Goal: Register for event/course

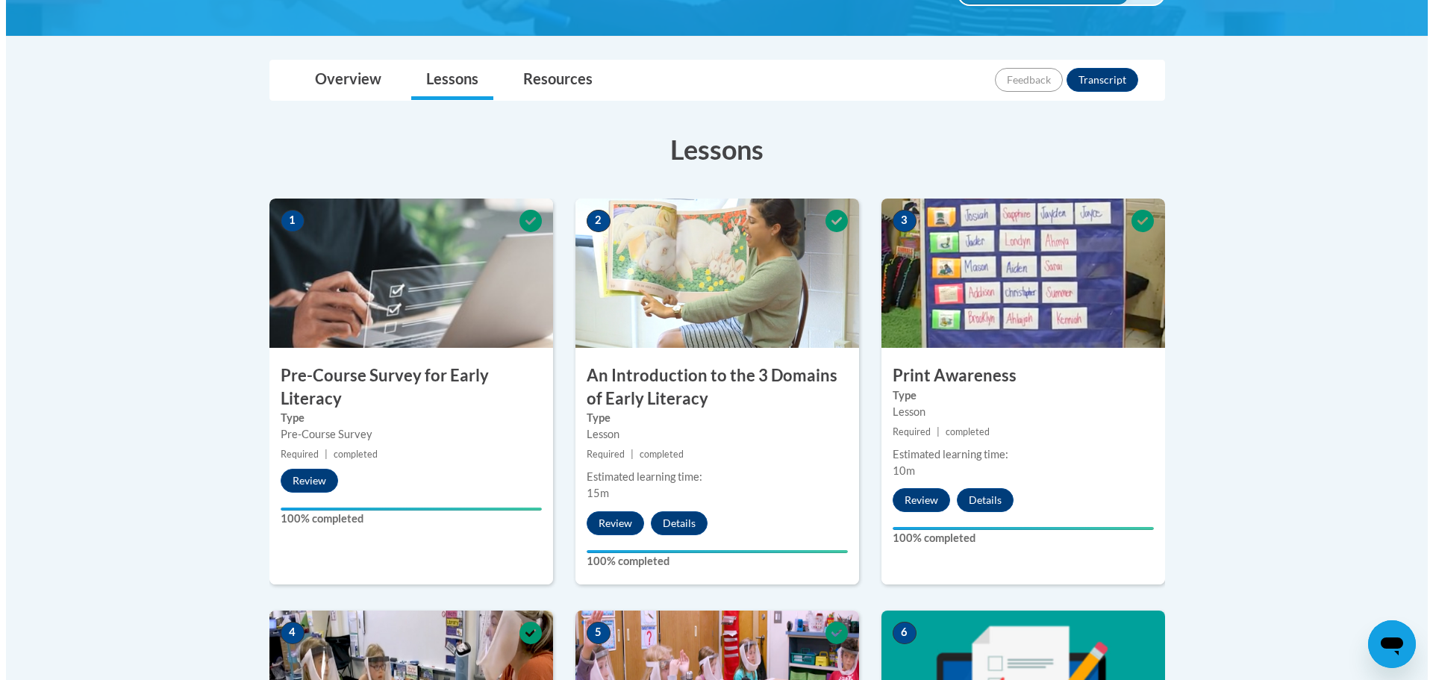
scroll to position [676, 0]
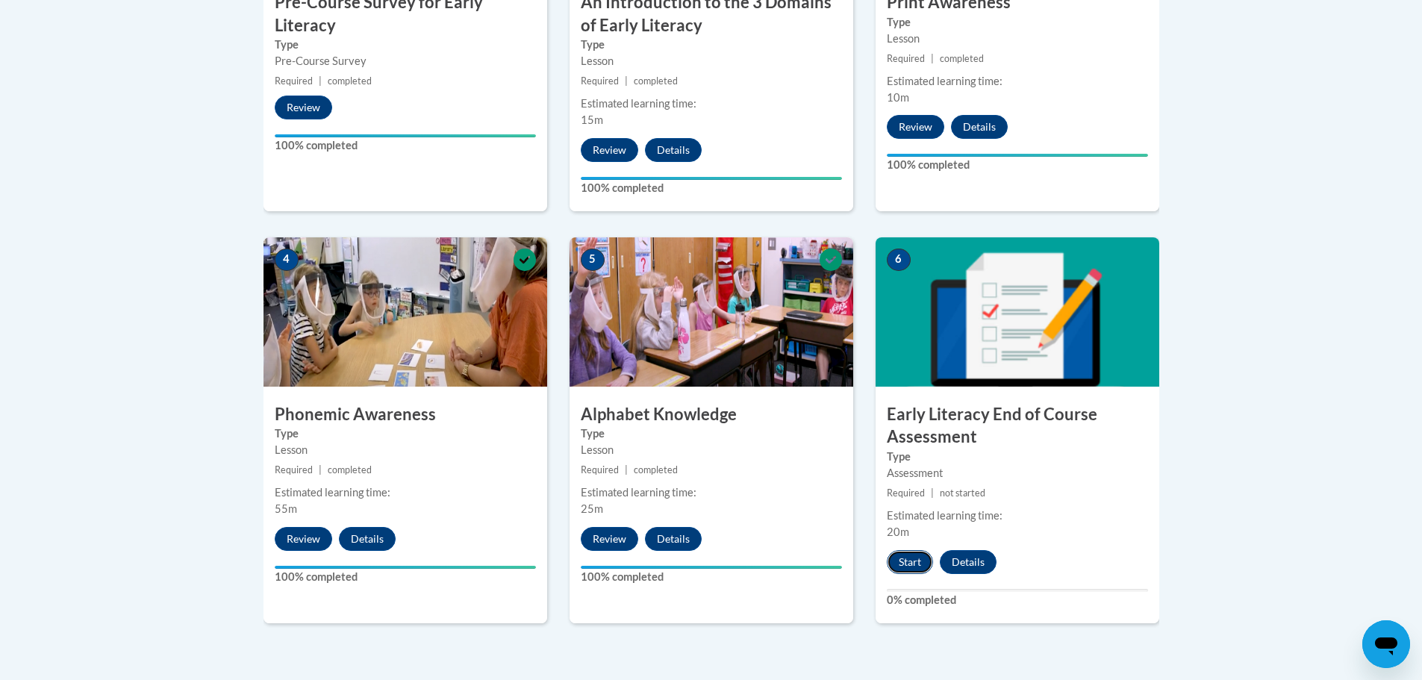
click at [917, 560] on button "Start" at bounding box center [910, 562] width 46 height 24
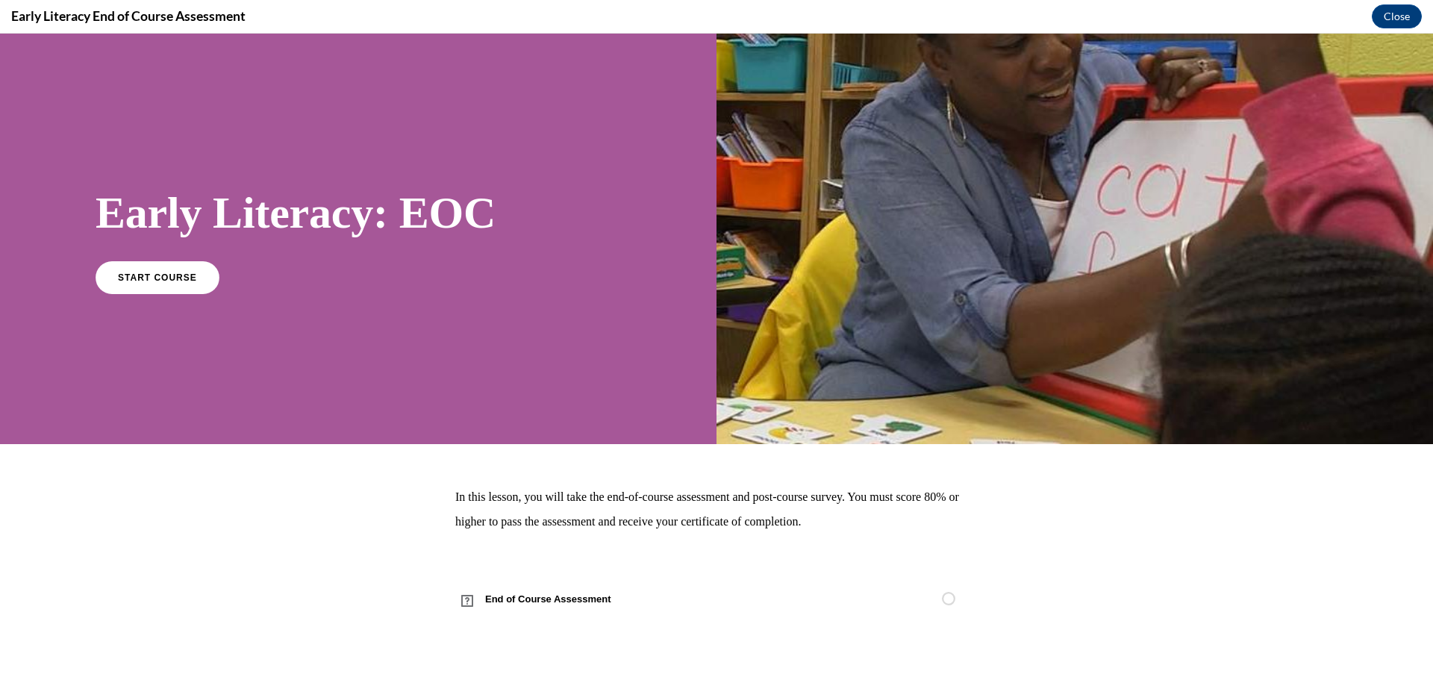
scroll to position [0, 0]
click at [167, 281] on span "START COURSE" at bounding box center [157, 277] width 83 height 11
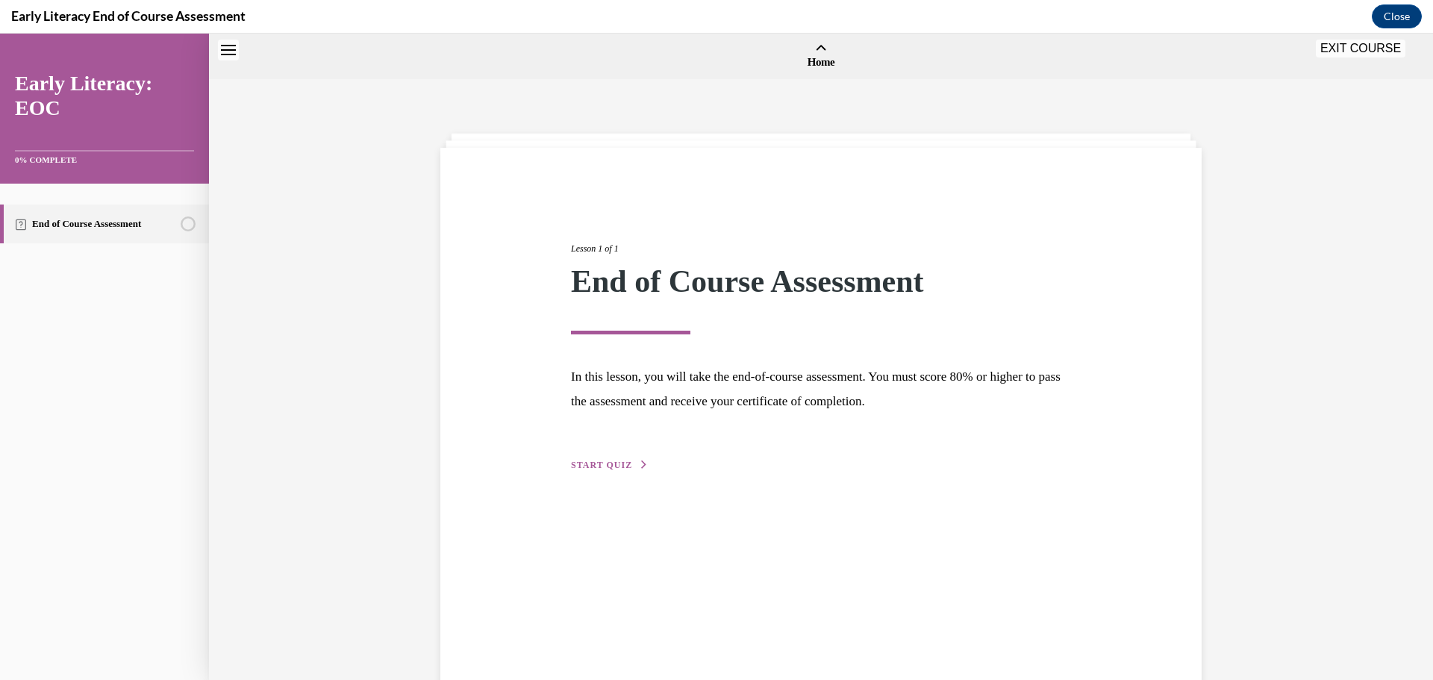
scroll to position [46, 0]
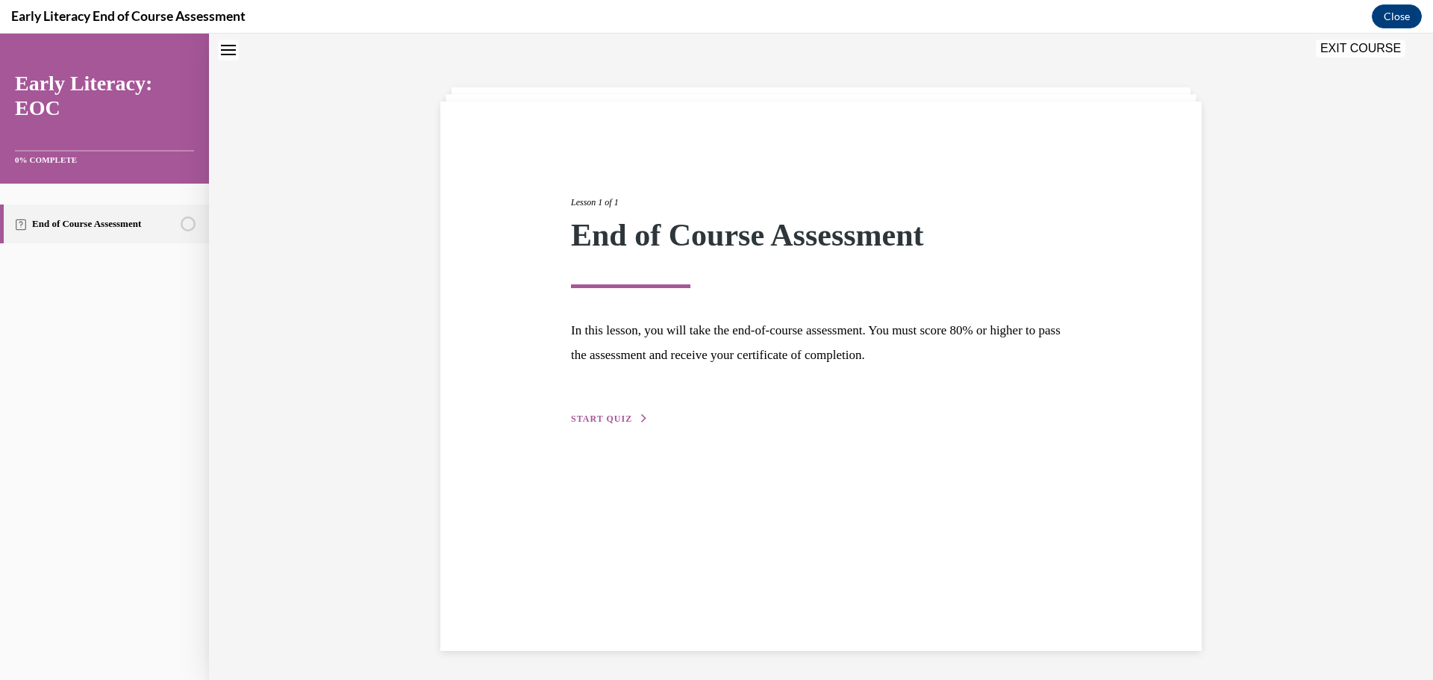
click at [618, 417] on span "START QUIZ" at bounding box center [601, 419] width 61 height 10
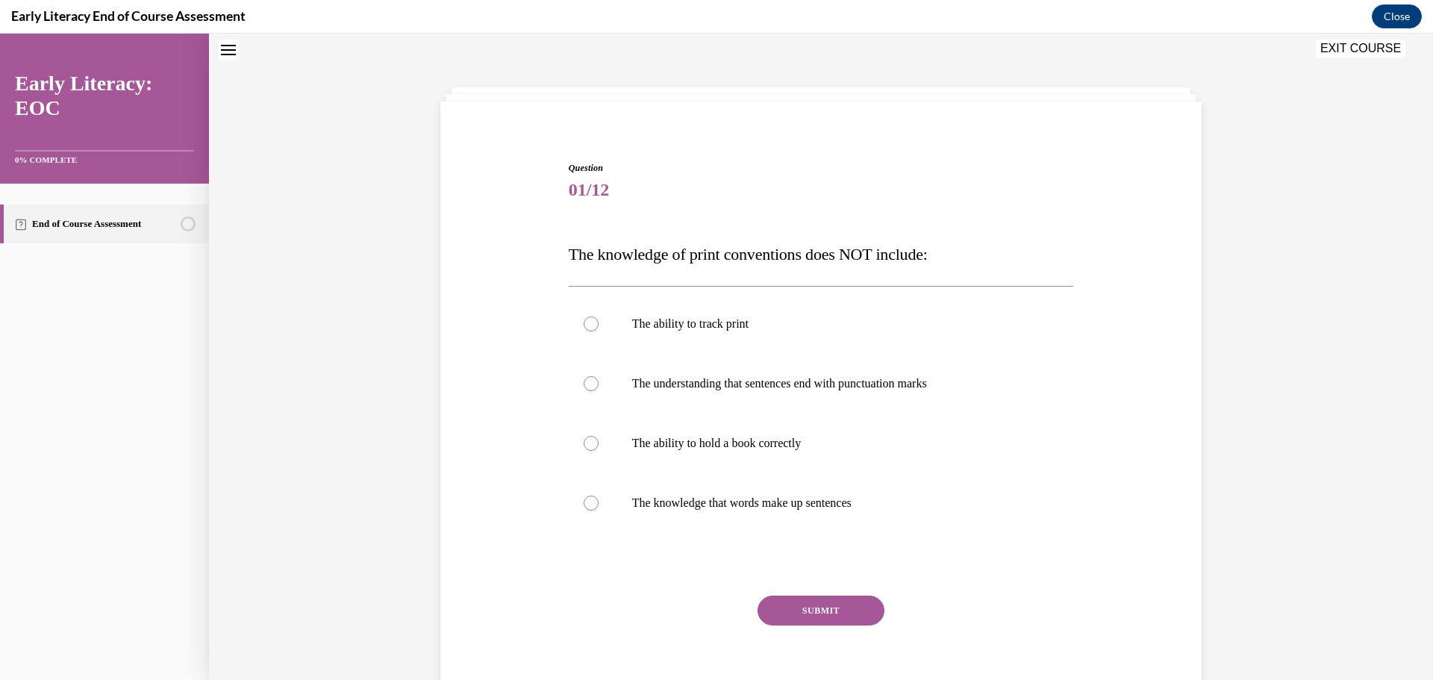
scroll to position [46, 0]
click at [585, 446] on div at bounding box center [591, 444] width 15 height 15
click at [845, 618] on button "SUBMIT" at bounding box center [821, 611] width 127 height 30
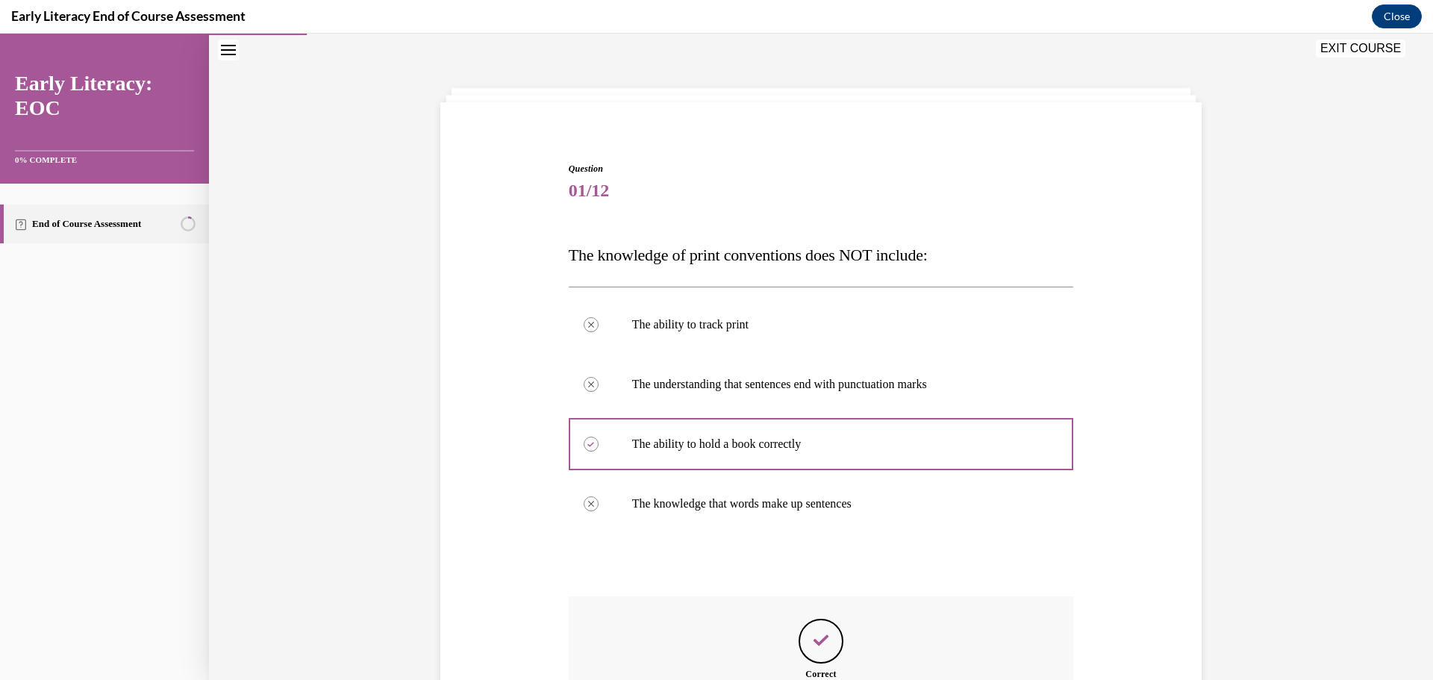
scroll to position [195, 0]
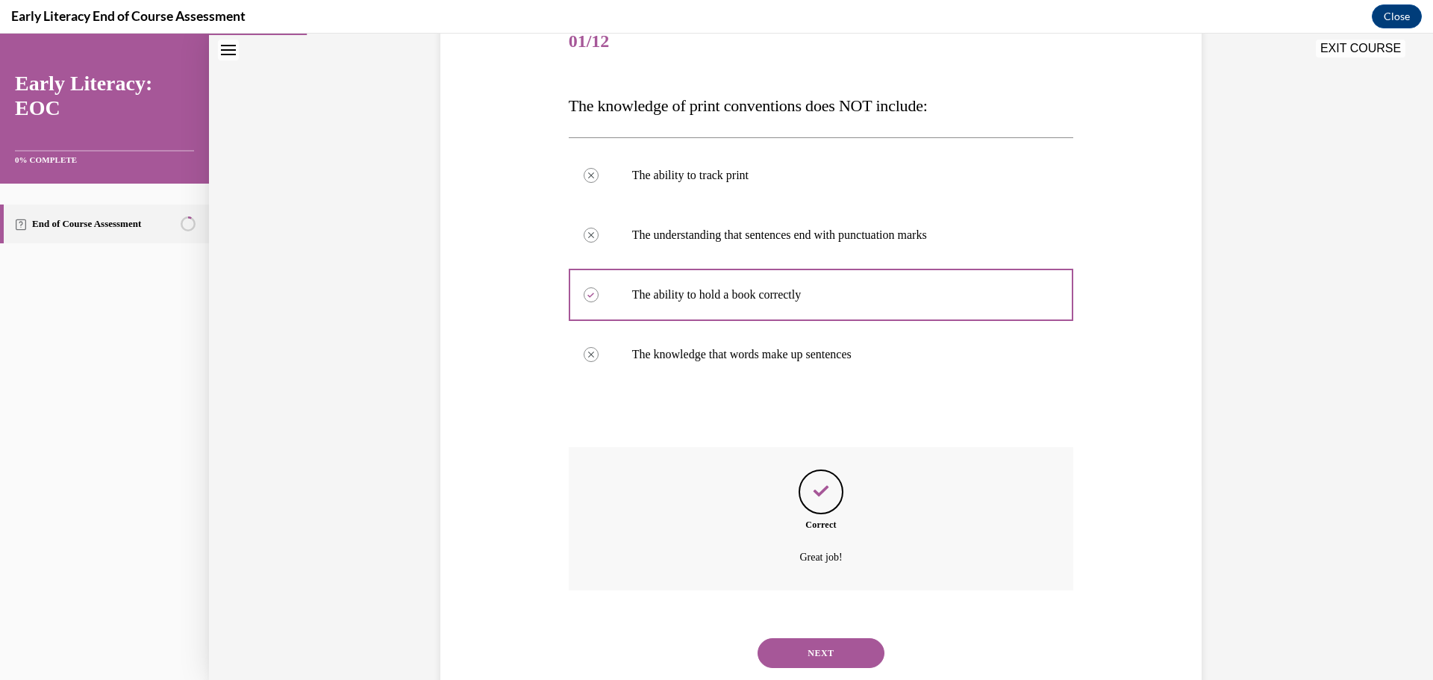
click at [852, 656] on button "NEXT" at bounding box center [821, 653] width 127 height 30
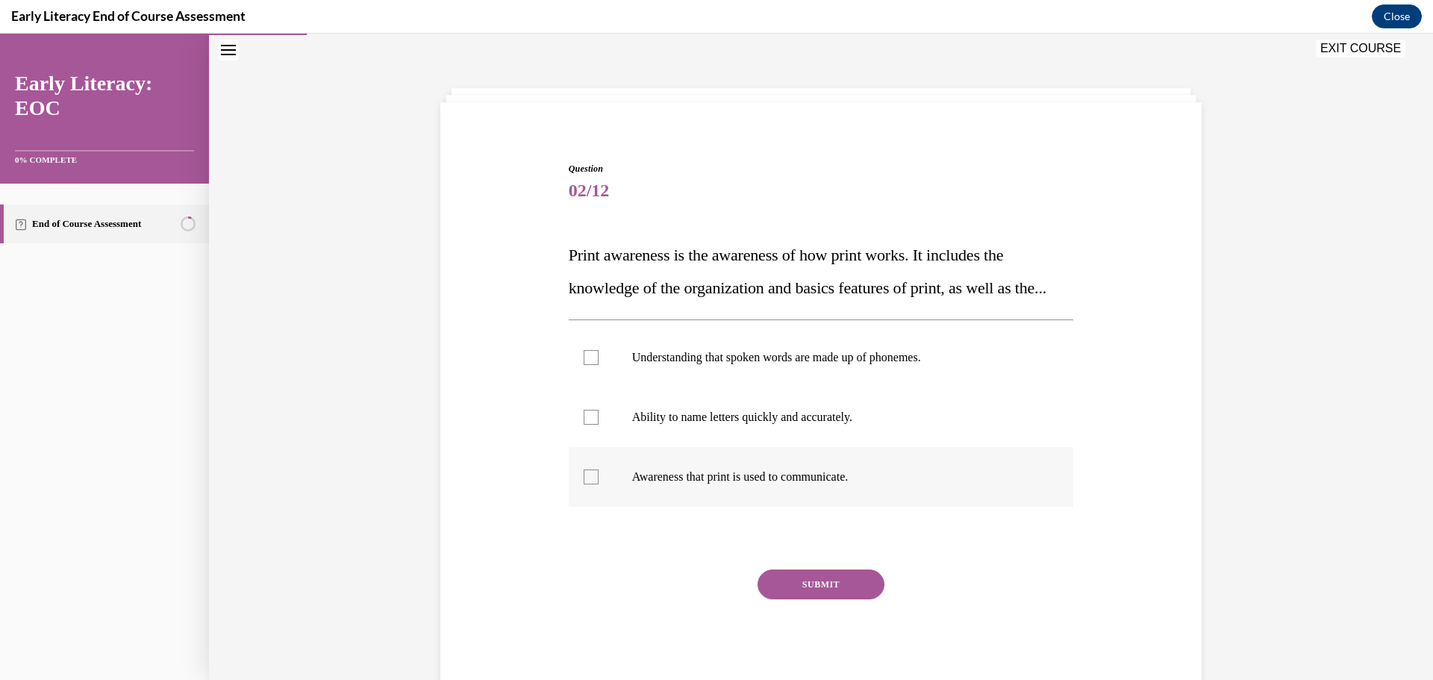
click at [584, 484] on div at bounding box center [591, 477] width 15 height 15
click at [846, 599] on button "SUBMIT" at bounding box center [821, 585] width 127 height 30
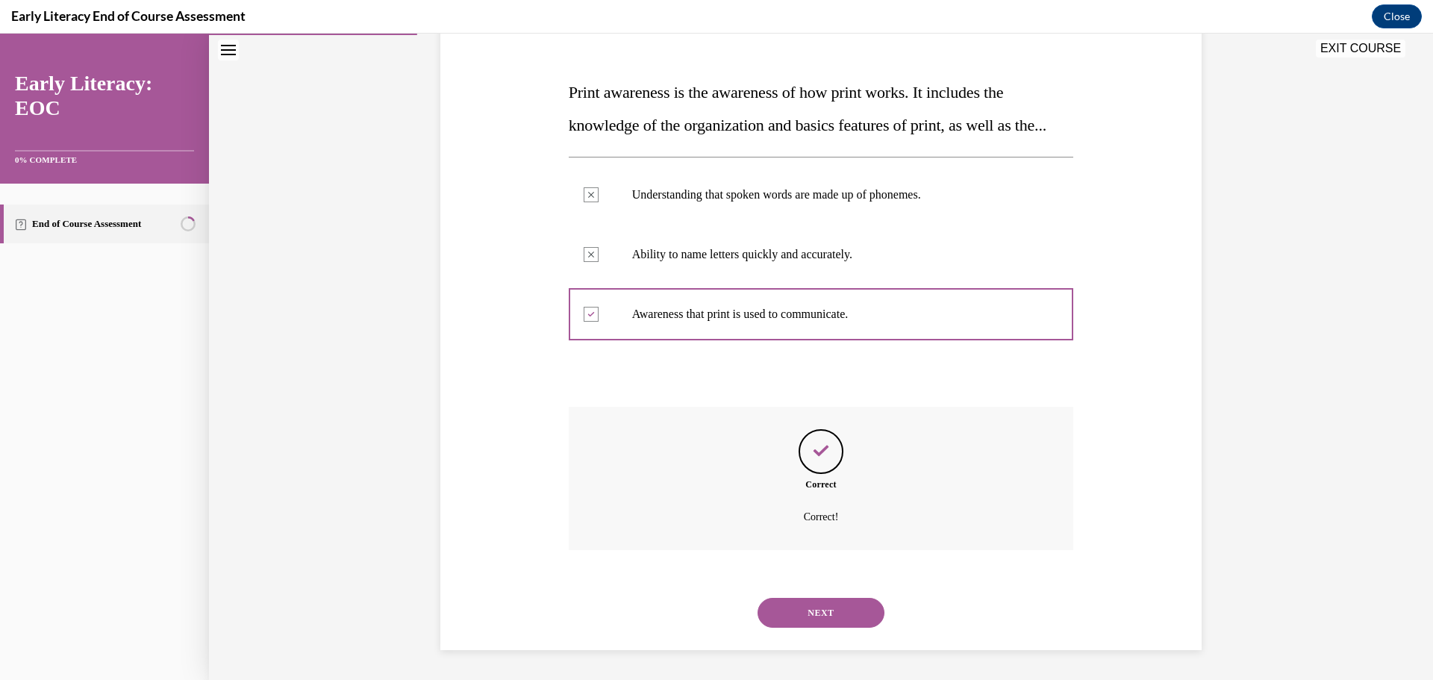
click at [845, 609] on button "NEXT" at bounding box center [821, 613] width 127 height 30
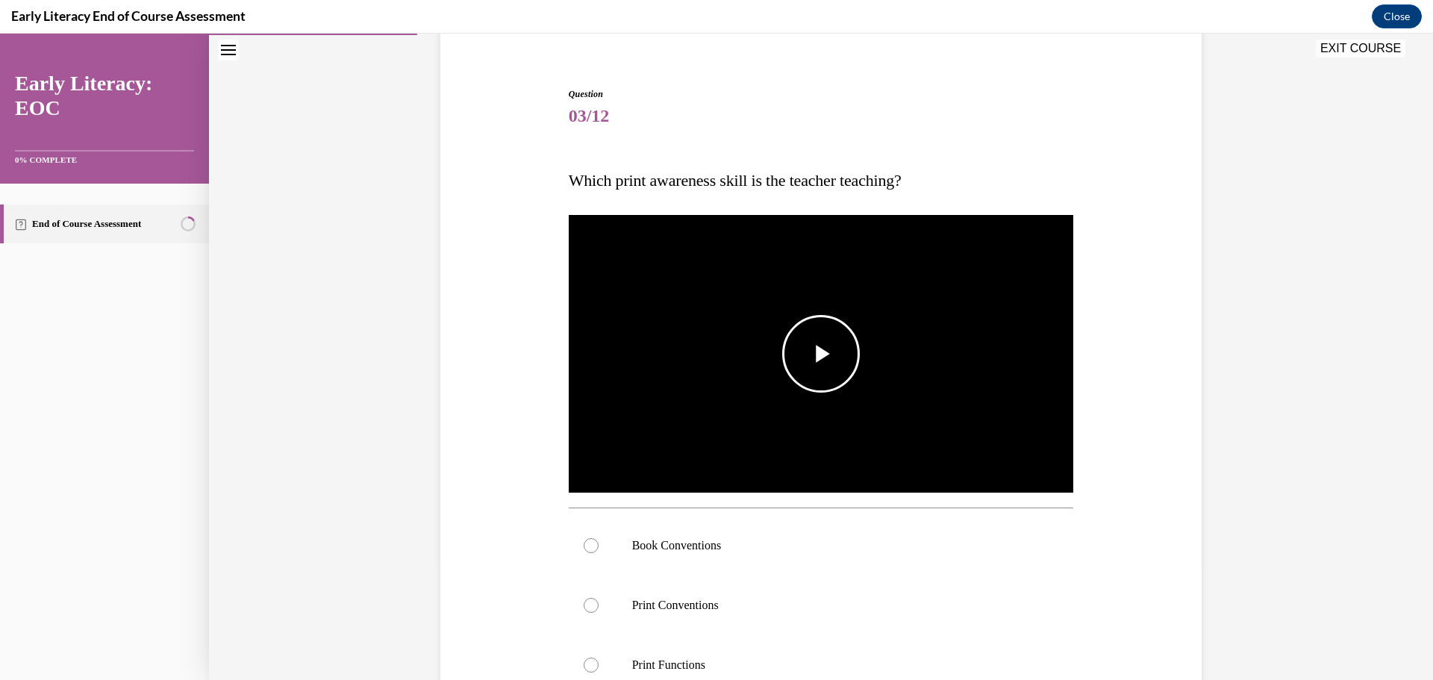
scroll to position [195, 0]
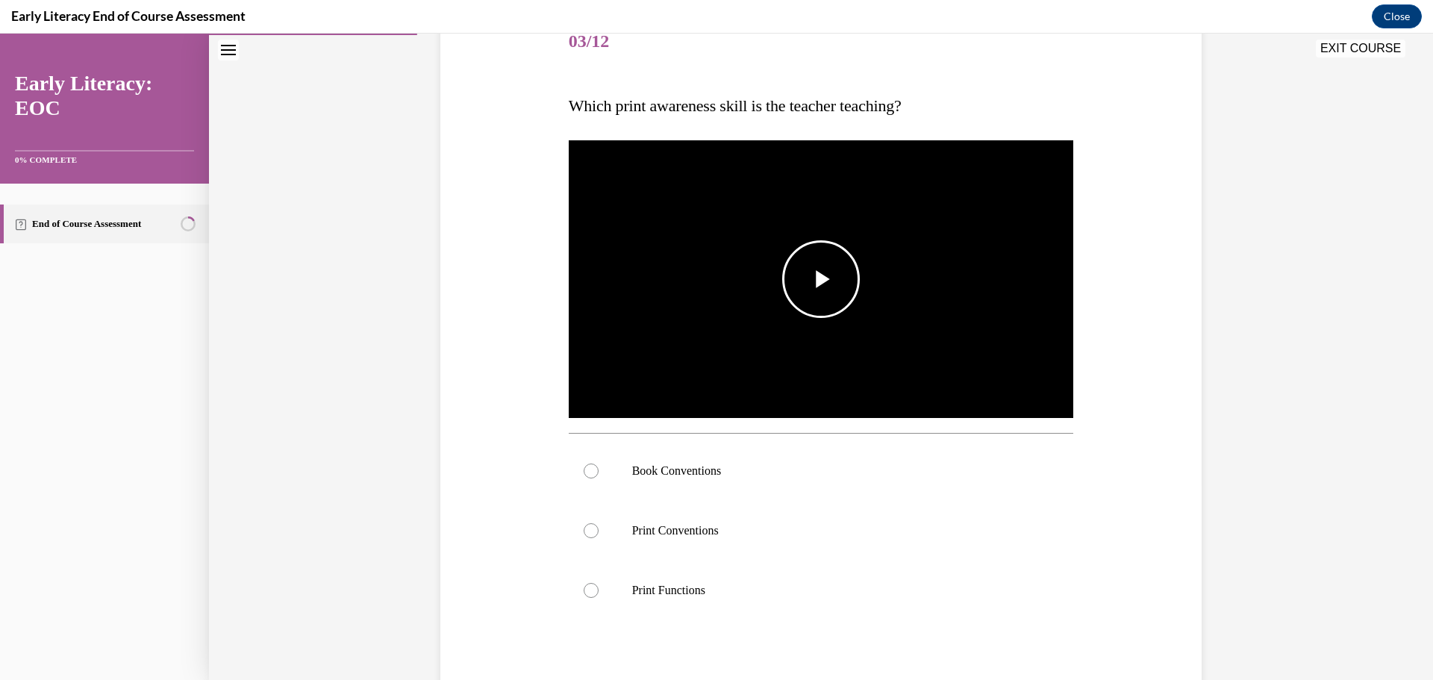
click at [821, 279] on span "Video player" at bounding box center [821, 279] width 0 height 0
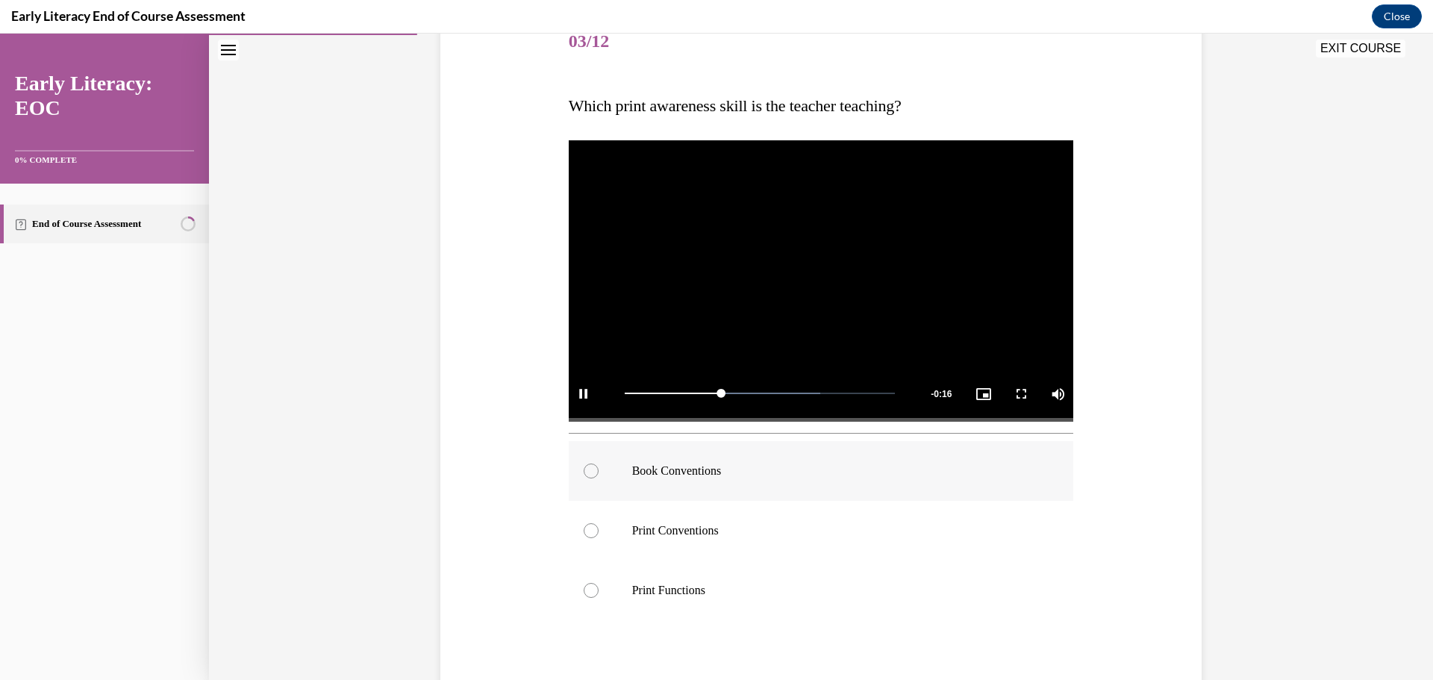
click at [590, 473] on div at bounding box center [591, 471] width 15 height 15
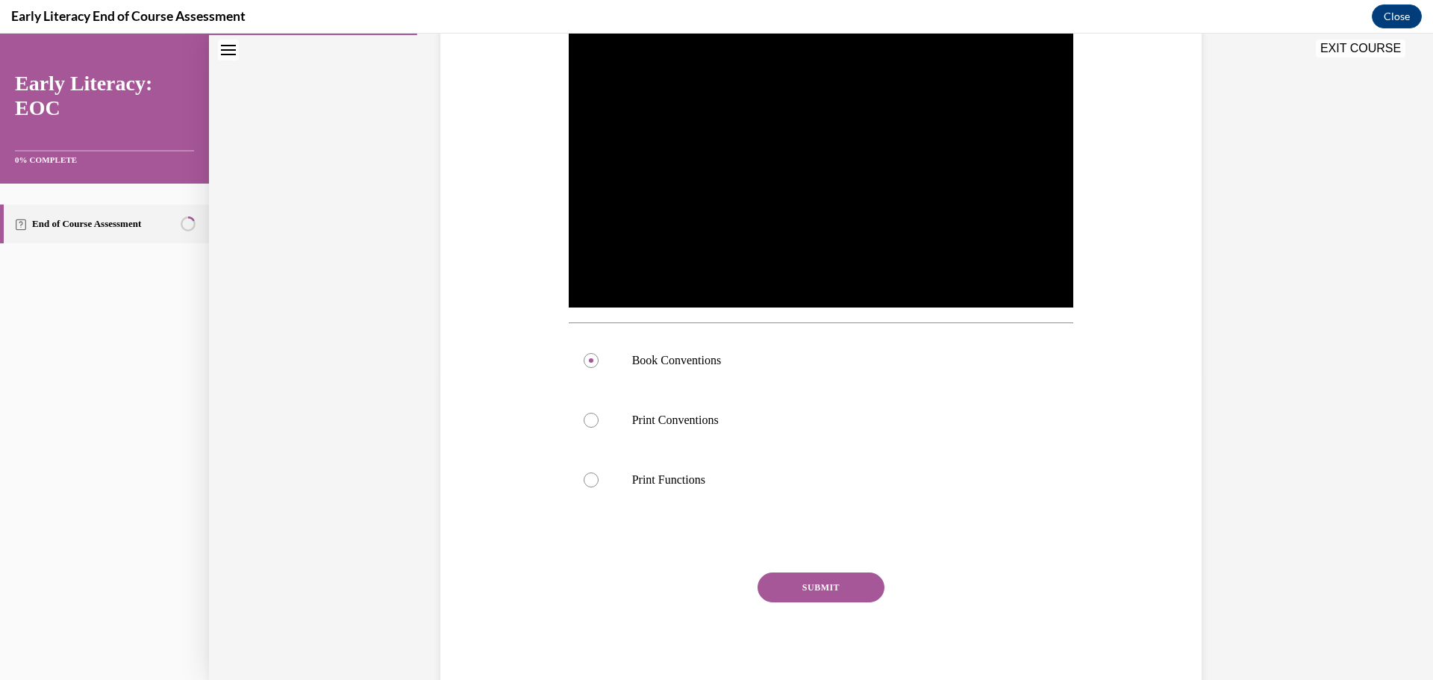
click at [811, 587] on button "SUBMIT" at bounding box center [821, 588] width 127 height 30
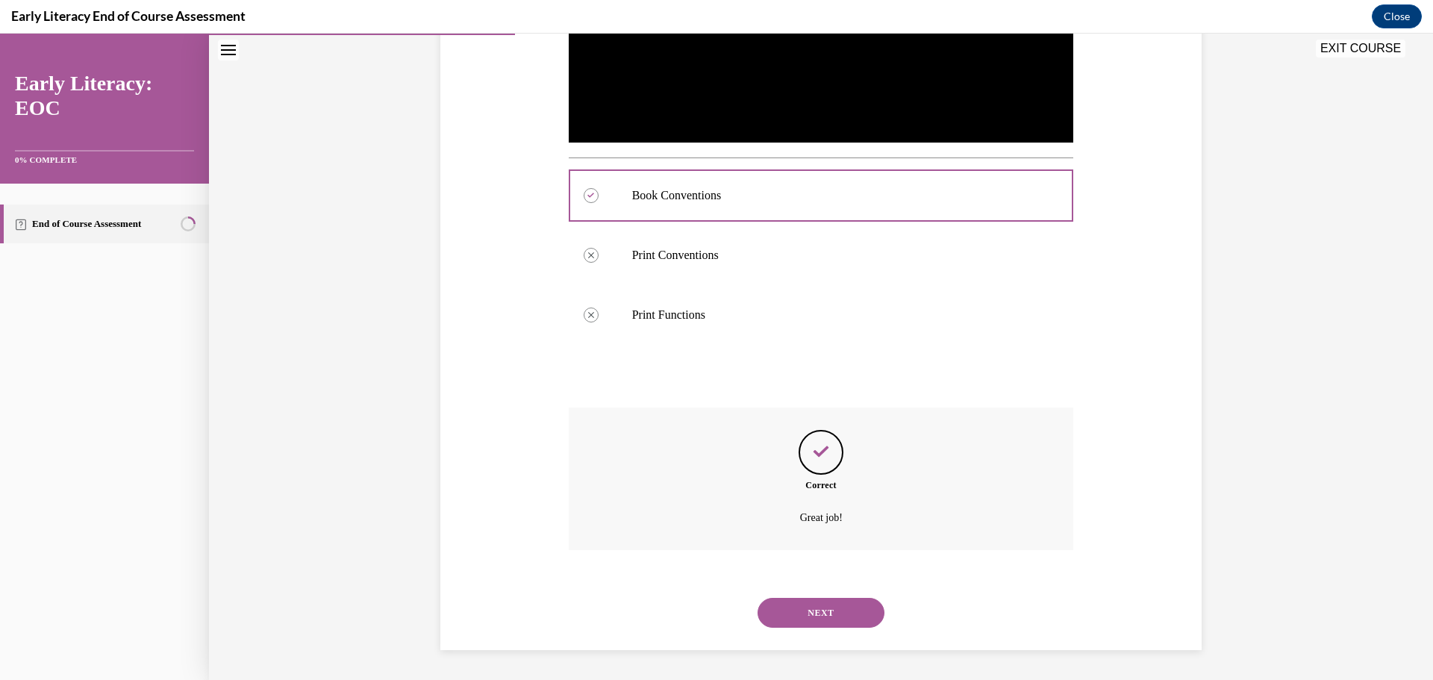
click at [817, 608] on button "NEXT" at bounding box center [821, 613] width 127 height 30
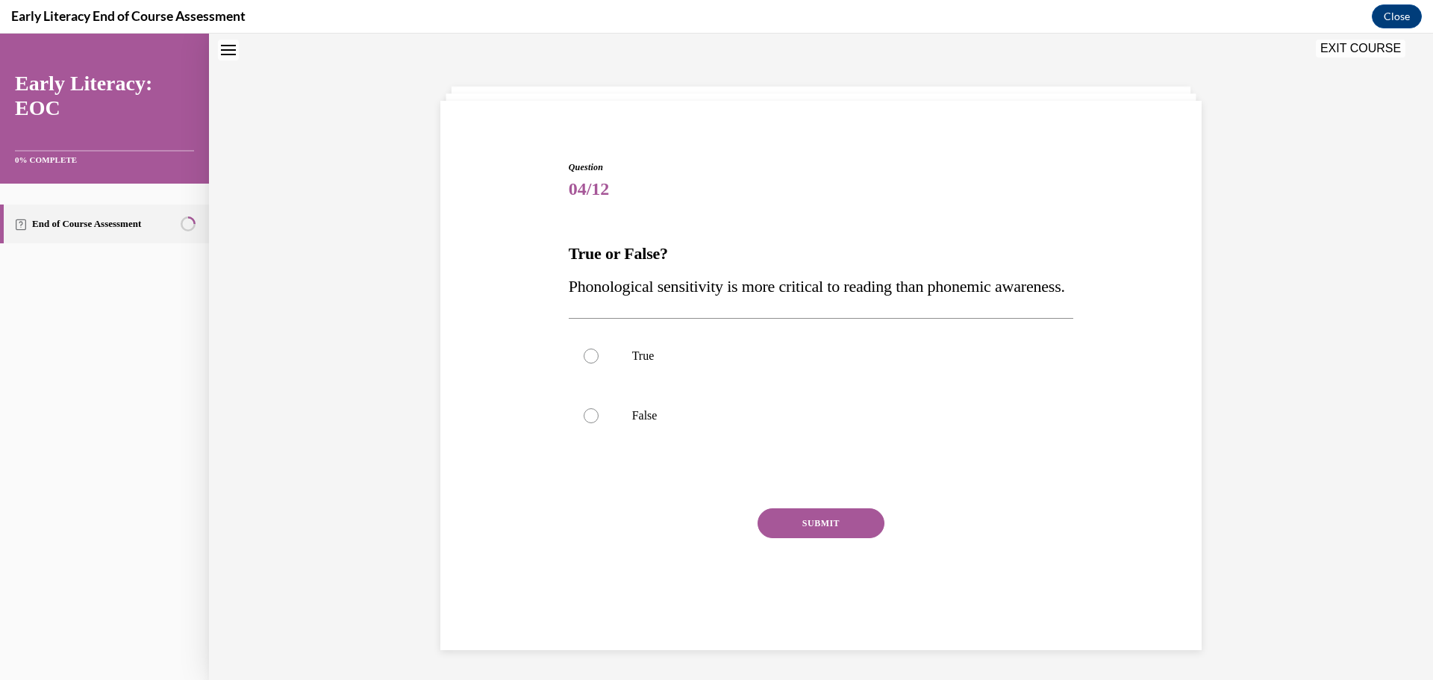
scroll to position [46, 0]
click at [584, 425] on div at bounding box center [591, 417] width 15 height 15
click at [833, 540] on button "SUBMIT" at bounding box center [821, 525] width 127 height 30
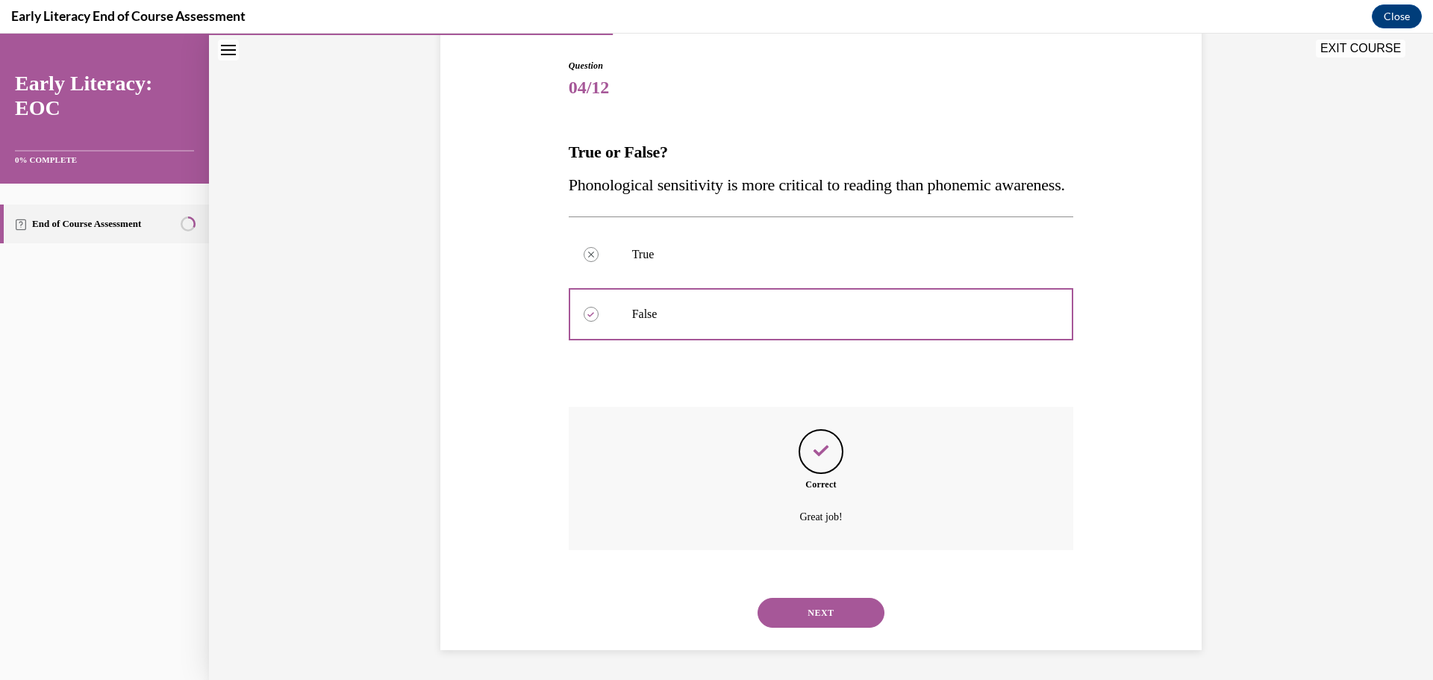
click at [817, 615] on button "NEXT" at bounding box center [821, 613] width 127 height 30
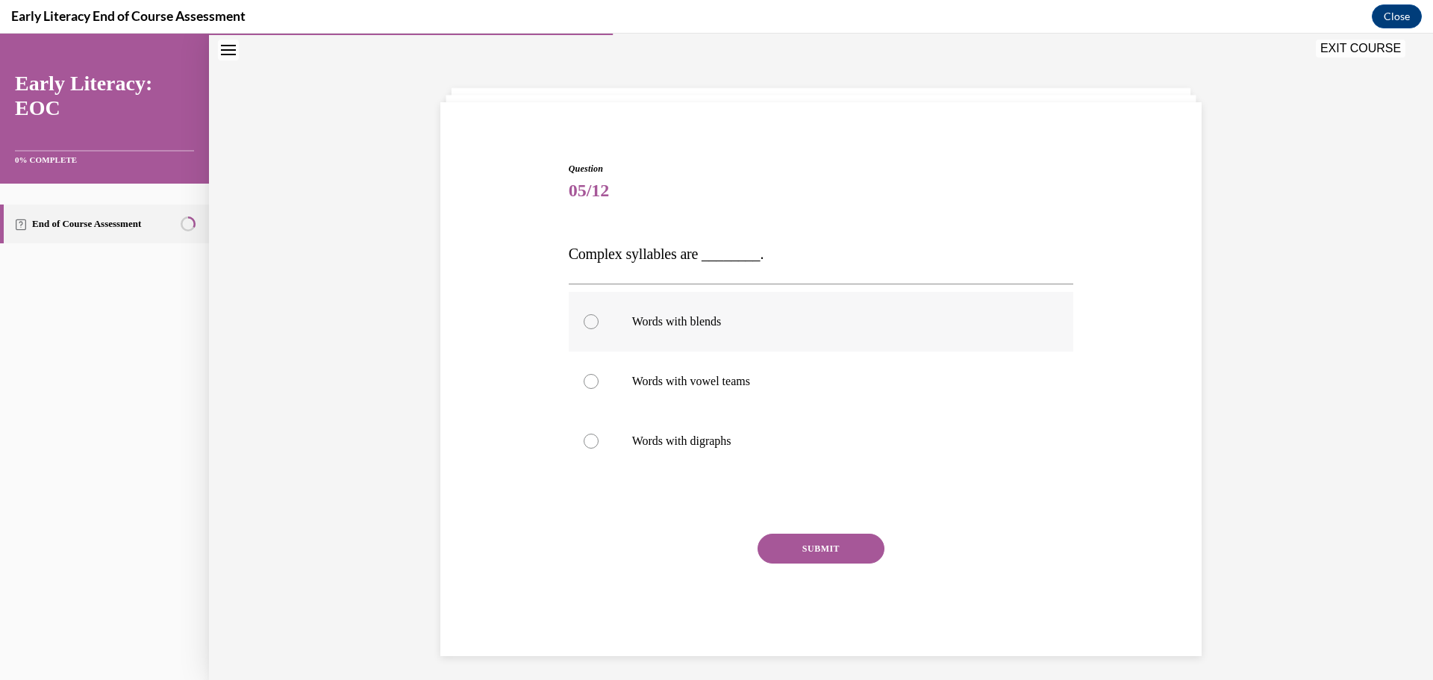
click at [584, 322] on div at bounding box center [591, 321] width 15 height 15
click at [803, 543] on button "SUBMIT" at bounding box center [821, 549] width 127 height 30
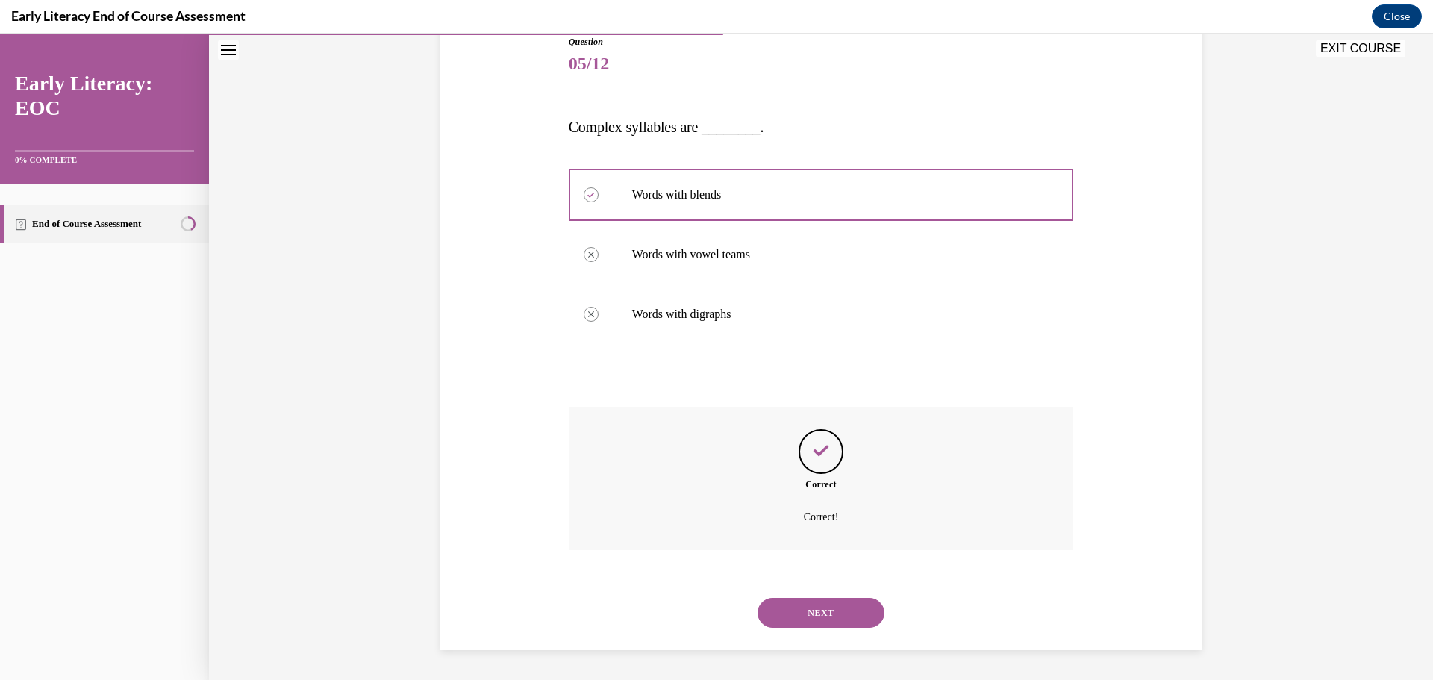
click at [834, 616] on button "NEXT" at bounding box center [821, 613] width 127 height 30
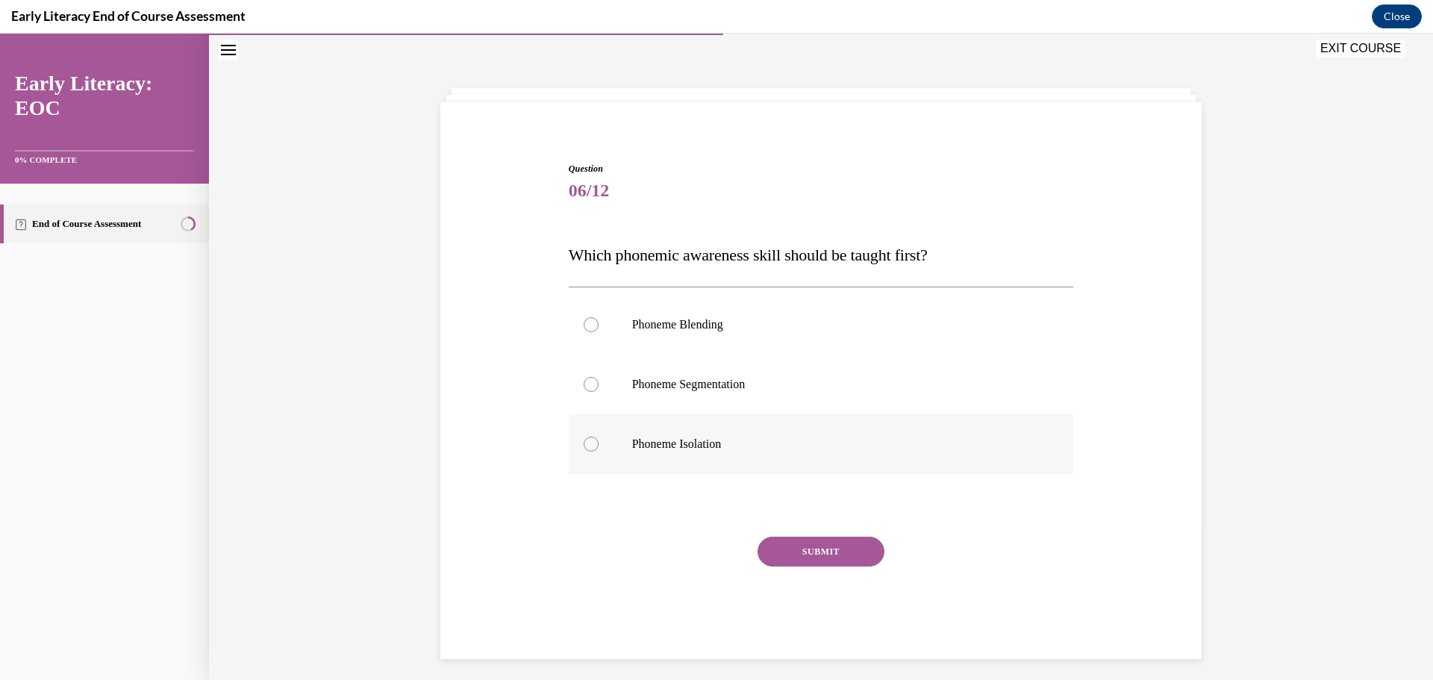
click at [585, 446] on div at bounding box center [591, 444] width 15 height 15
click at [832, 552] on button "SUBMIT" at bounding box center [821, 552] width 127 height 30
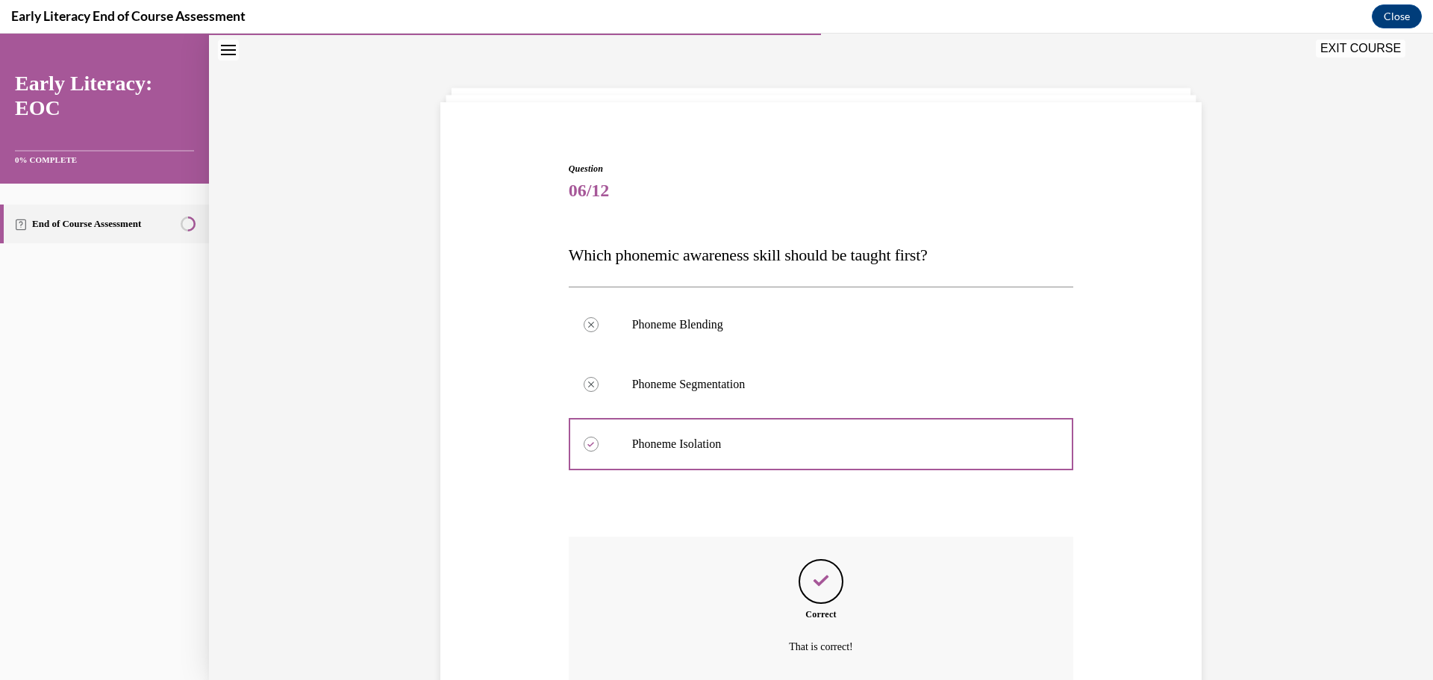
scroll to position [175, 0]
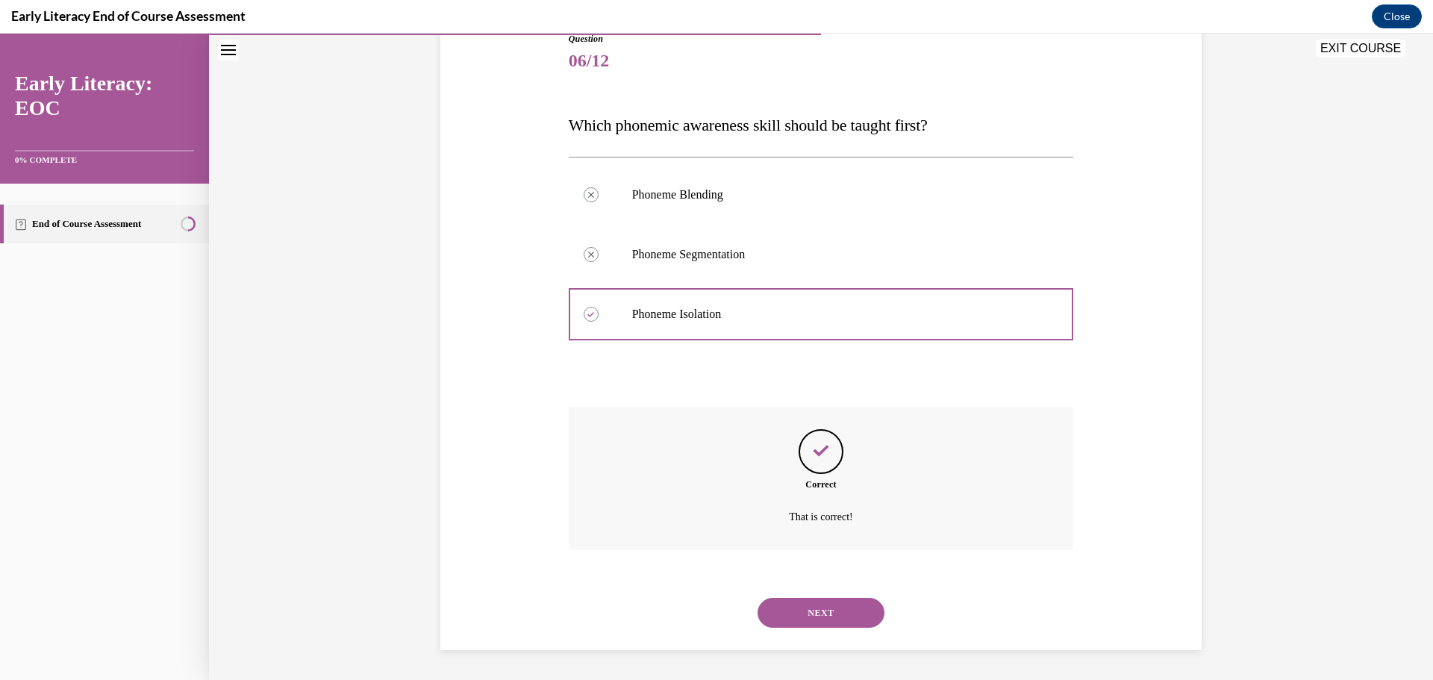
click at [847, 603] on button "NEXT" at bounding box center [821, 613] width 127 height 30
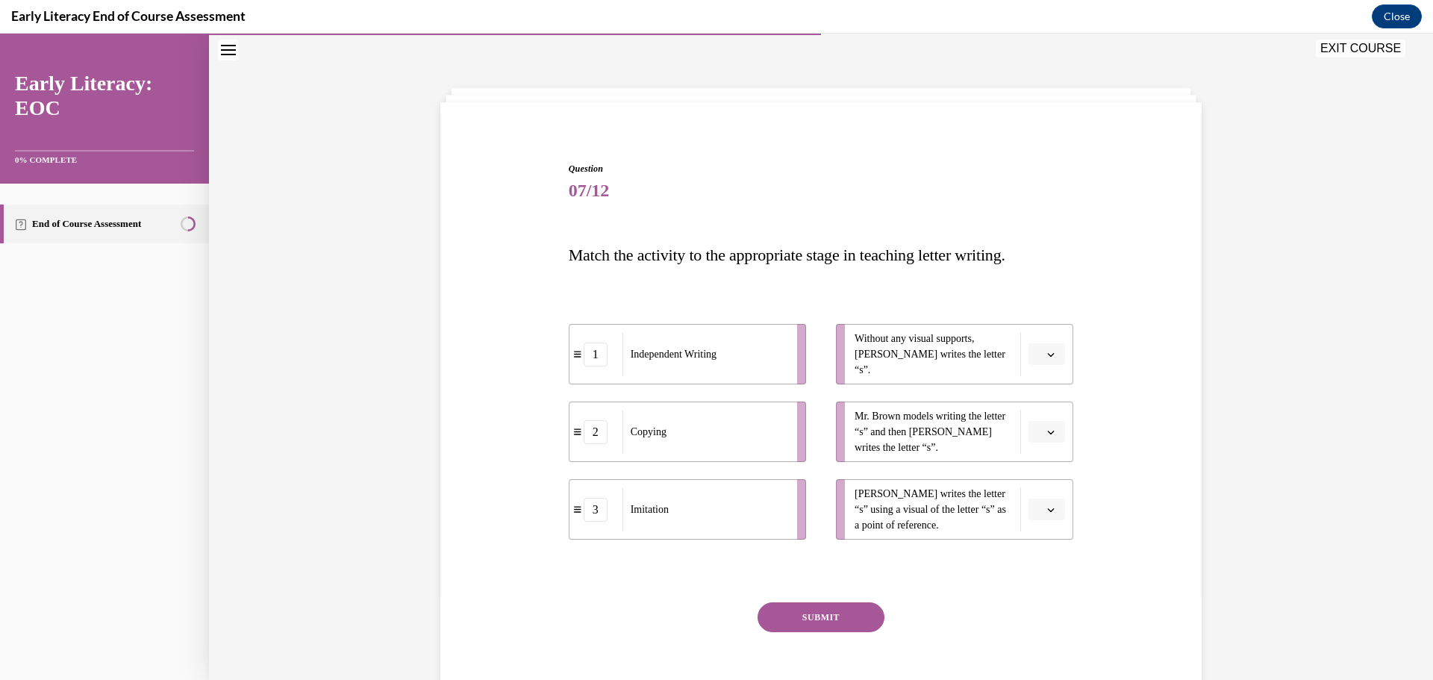
click at [1056, 355] on button "button" at bounding box center [1047, 354] width 37 height 22
click at [1035, 416] on span "1" at bounding box center [1035, 417] width 5 height 12
click at [1047, 432] on icon "button" at bounding box center [1050, 431] width 7 height 7
click at [1044, 558] on div "3" at bounding box center [1039, 555] width 37 height 30
click at [1050, 509] on span "button" at bounding box center [1051, 510] width 10 height 10
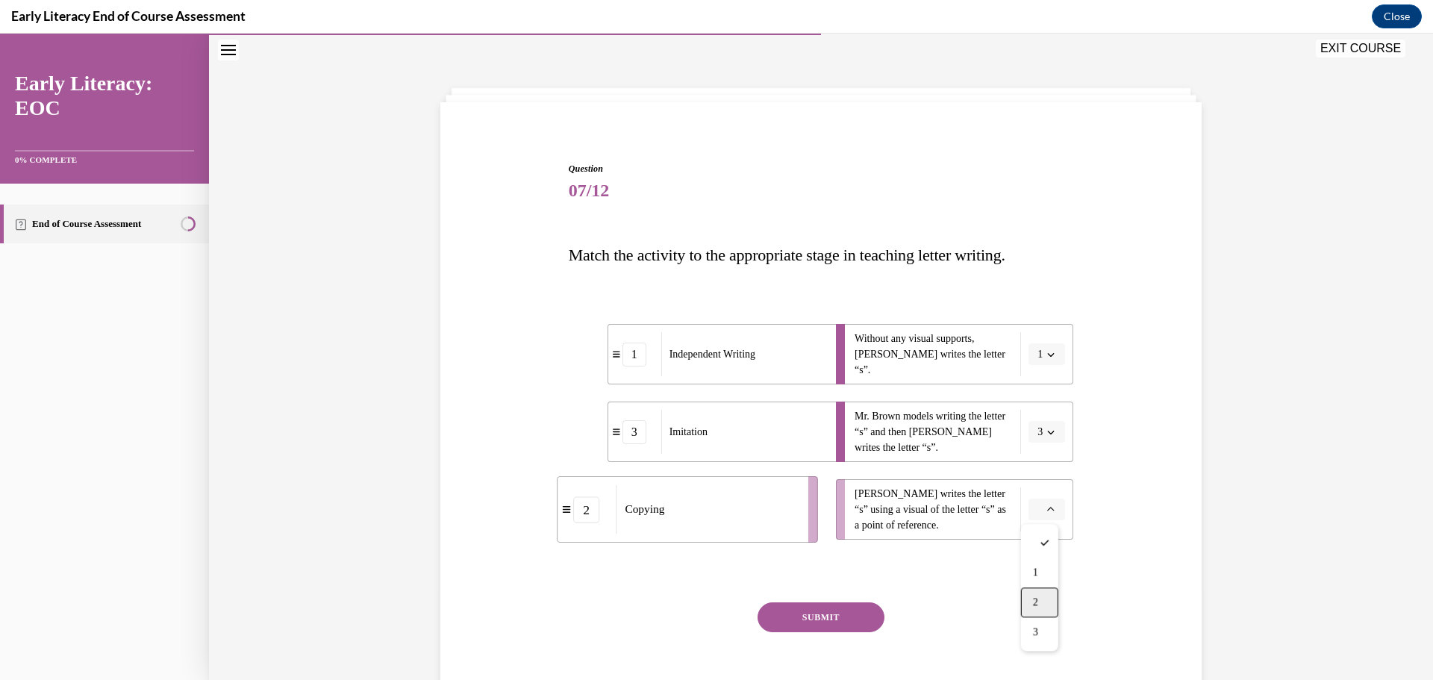
click at [1036, 598] on span "2" at bounding box center [1035, 602] width 5 height 12
click at [812, 610] on button "SUBMIT" at bounding box center [821, 617] width 127 height 30
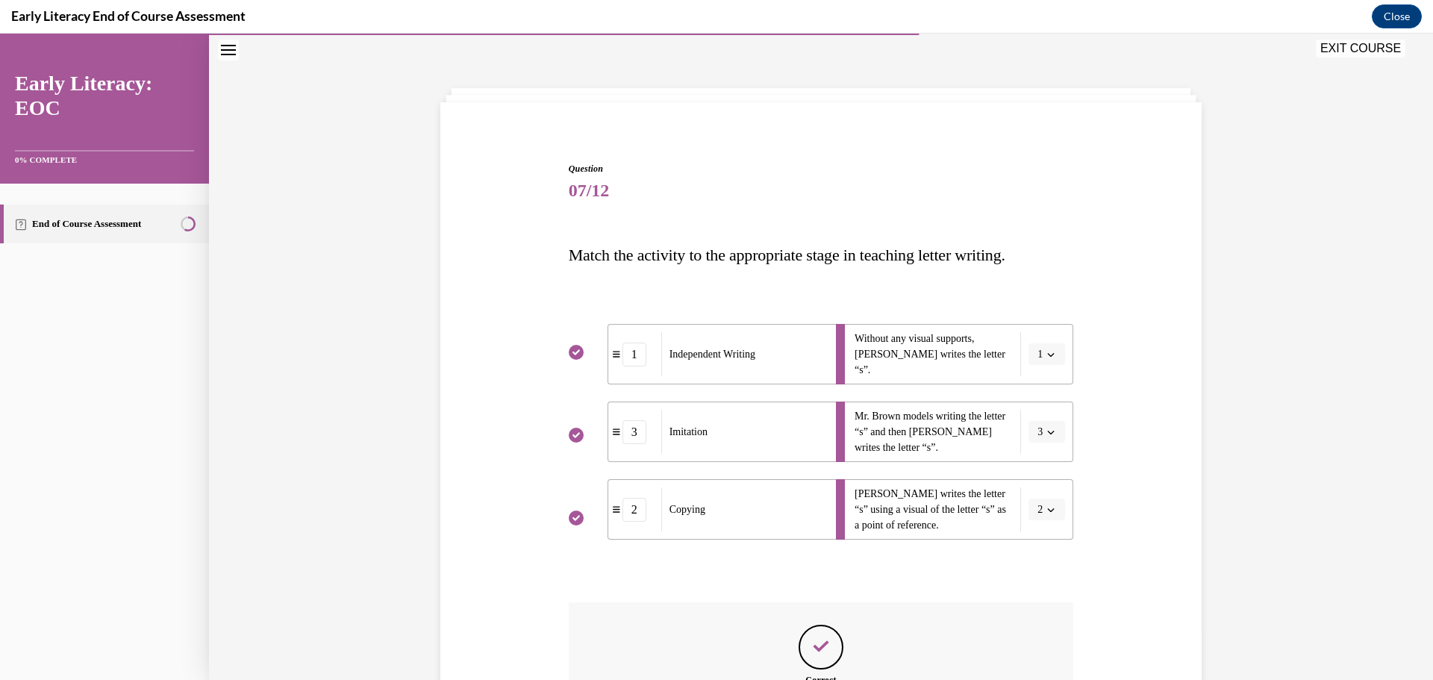
scroll to position [241, 0]
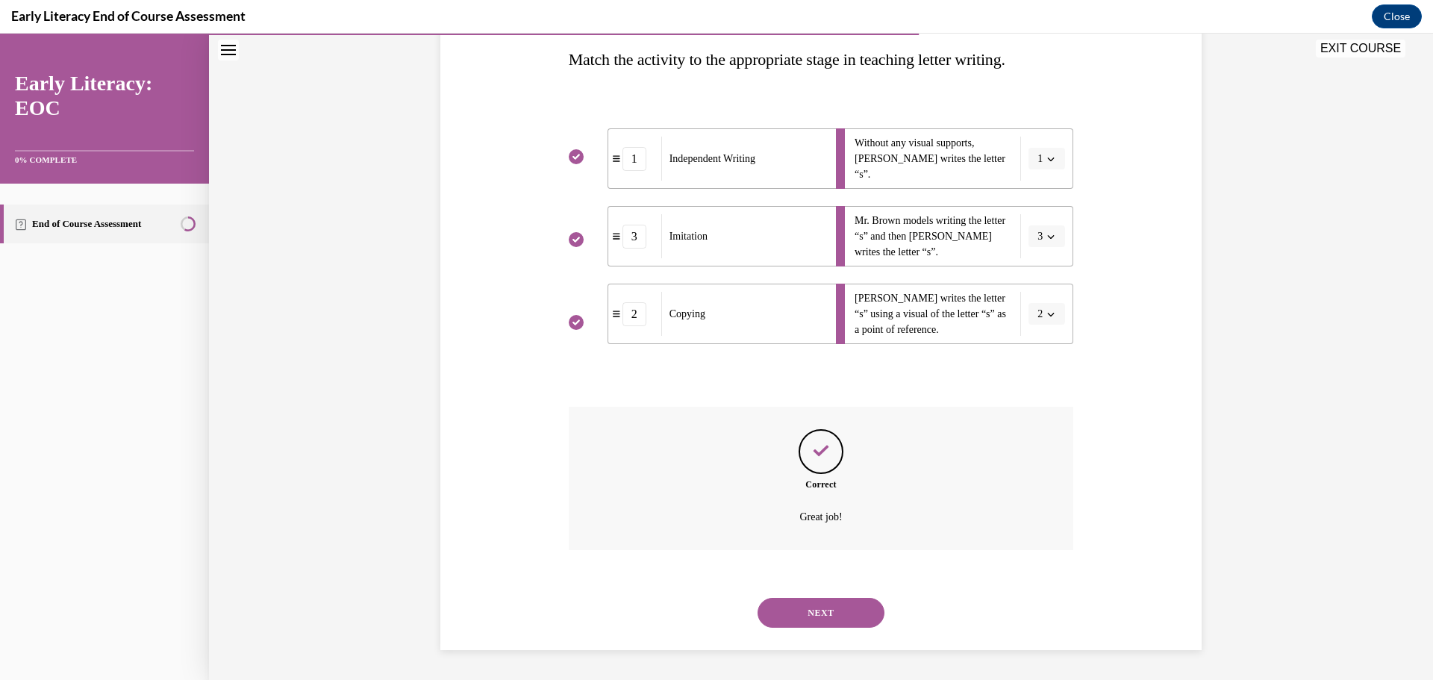
click at [819, 614] on button "NEXT" at bounding box center [821, 613] width 127 height 30
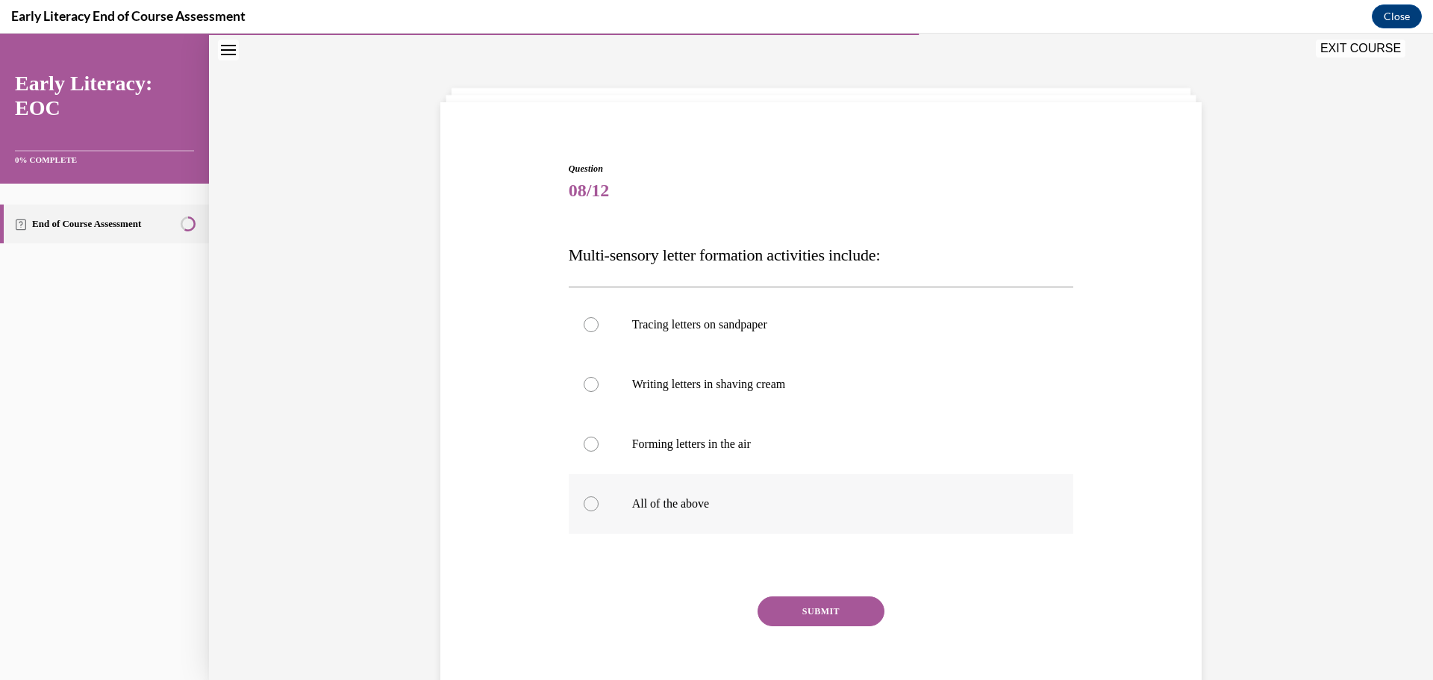
click at [584, 505] on div at bounding box center [591, 503] width 15 height 15
click at [794, 614] on button "SUBMIT" at bounding box center [821, 611] width 127 height 30
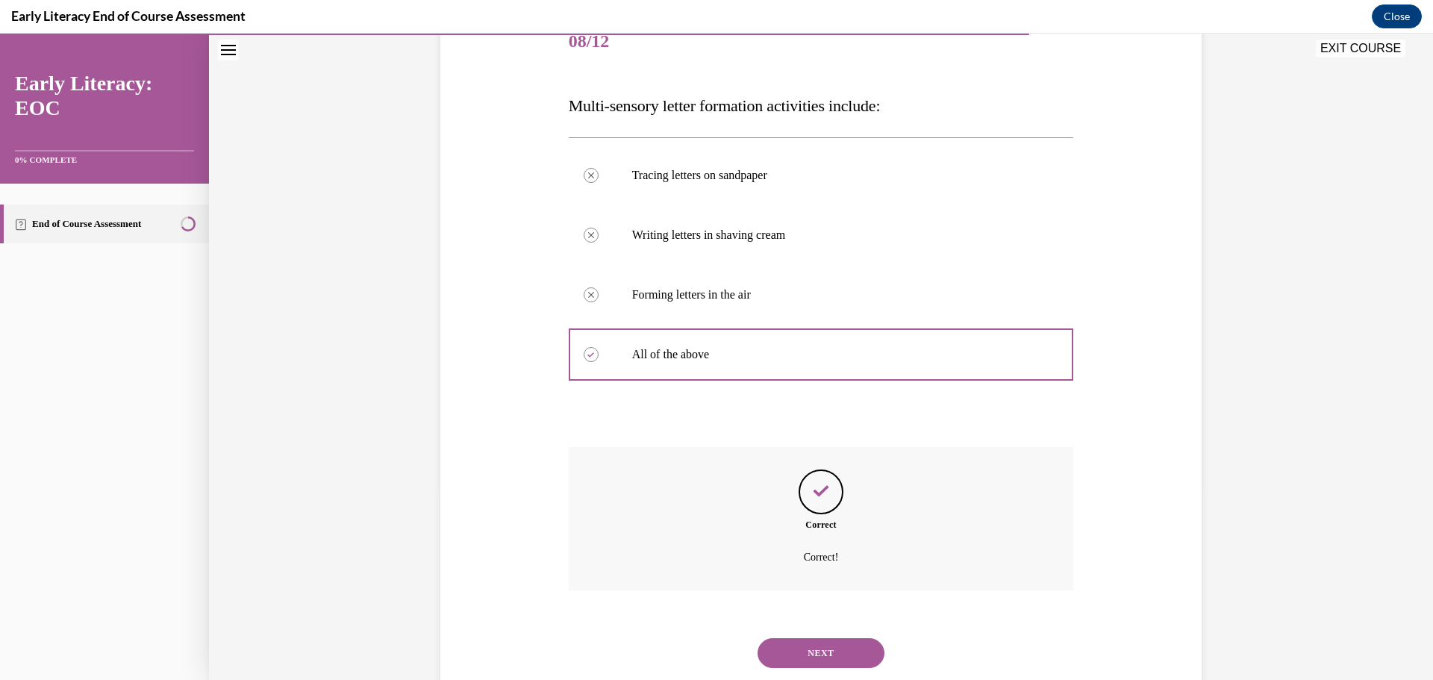
click at [802, 655] on button "NEXT" at bounding box center [821, 653] width 127 height 30
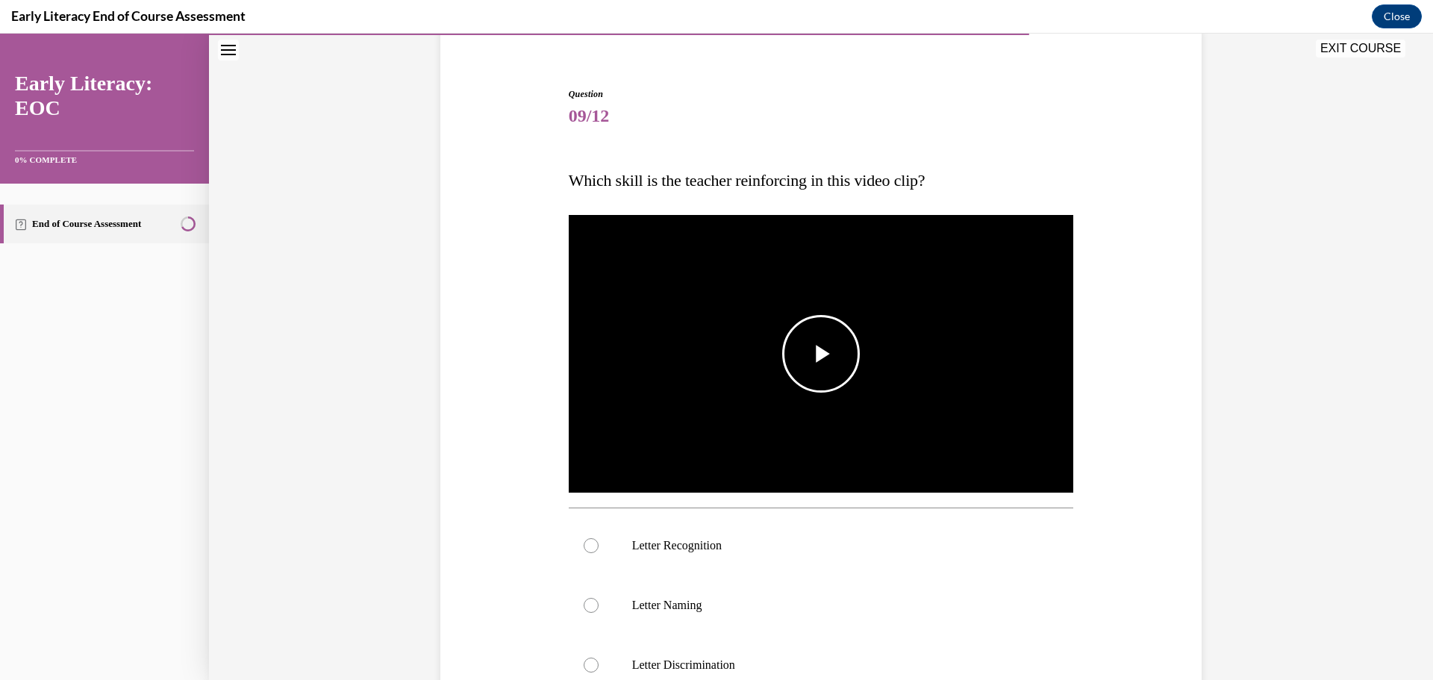
scroll to position [195, 0]
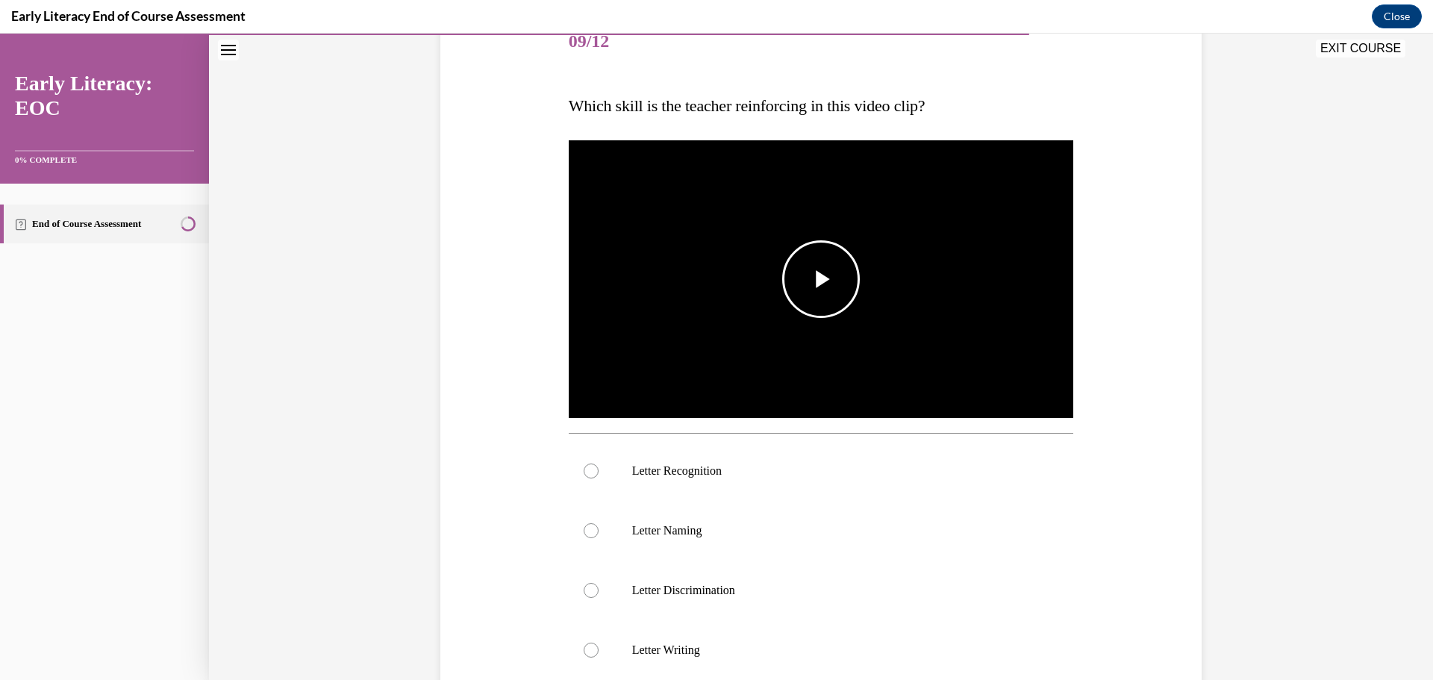
click at [821, 279] on span "Video player" at bounding box center [821, 279] width 0 height 0
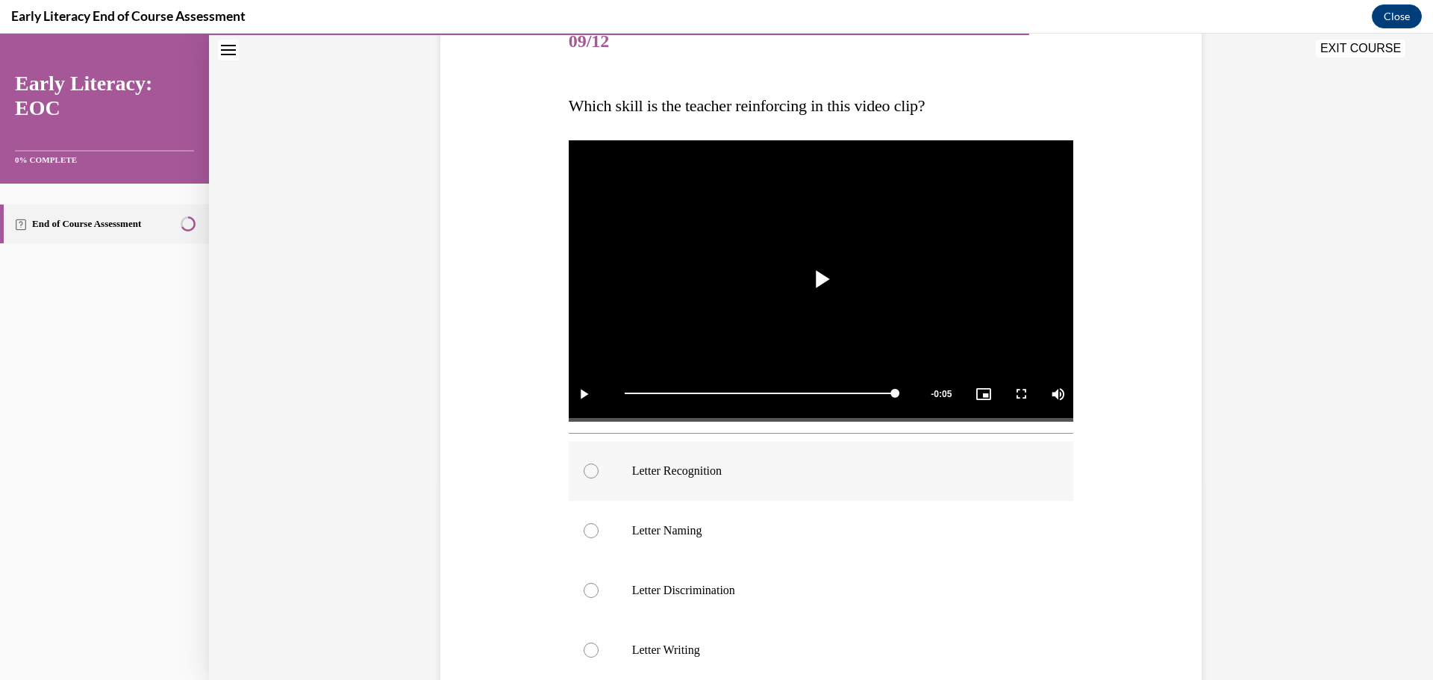
click at [590, 470] on div at bounding box center [591, 471] width 15 height 15
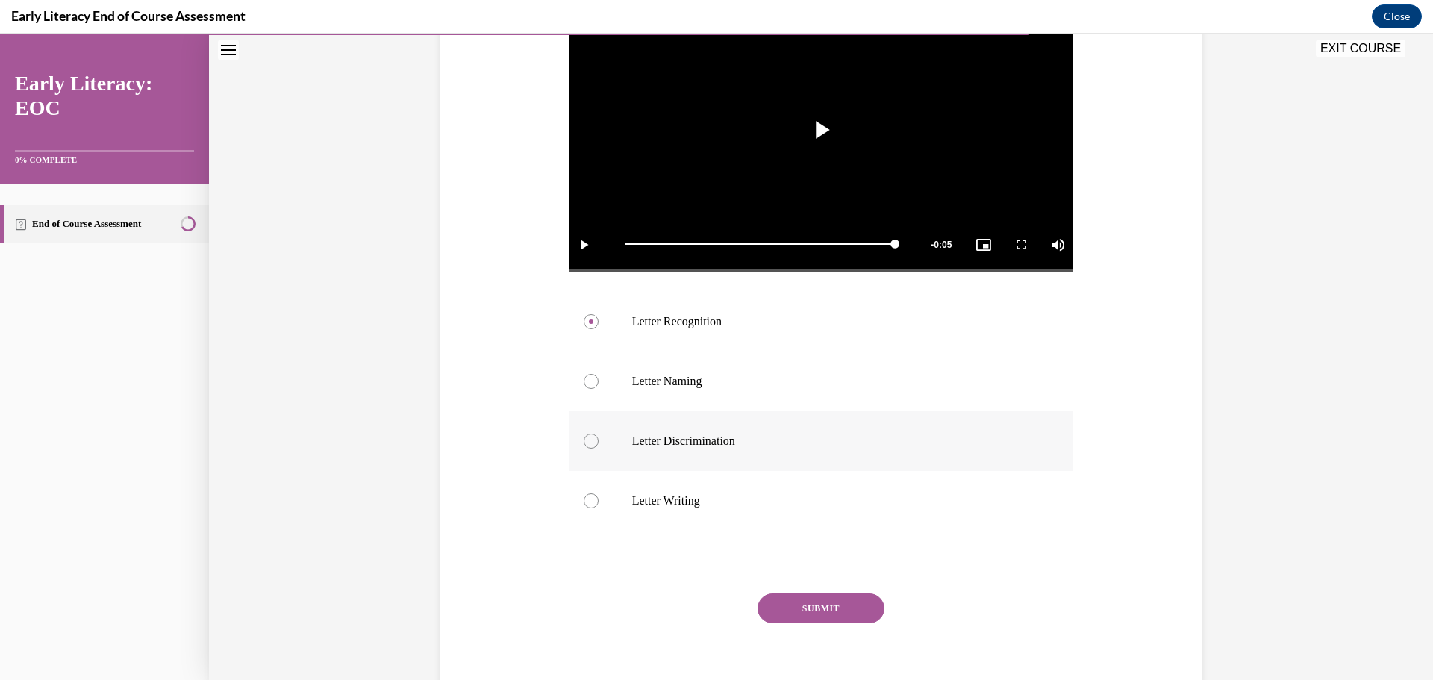
scroll to position [365, 0]
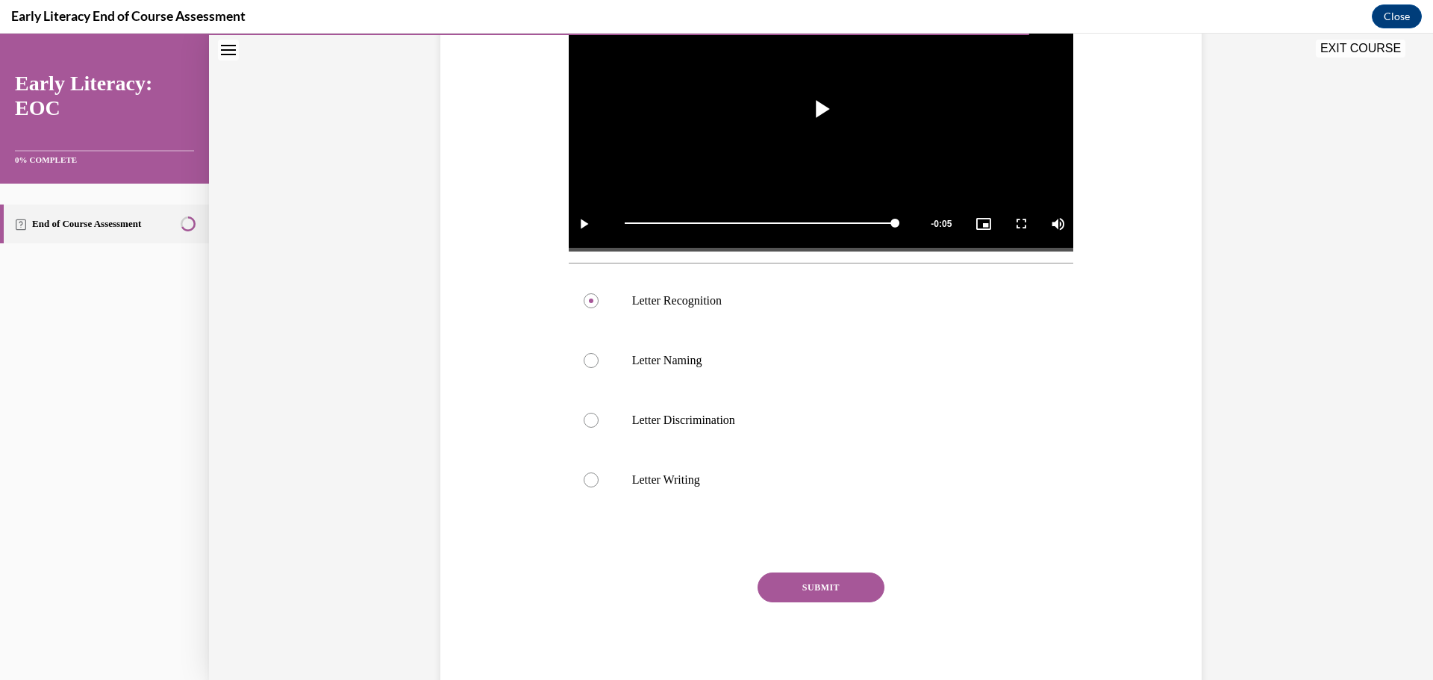
click at [829, 594] on button "SUBMIT" at bounding box center [821, 588] width 127 height 30
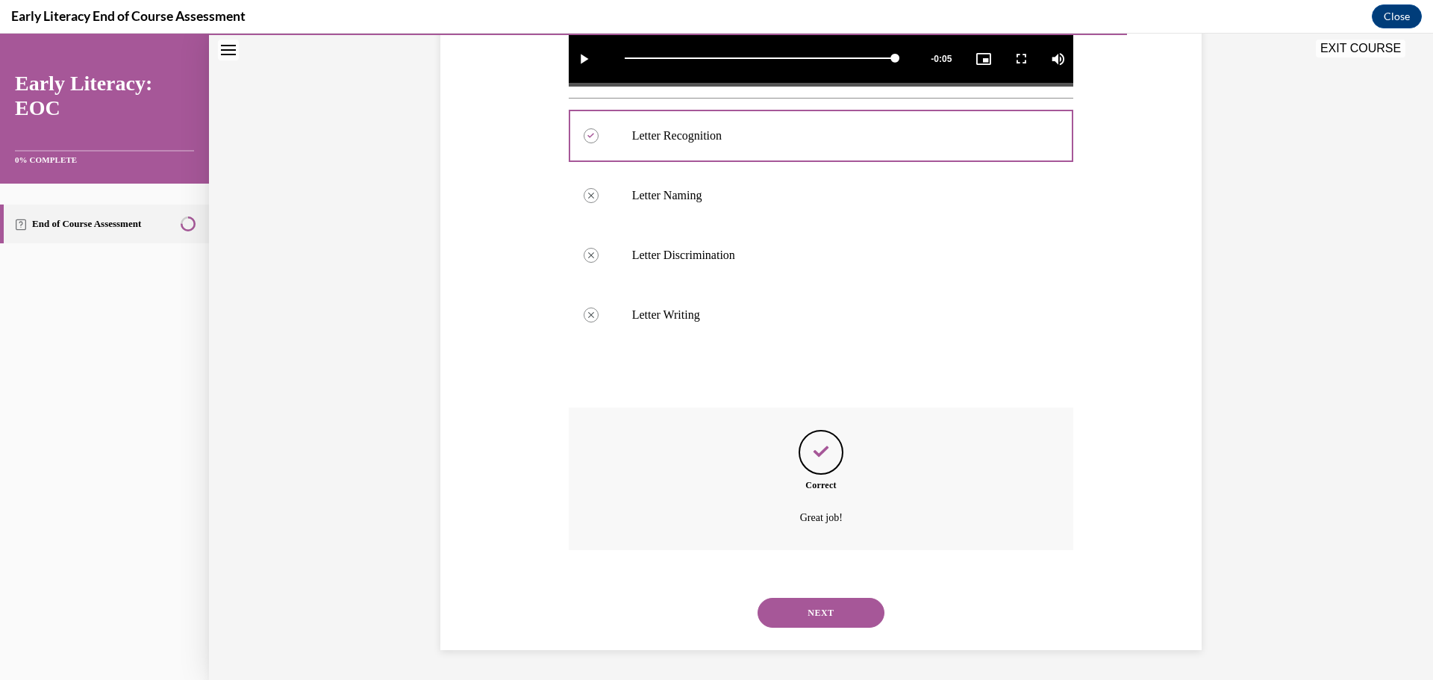
click at [826, 604] on button "NEXT" at bounding box center [821, 613] width 127 height 30
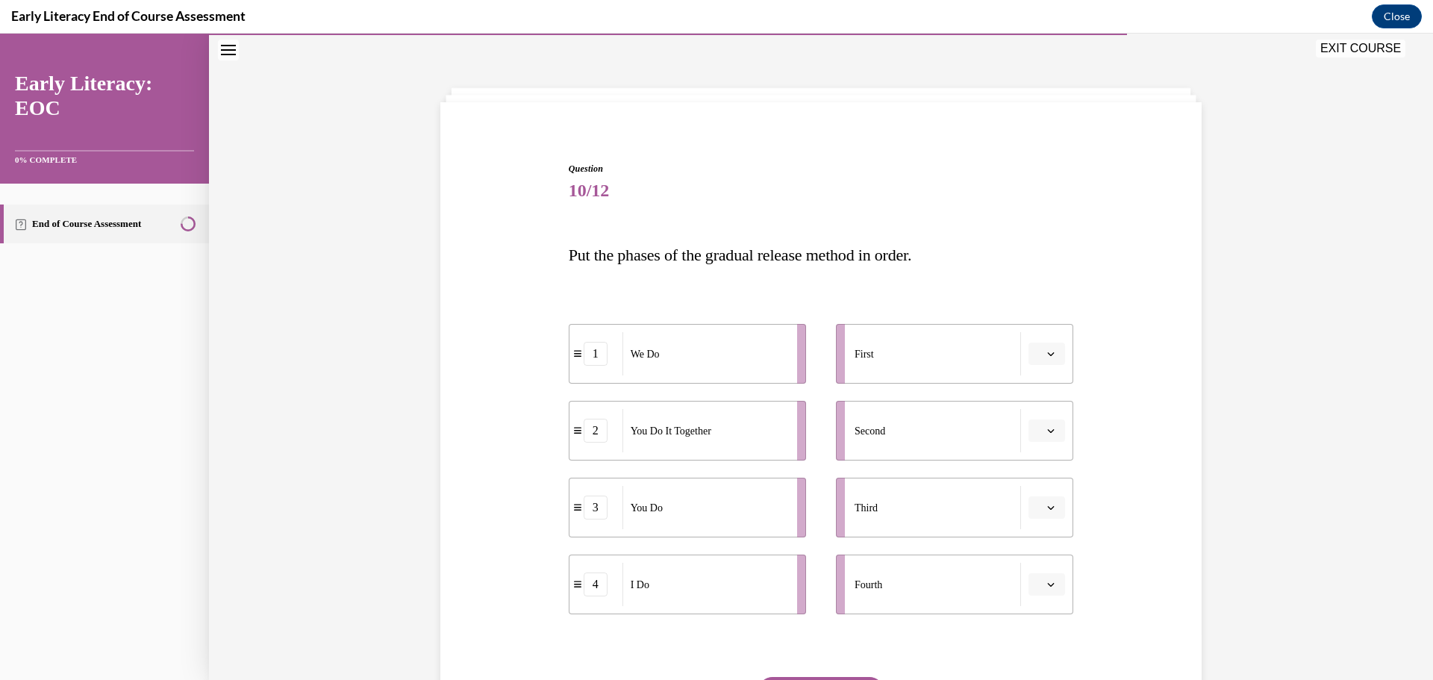
scroll to position [120, 0]
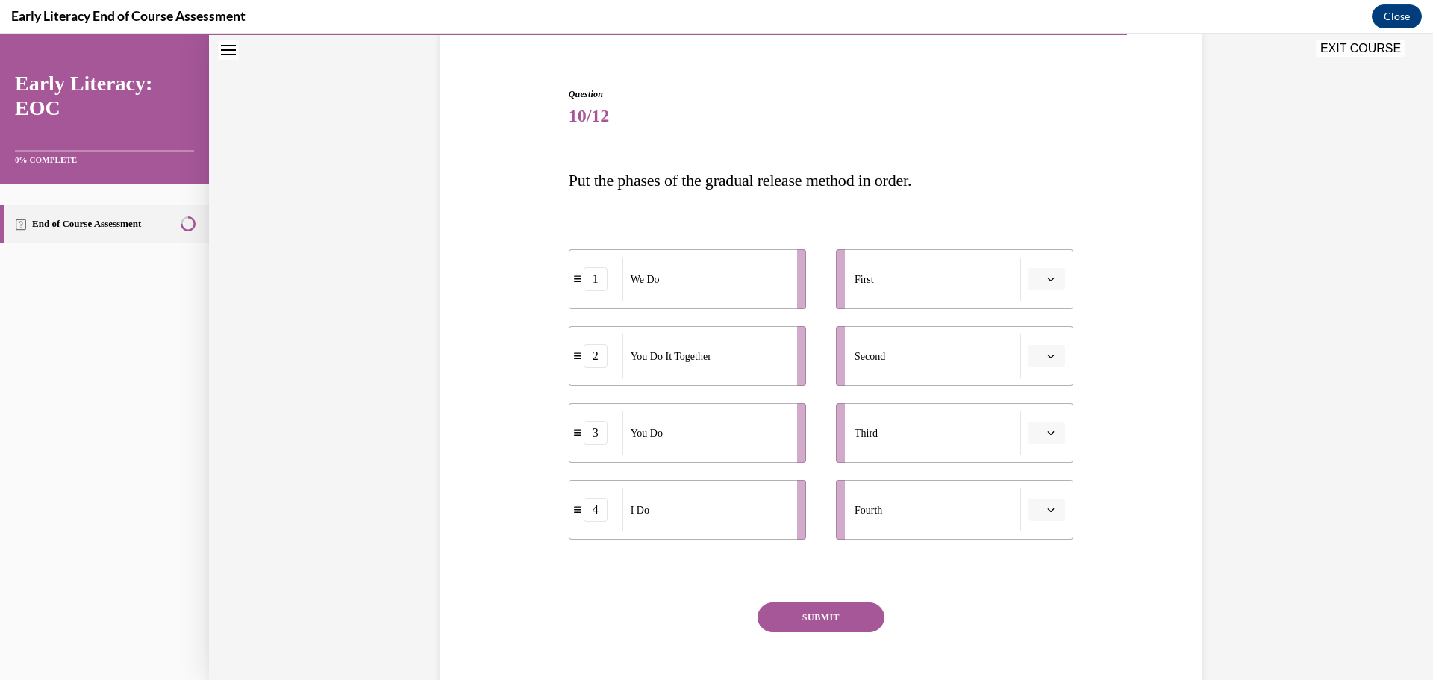
click at [1050, 285] on button "button" at bounding box center [1047, 279] width 37 height 22
click at [1033, 431] on span "4" at bounding box center [1035, 432] width 5 height 12
click at [1050, 356] on span "button" at bounding box center [1051, 356] width 10 height 10
click at [1041, 421] on div "1" at bounding box center [1039, 420] width 37 height 30
click at [1048, 511] on icon "button" at bounding box center [1051, 510] width 7 height 4
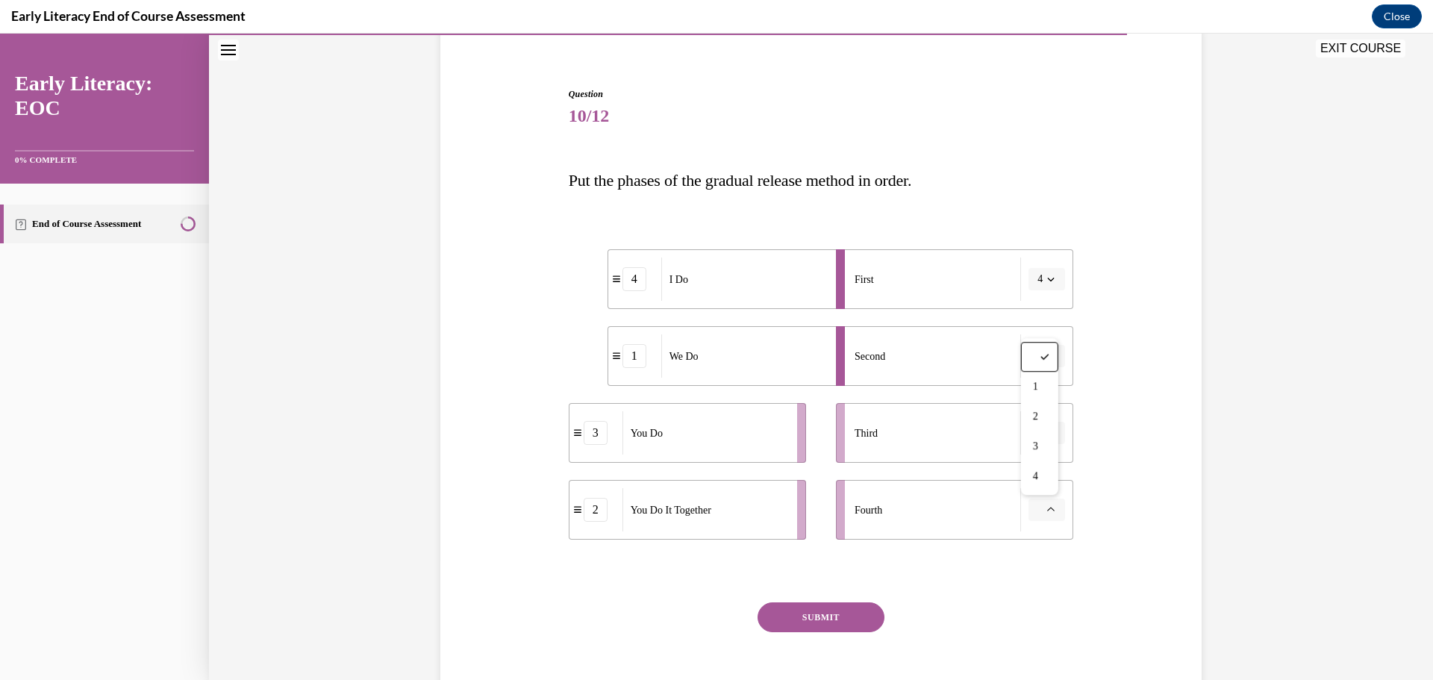
click at [1132, 443] on div "Question 10/12 Put the phases of the gradual release method in order. 4 I Do 1 …" at bounding box center [821, 384] width 769 height 682
click at [1046, 433] on span "button" at bounding box center [1051, 433] width 10 height 10
click at [1040, 521] on div "2" at bounding box center [1039, 526] width 37 height 30
click at [1048, 511] on icon "button" at bounding box center [1050, 509] width 7 height 7
click at [1044, 452] on div "3" at bounding box center [1039, 446] width 37 height 30
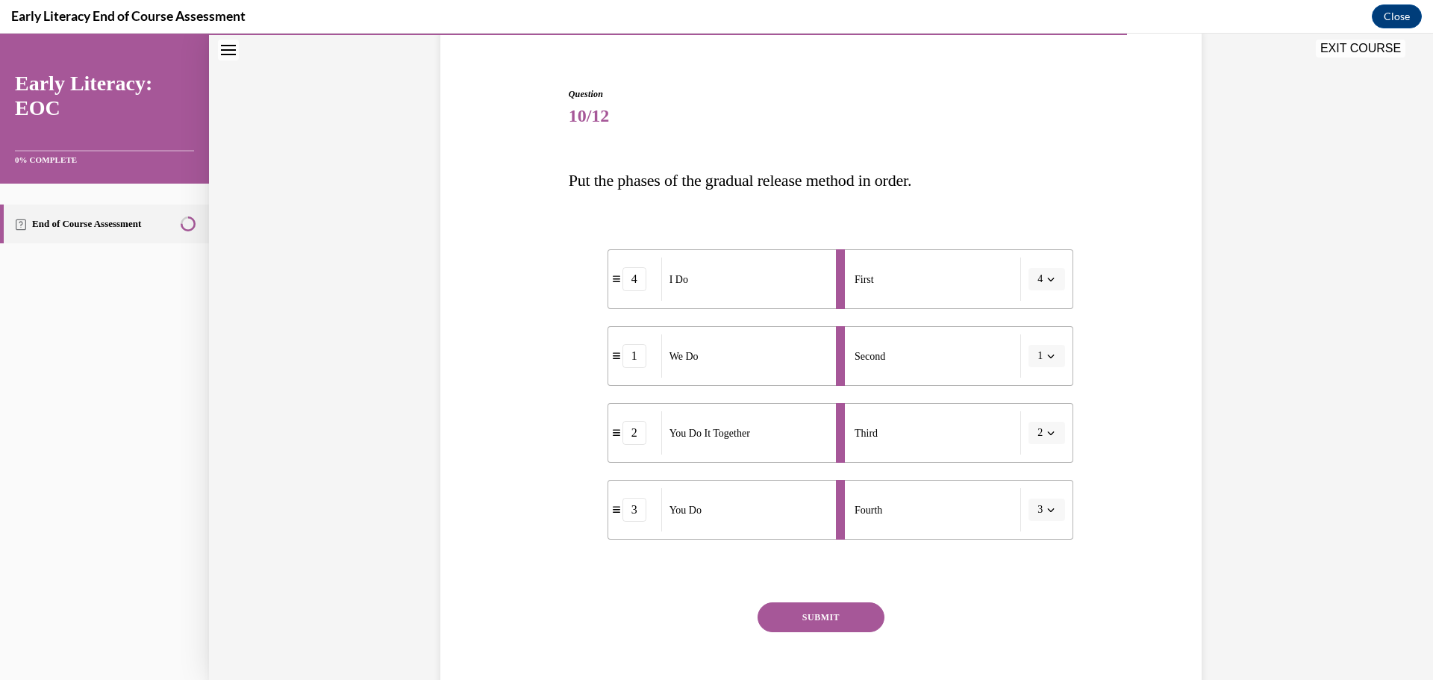
click at [839, 613] on button "SUBMIT" at bounding box center [821, 617] width 127 height 30
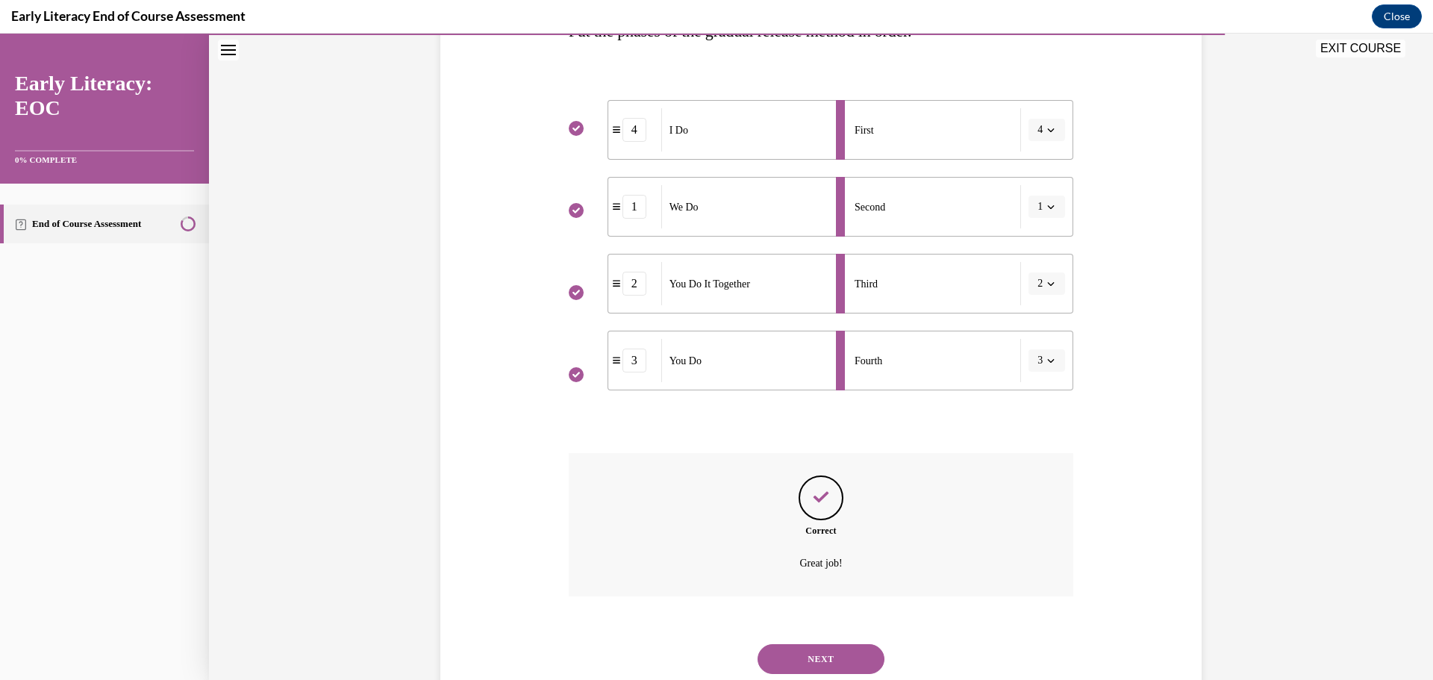
click at [812, 661] on button "NEXT" at bounding box center [821, 659] width 127 height 30
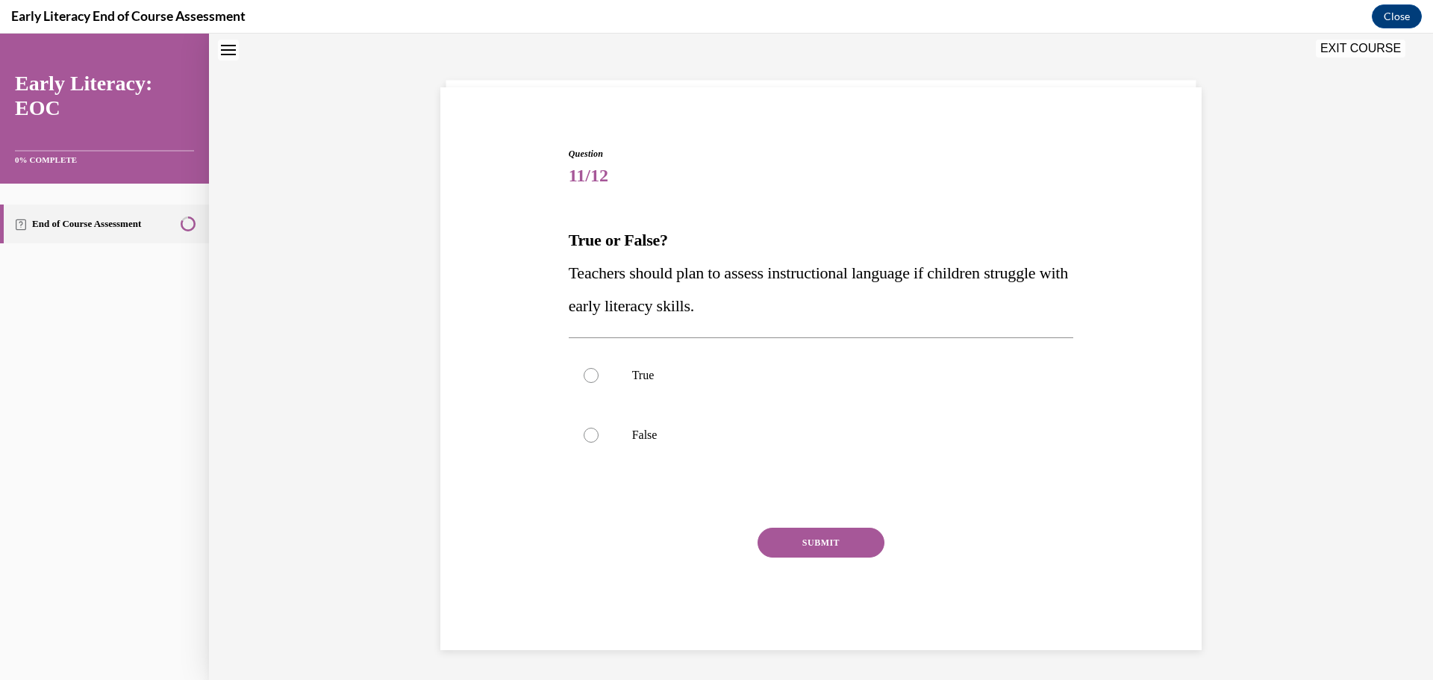
scroll to position [46, 0]
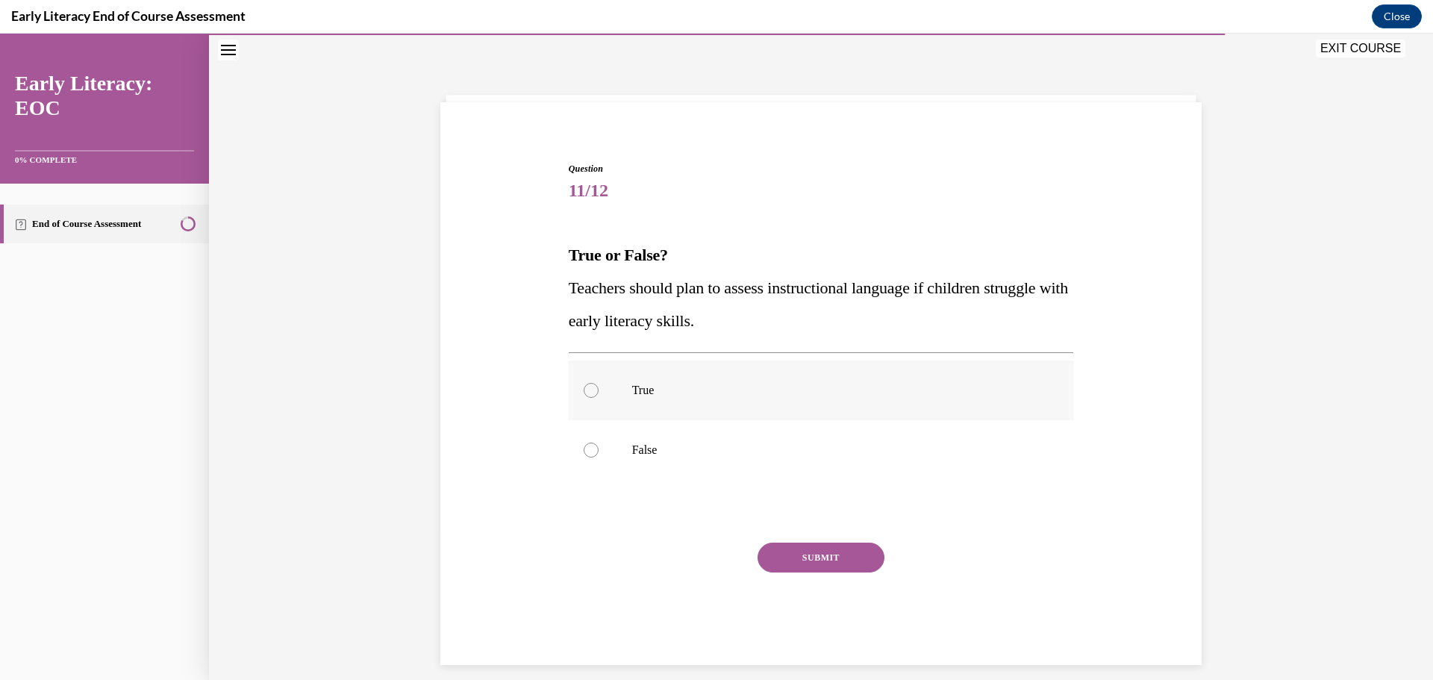
click at [584, 392] on div at bounding box center [591, 390] width 15 height 15
click at [824, 558] on button "SUBMIT" at bounding box center [821, 558] width 127 height 30
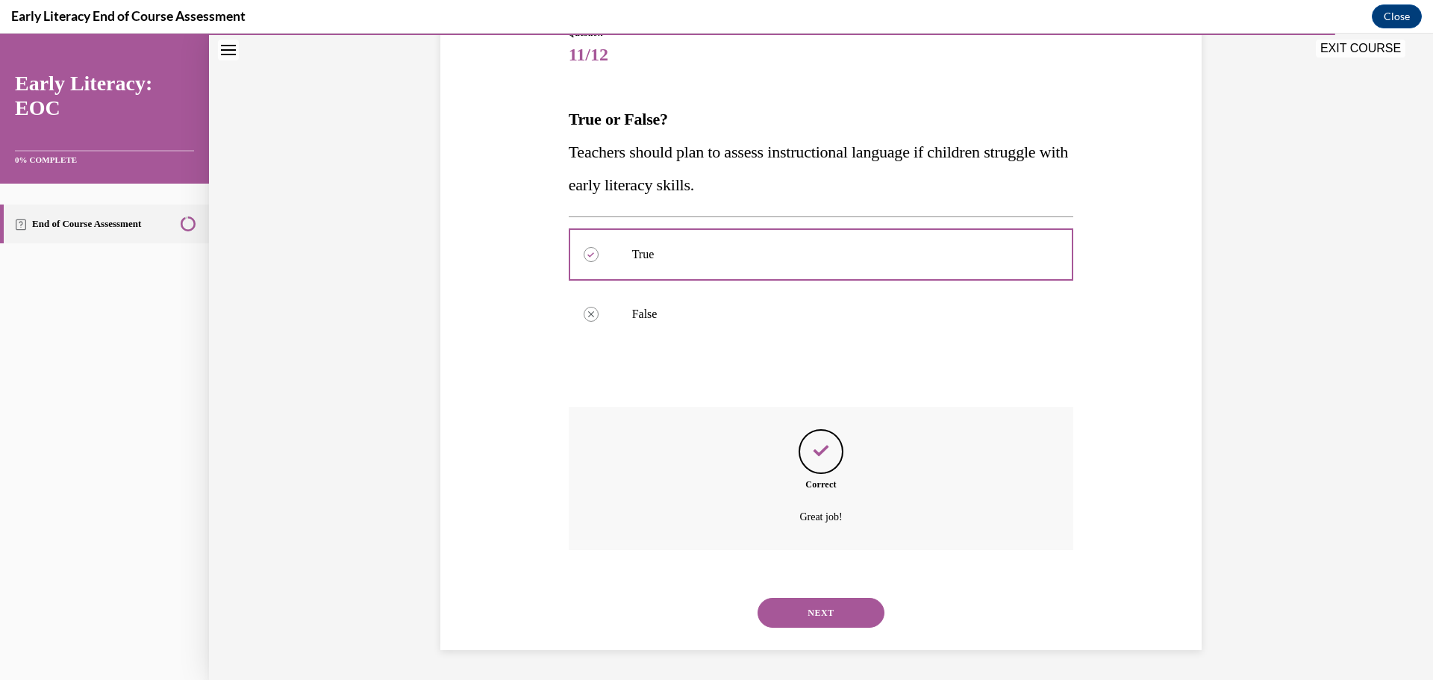
click at [817, 612] on button "NEXT" at bounding box center [821, 613] width 127 height 30
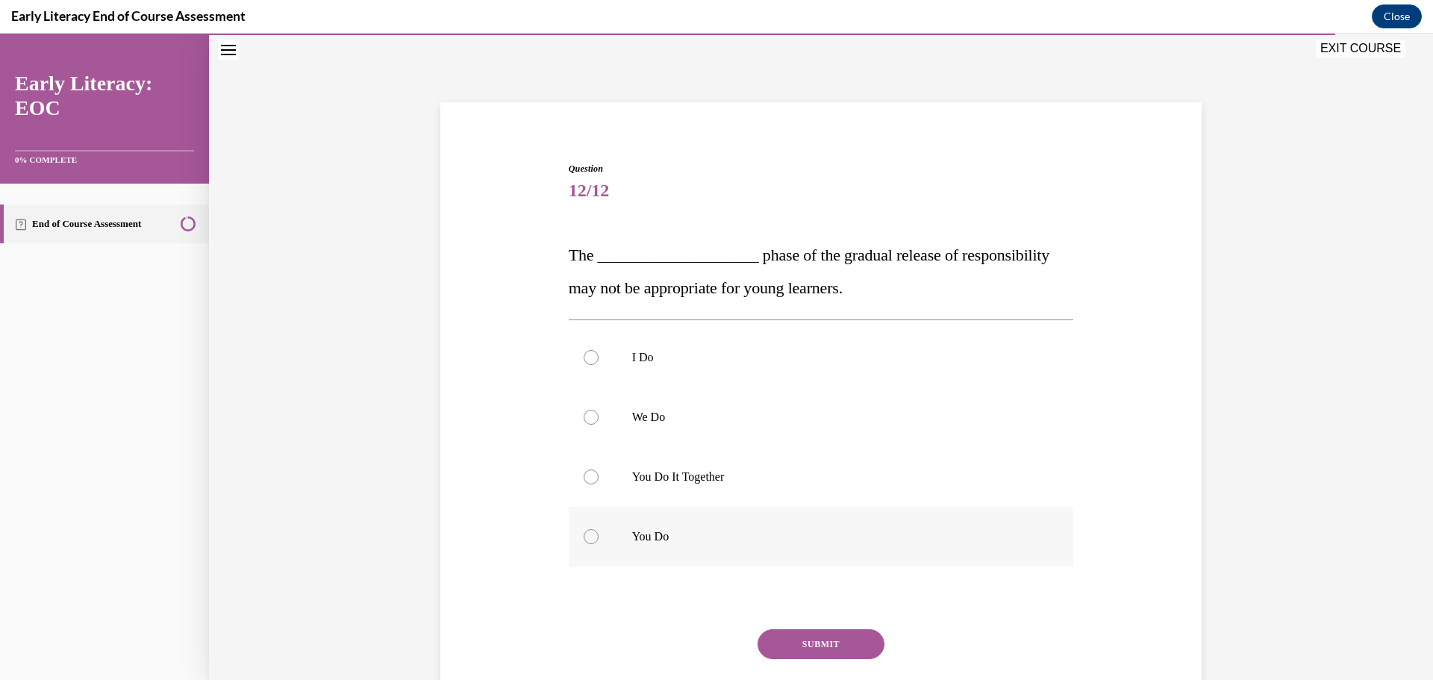
click at [585, 537] on div at bounding box center [591, 536] width 15 height 15
click at [827, 643] on button "SUBMIT" at bounding box center [821, 644] width 127 height 30
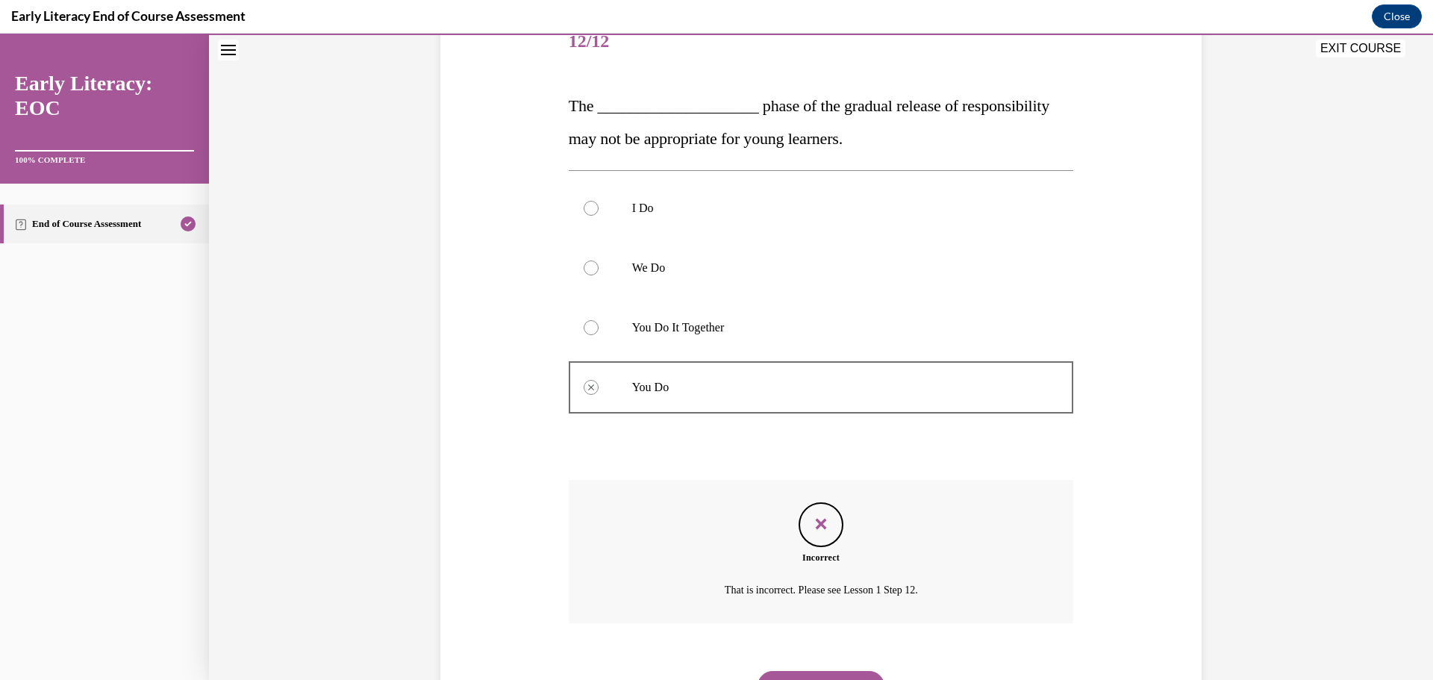
scroll to position [268, 0]
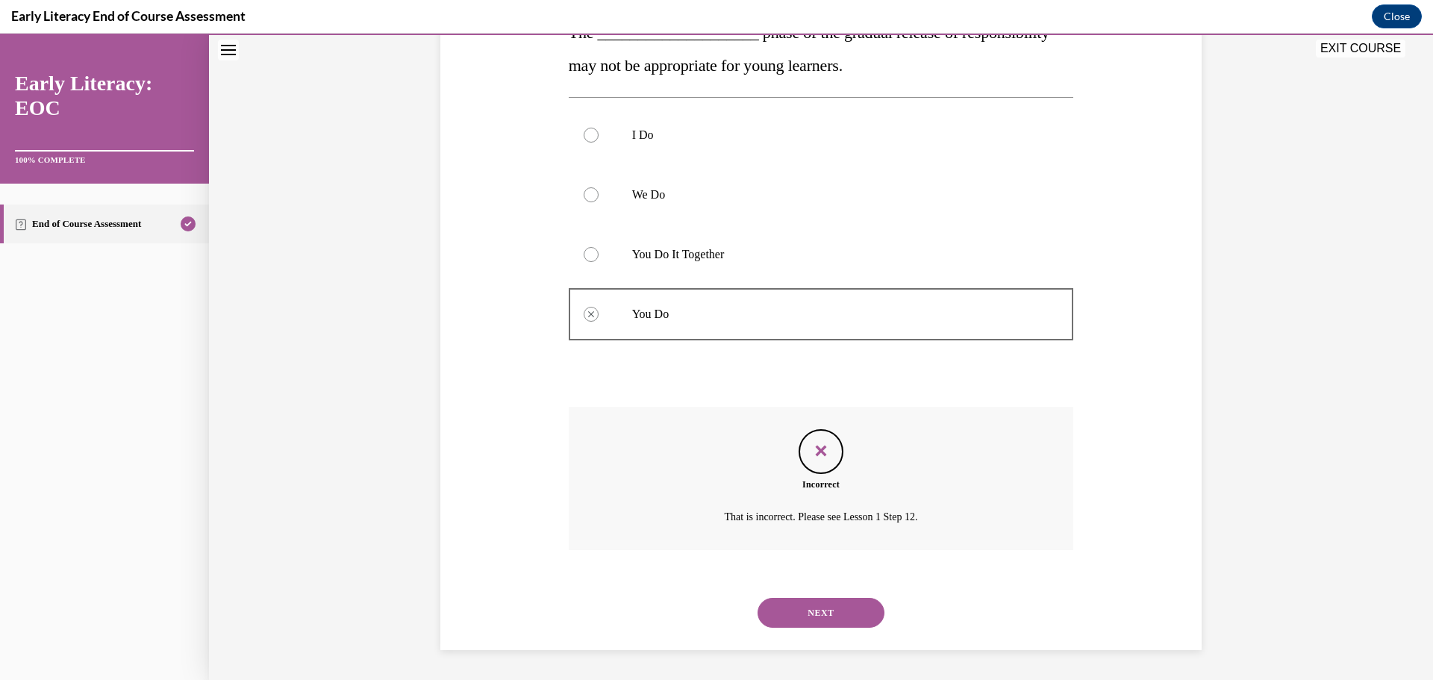
click at [812, 609] on button "NEXT" at bounding box center [821, 613] width 127 height 30
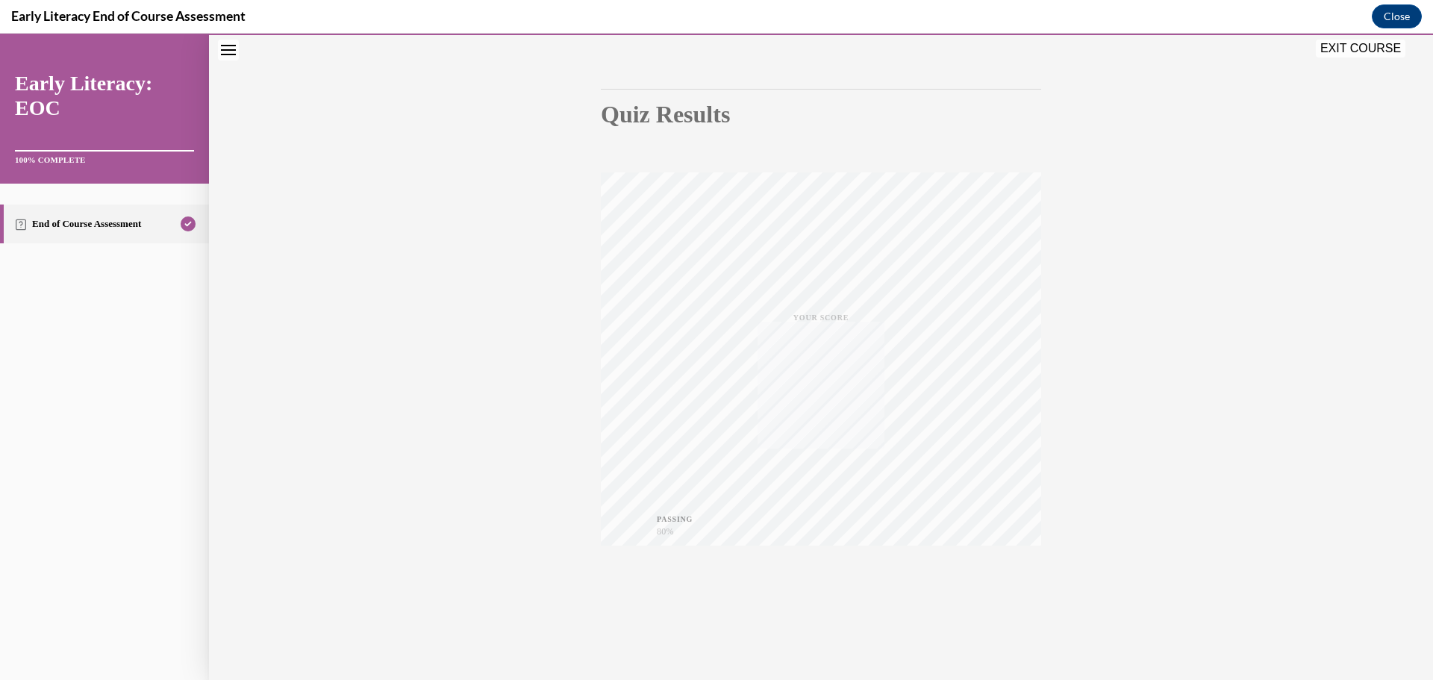
scroll to position [119, 0]
click at [1374, 46] on button "EXIT COURSE" at bounding box center [1361, 49] width 90 height 18
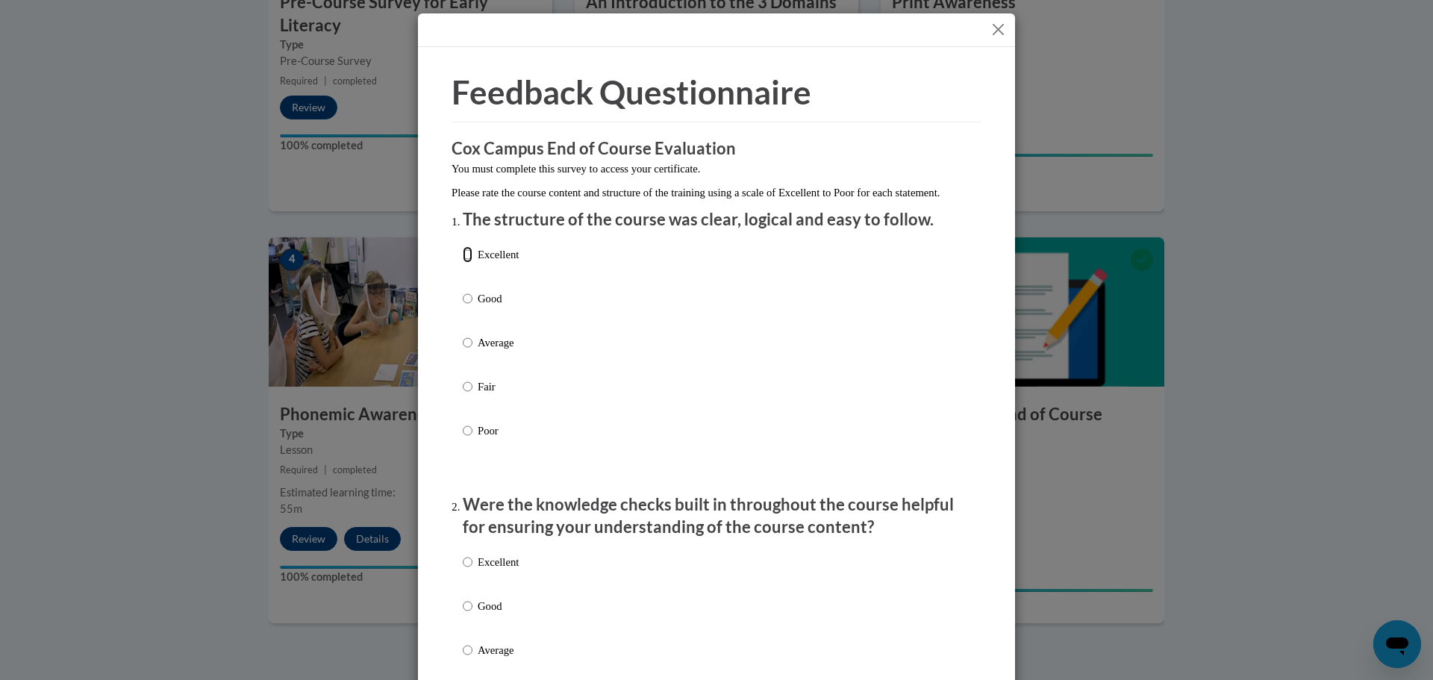
click at [463, 263] on input "Excellent" at bounding box center [468, 254] width 10 height 16
radio input "true"
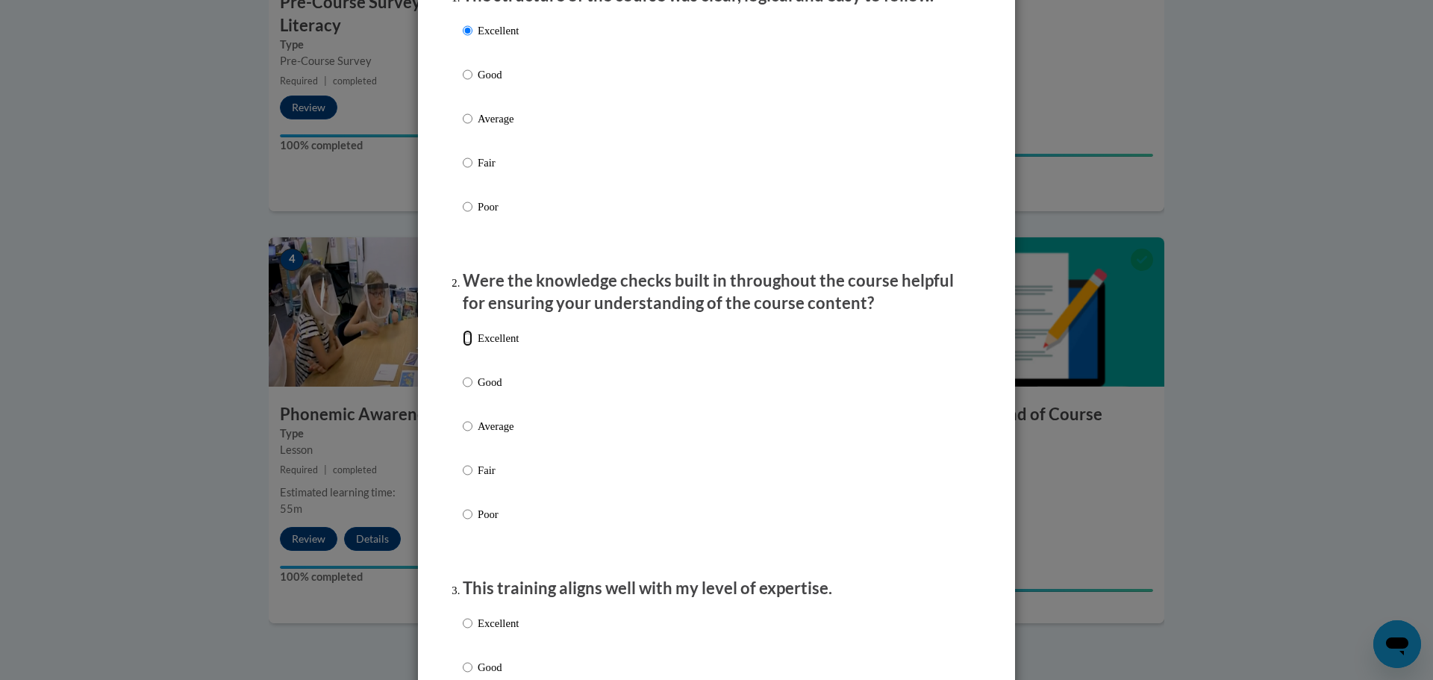
click at [463, 346] on input "Excellent" at bounding box center [468, 338] width 10 height 16
radio input "true"
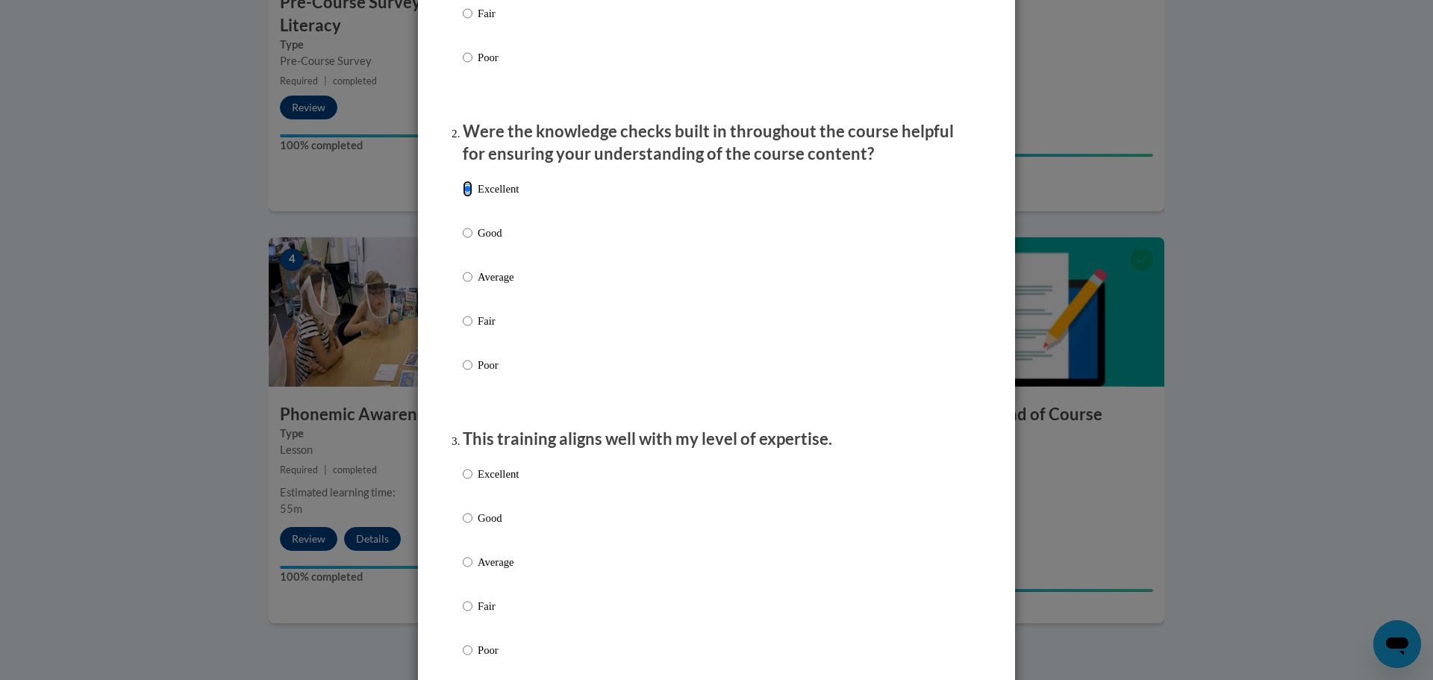
scroll to position [448, 0]
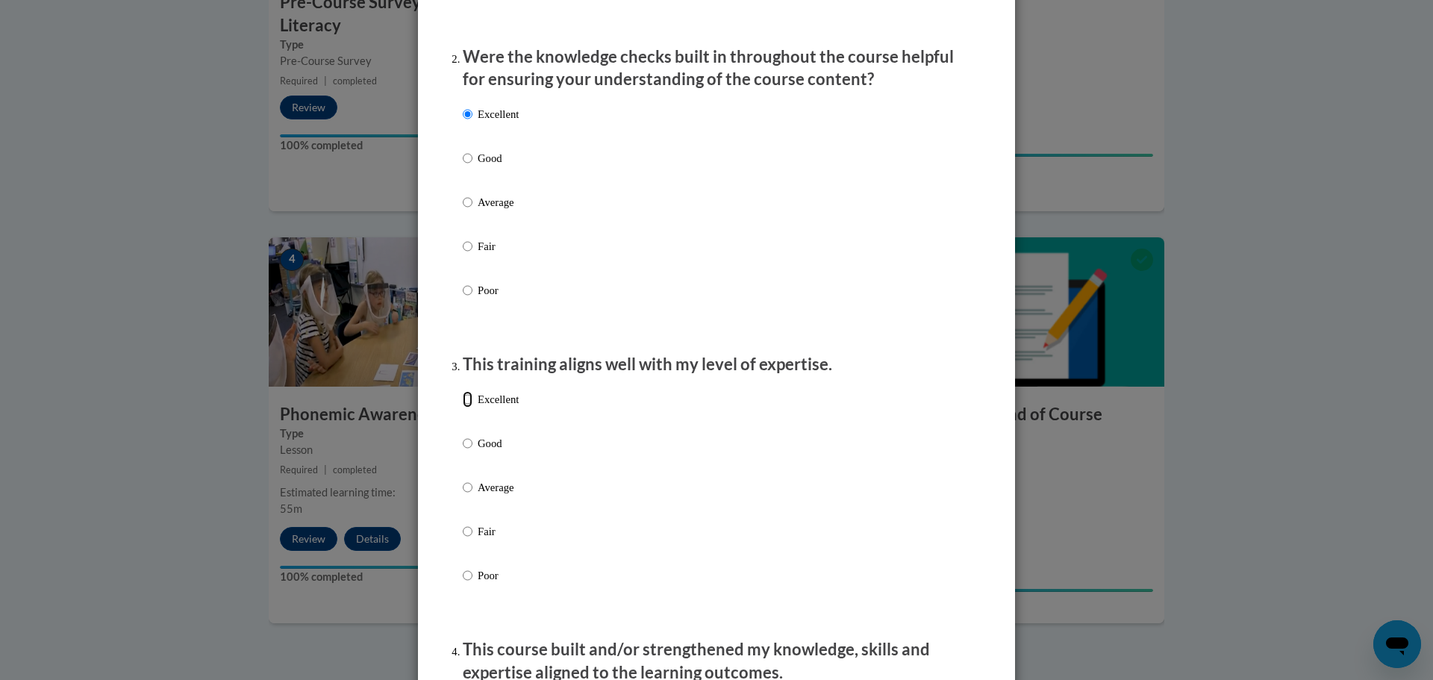
click at [465, 408] on input "Excellent" at bounding box center [468, 399] width 10 height 16
radio input "true"
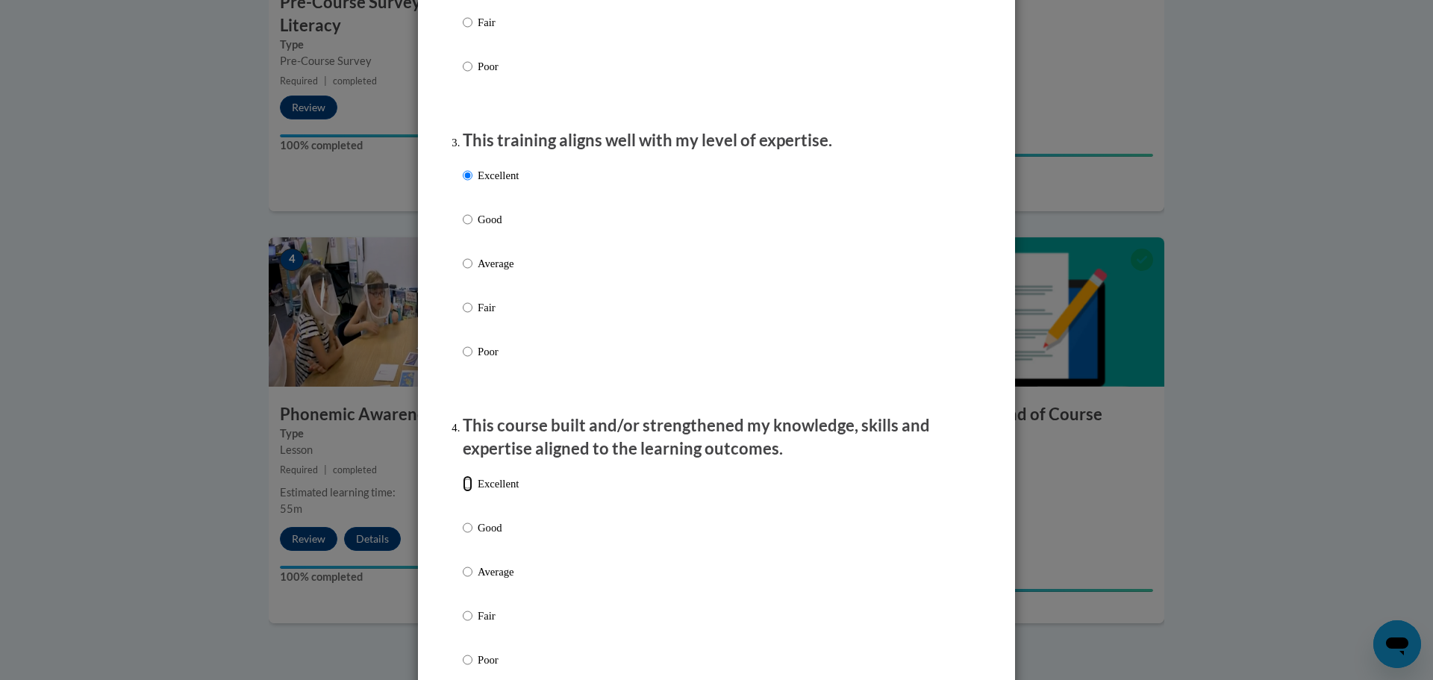
click at [465, 492] on input "Excellent" at bounding box center [468, 484] width 10 height 16
radio input "true"
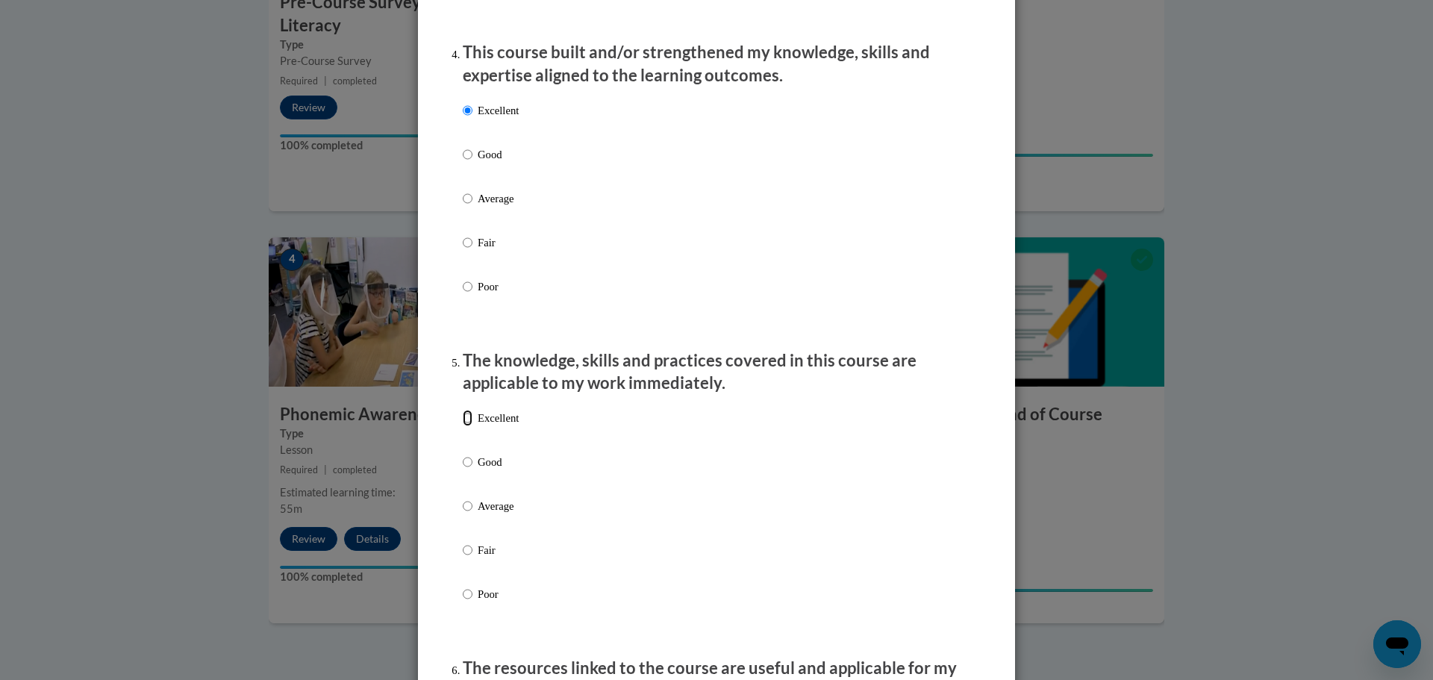
click at [463, 426] on input "Excellent" at bounding box center [468, 418] width 10 height 16
radio input "true"
click at [463, 514] on input "Average" at bounding box center [468, 506] width 10 height 16
radio input "true"
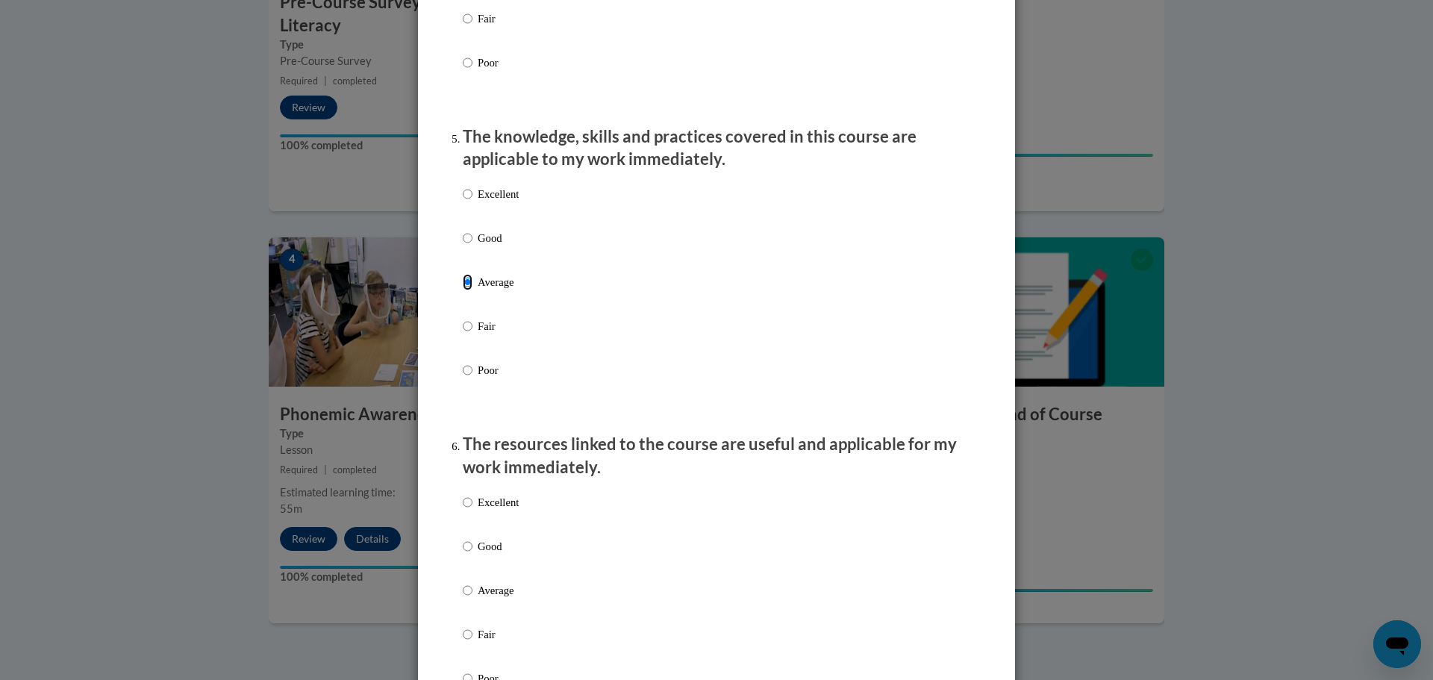
scroll to position [1344, 0]
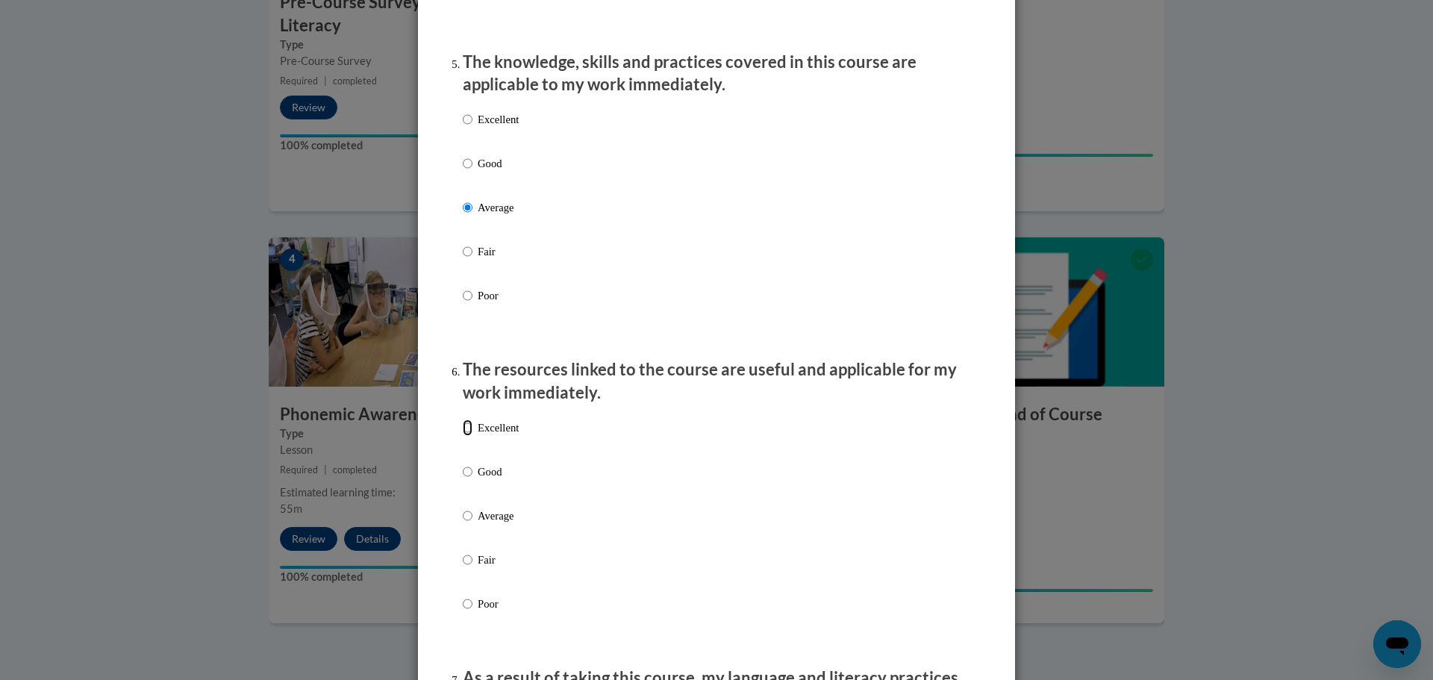
click at [464, 436] on input "Excellent" at bounding box center [468, 428] width 10 height 16
radio input "true"
click at [466, 128] on input "Excellent" at bounding box center [468, 119] width 10 height 16
radio input "true"
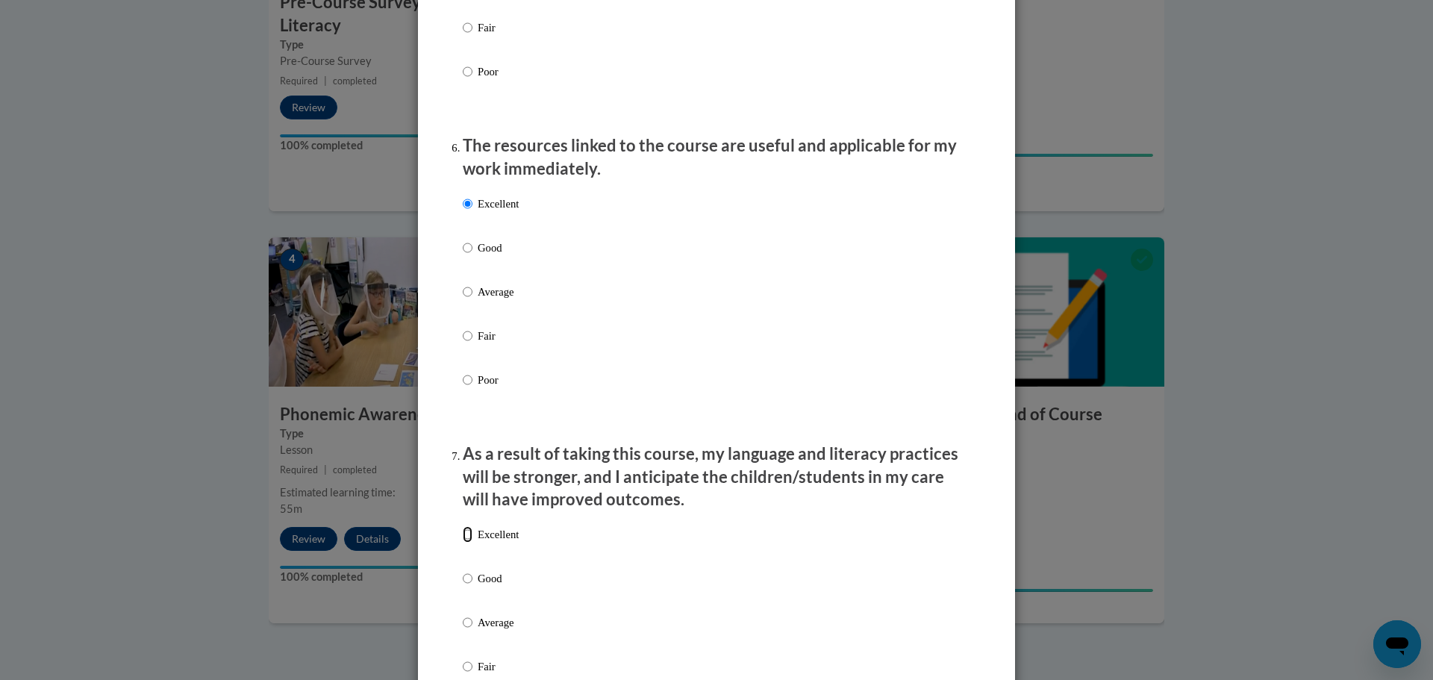
click at [463, 543] on input "Excellent" at bounding box center [468, 534] width 10 height 16
radio input "true"
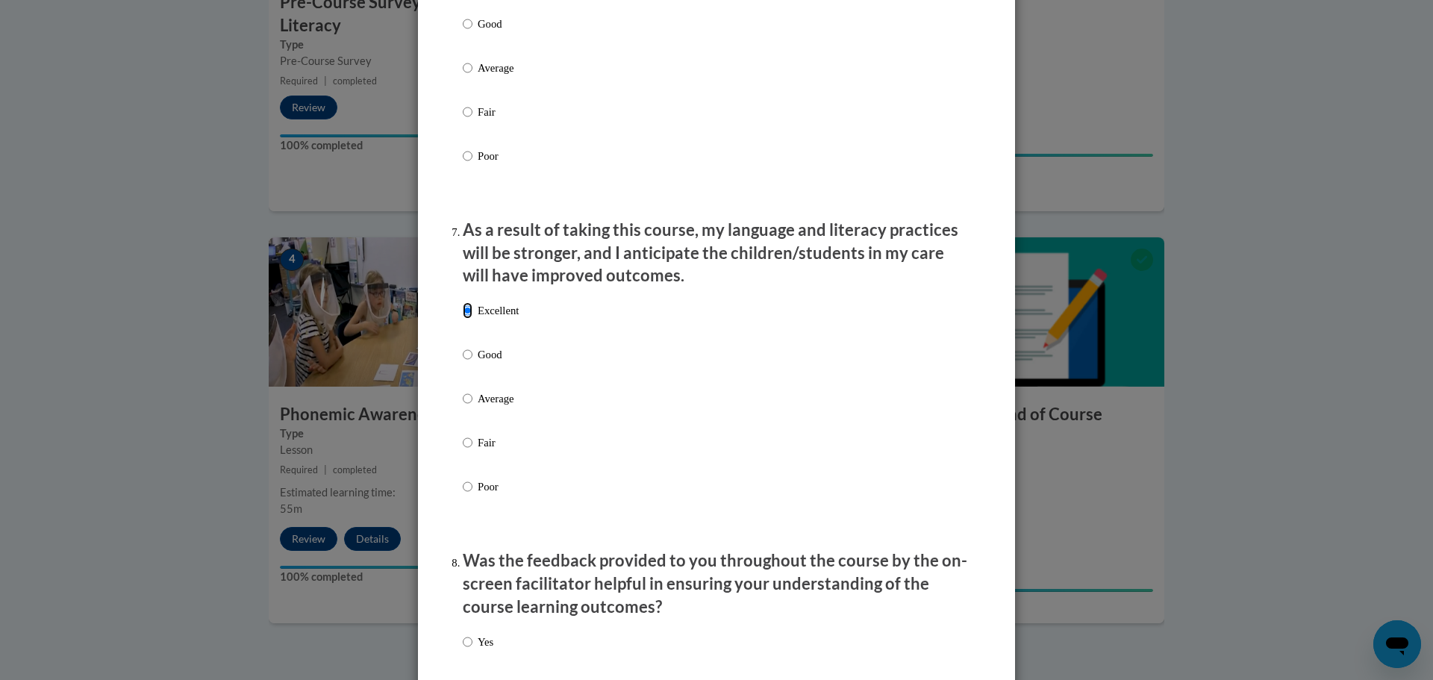
scroll to position [1866, 0]
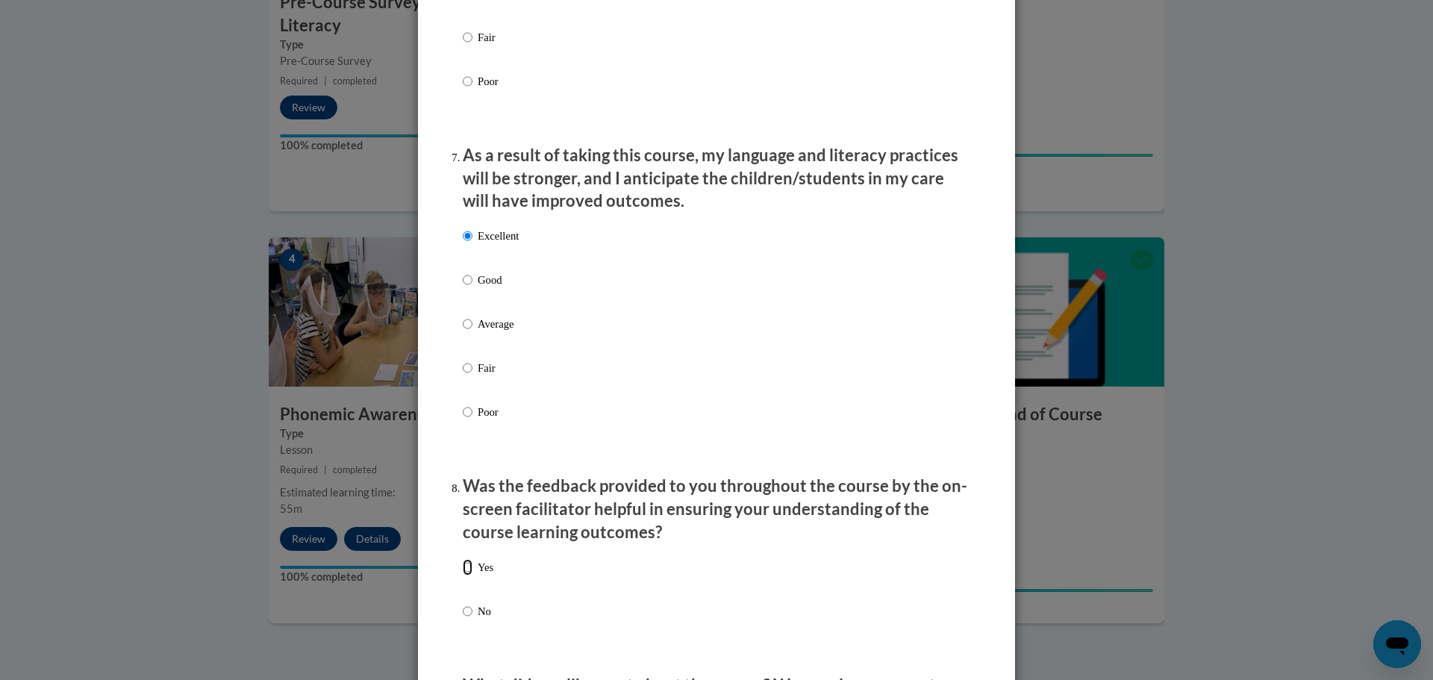
click at [464, 576] on input "Yes" at bounding box center [468, 567] width 10 height 16
radio input "true"
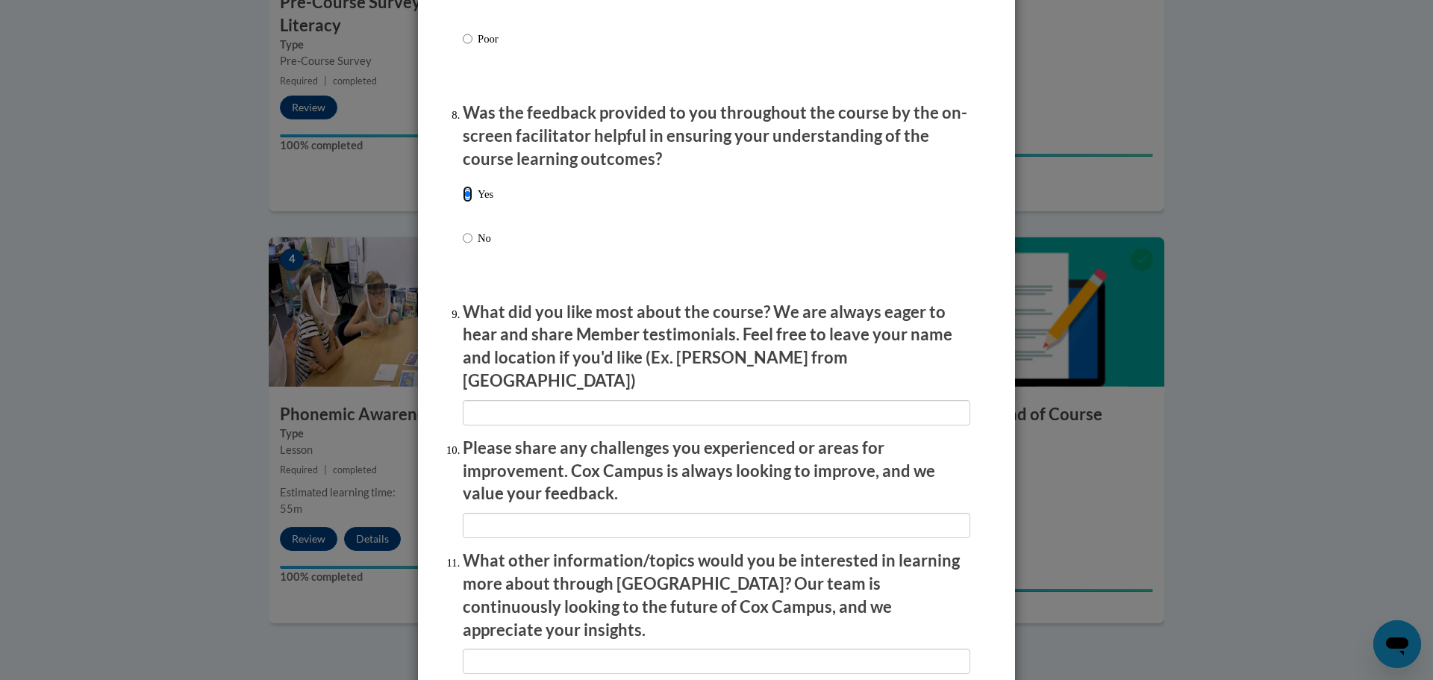
scroll to position [2422, 0]
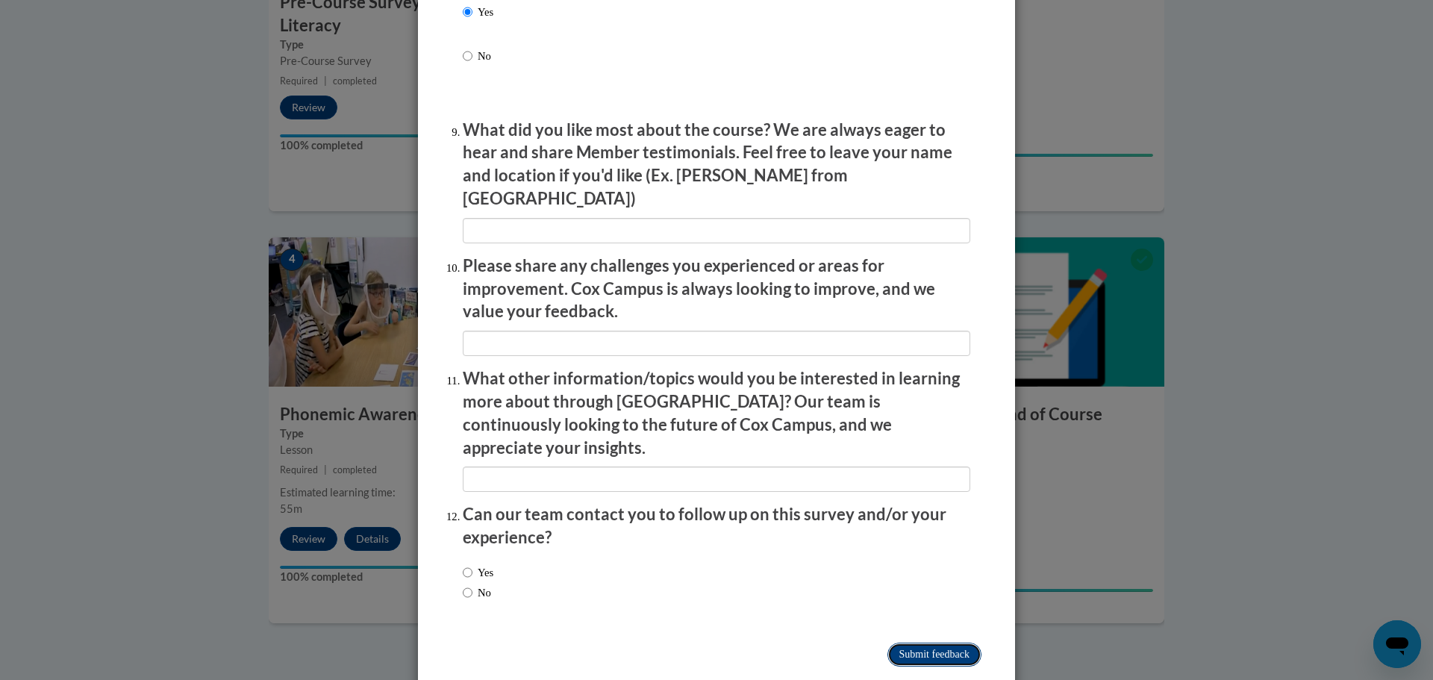
click at [927, 643] on input "Submit feedback" at bounding box center [935, 655] width 94 height 24
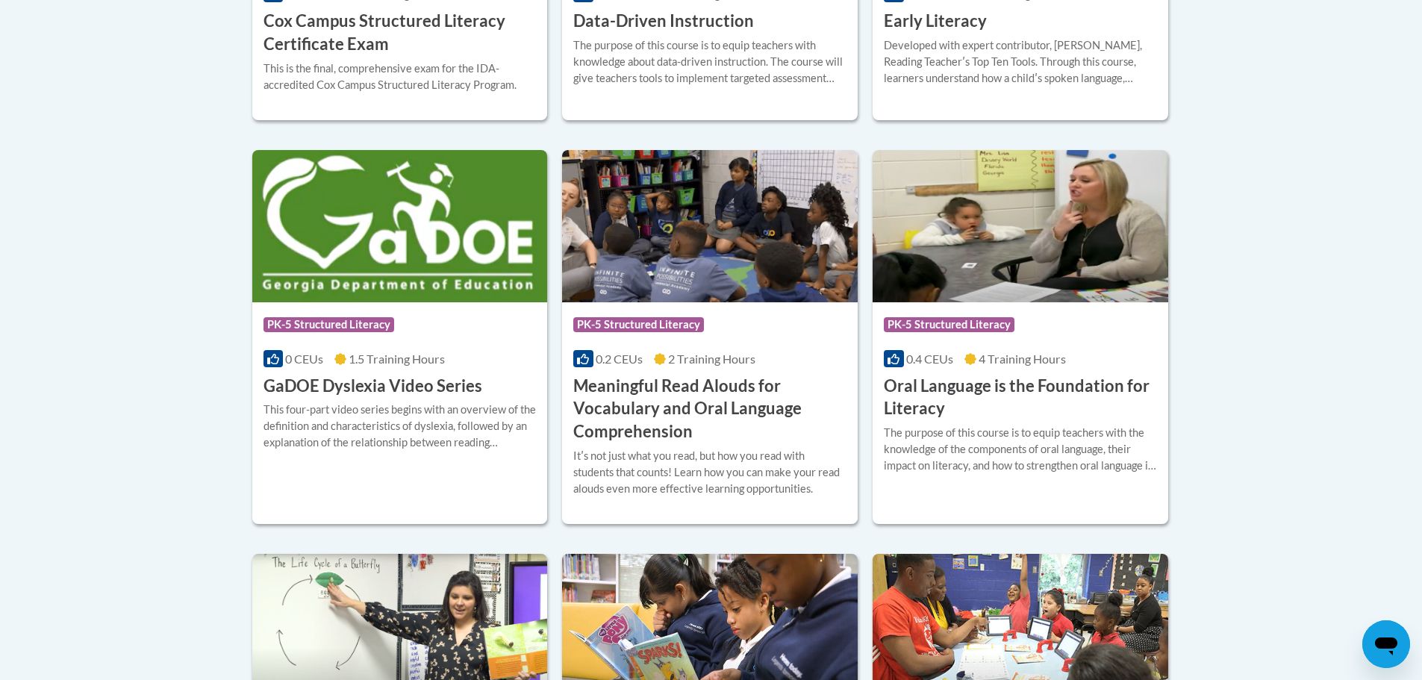
scroll to position [672, 0]
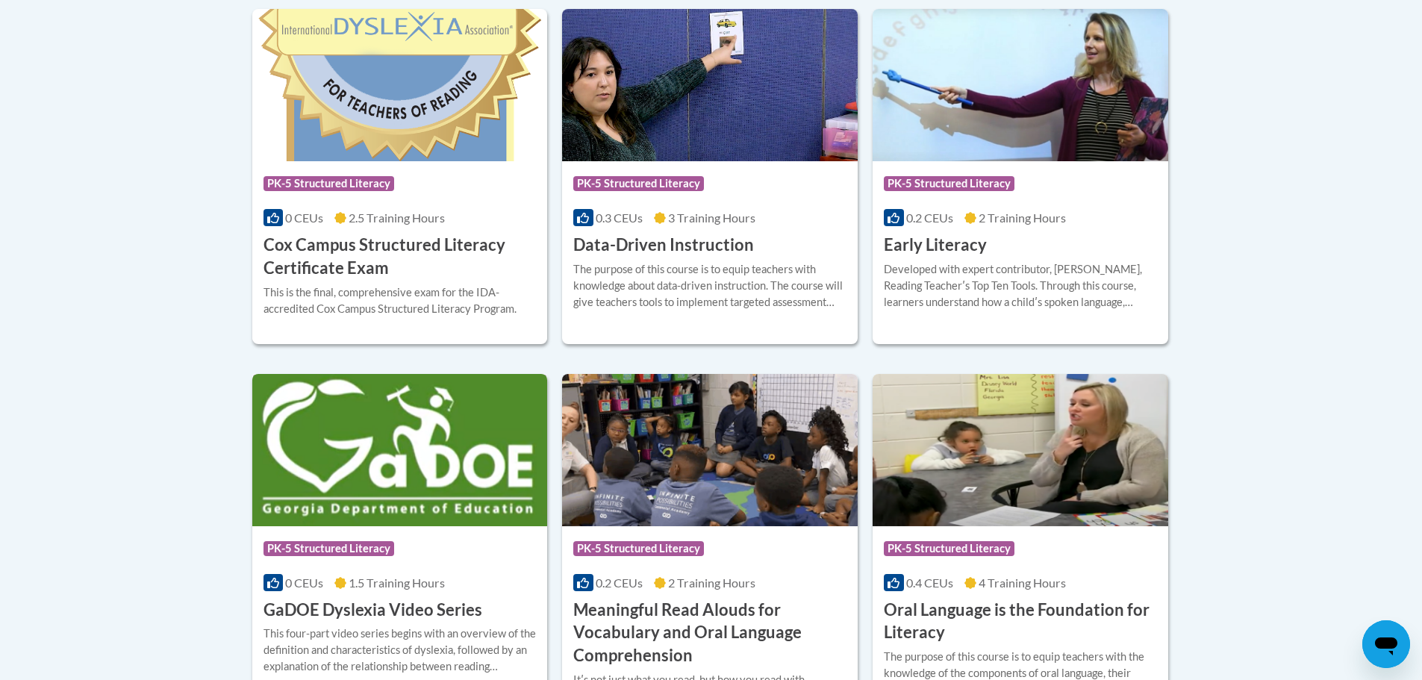
click at [344, 455] on img at bounding box center [400, 450] width 296 height 152
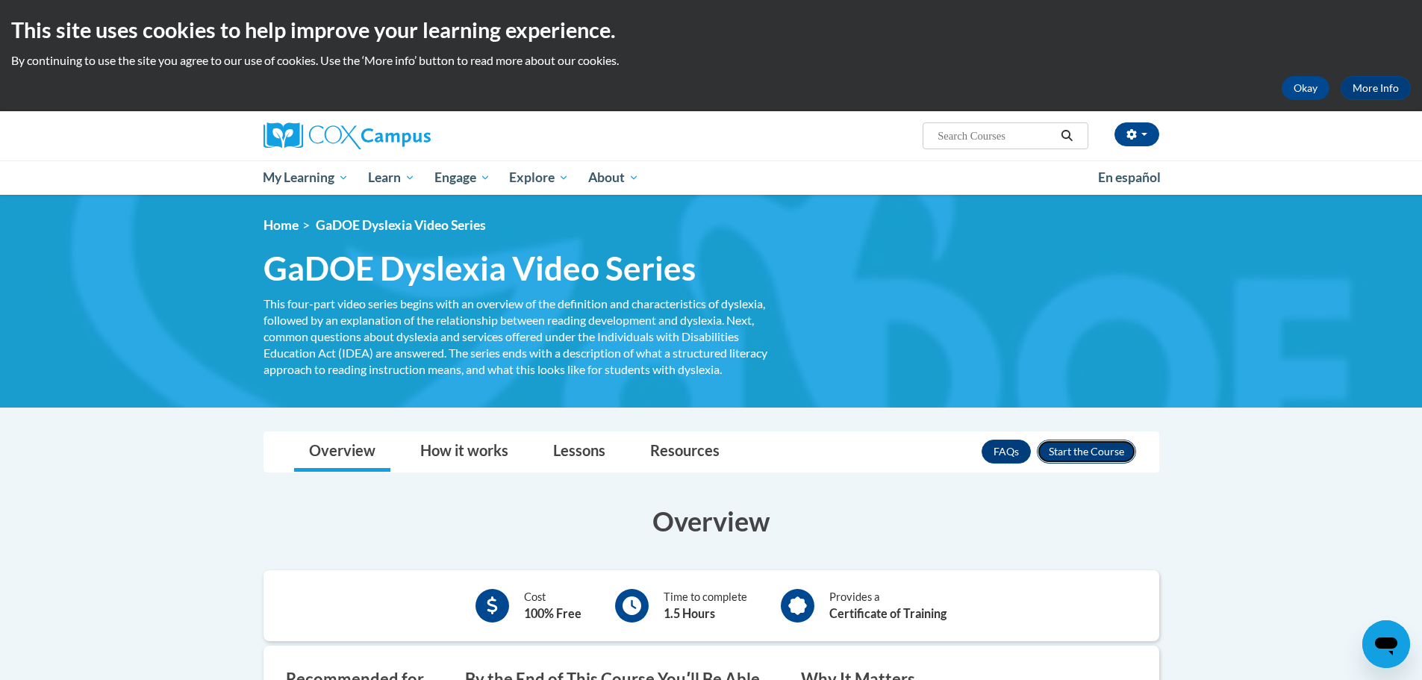
click at [1112, 454] on button "Enroll" at bounding box center [1086, 452] width 99 height 24
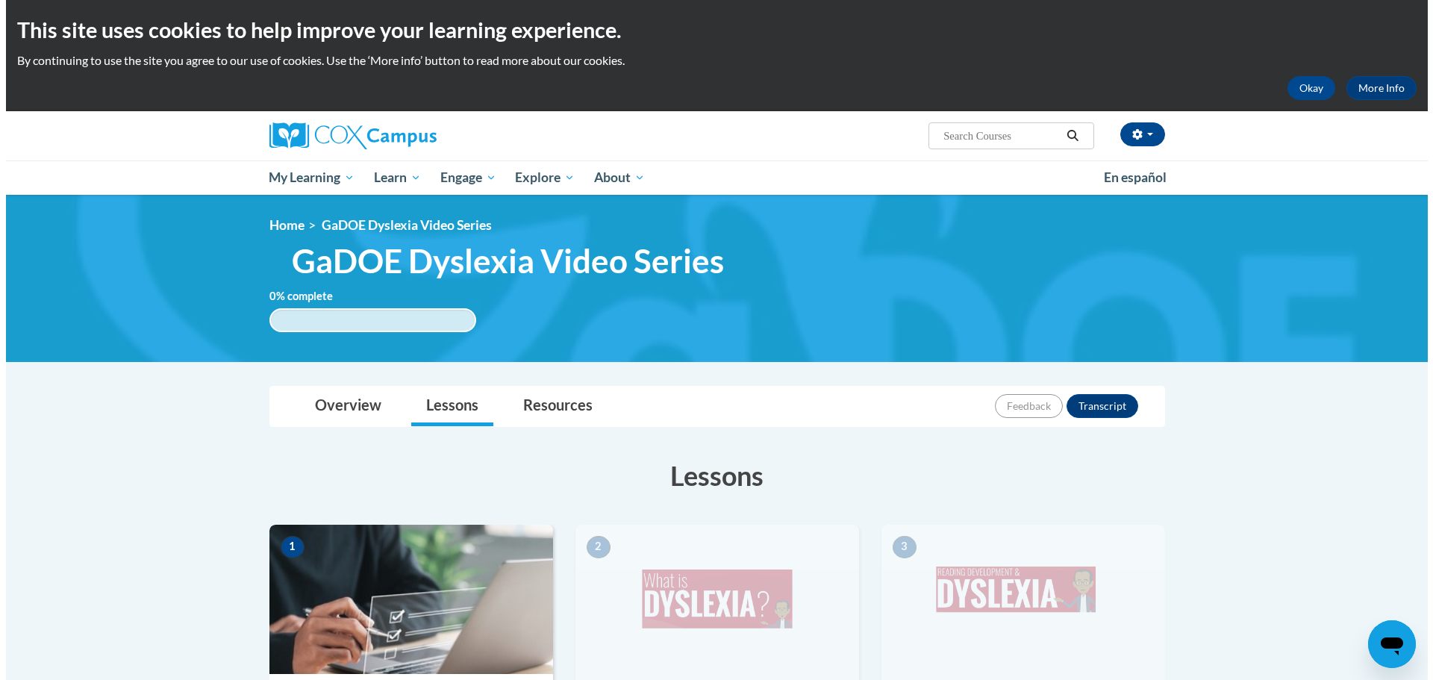
scroll to position [299, 0]
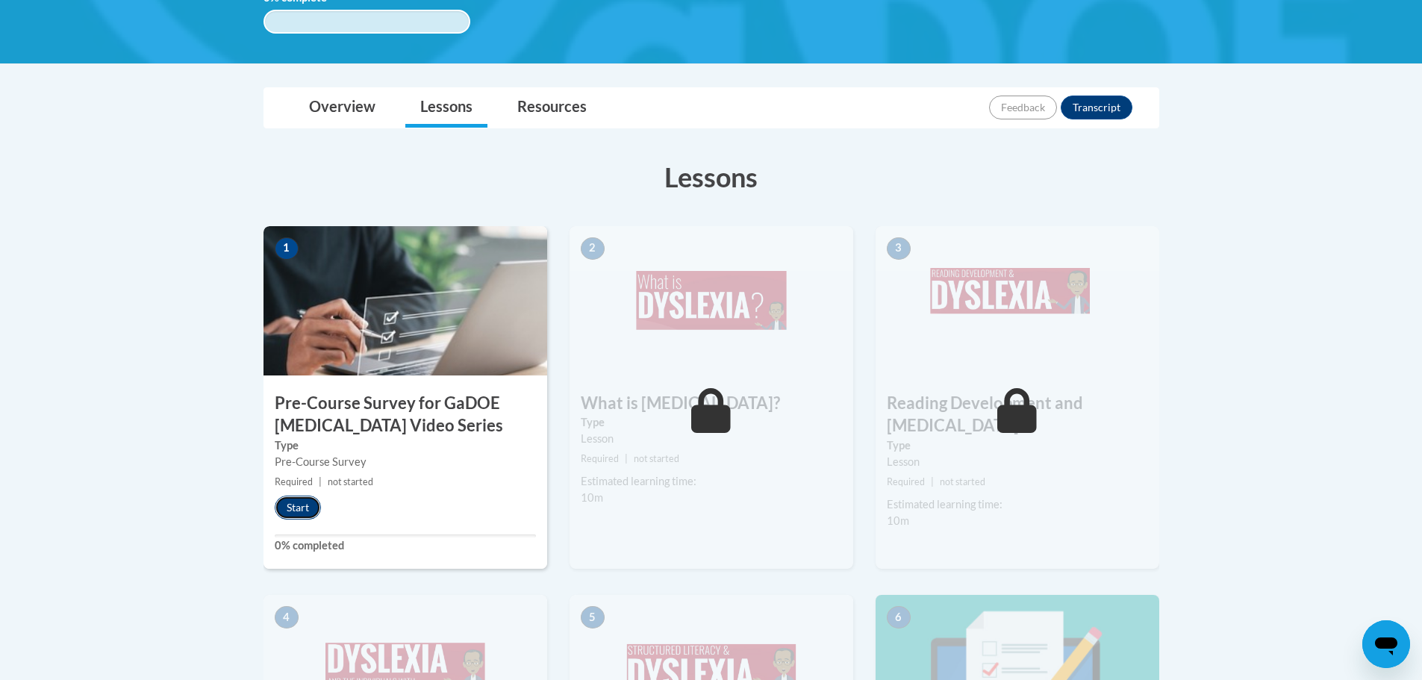
click at [293, 508] on button "Start" at bounding box center [298, 508] width 46 height 24
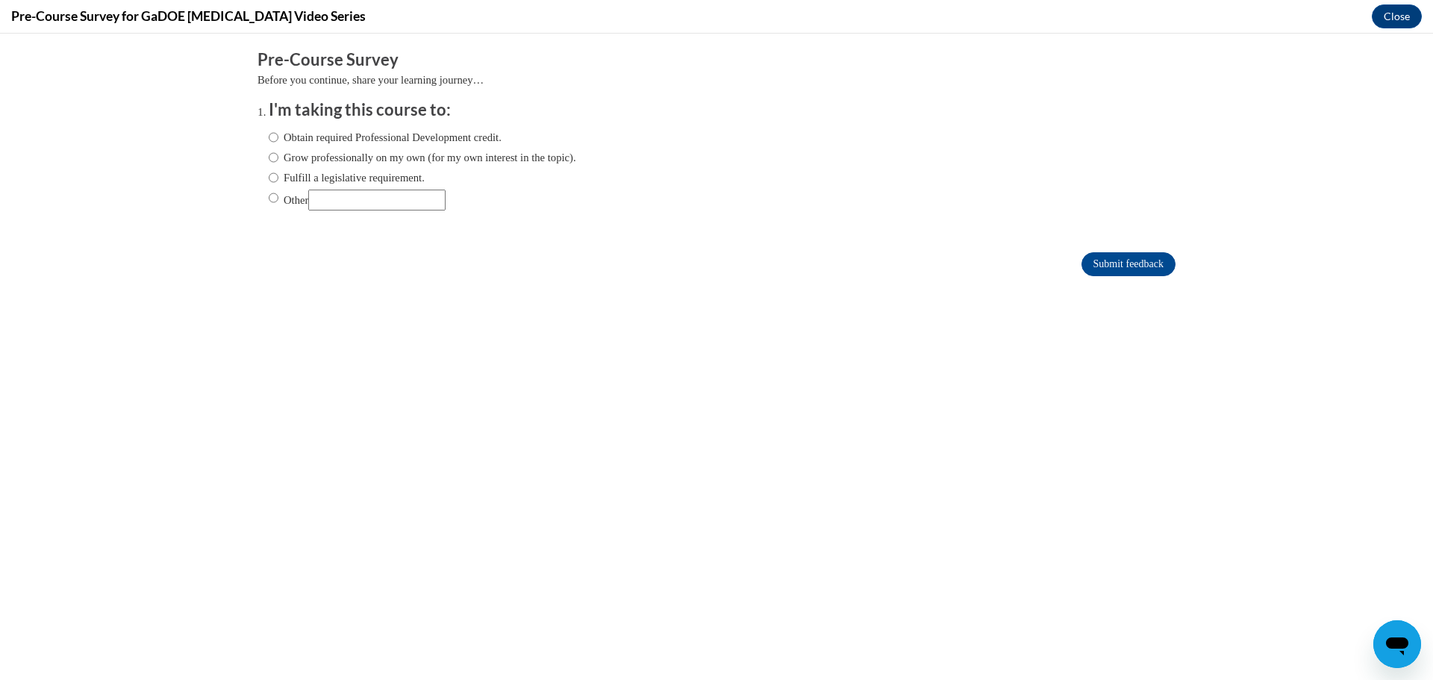
scroll to position [0, 0]
click at [269, 134] on input "Obtain required Professional Development credit." at bounding box center [274, 137] width 10 height 16
radio input "true"
click at [1117, 266] on input "Submit feedback" at bounding box center [1129, 264] width 94 height 24
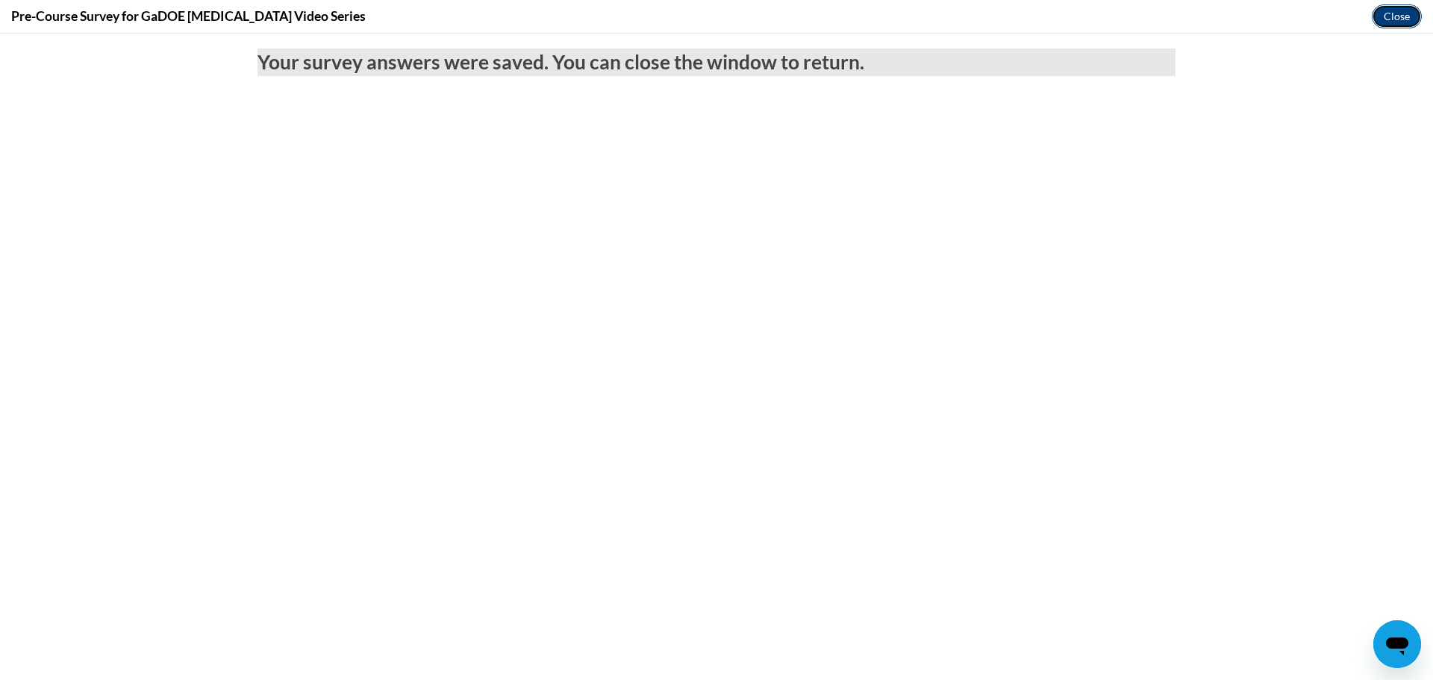
click at [1391, 15] on button "Close" at bounding box center [1397, 16] width 50 height 24
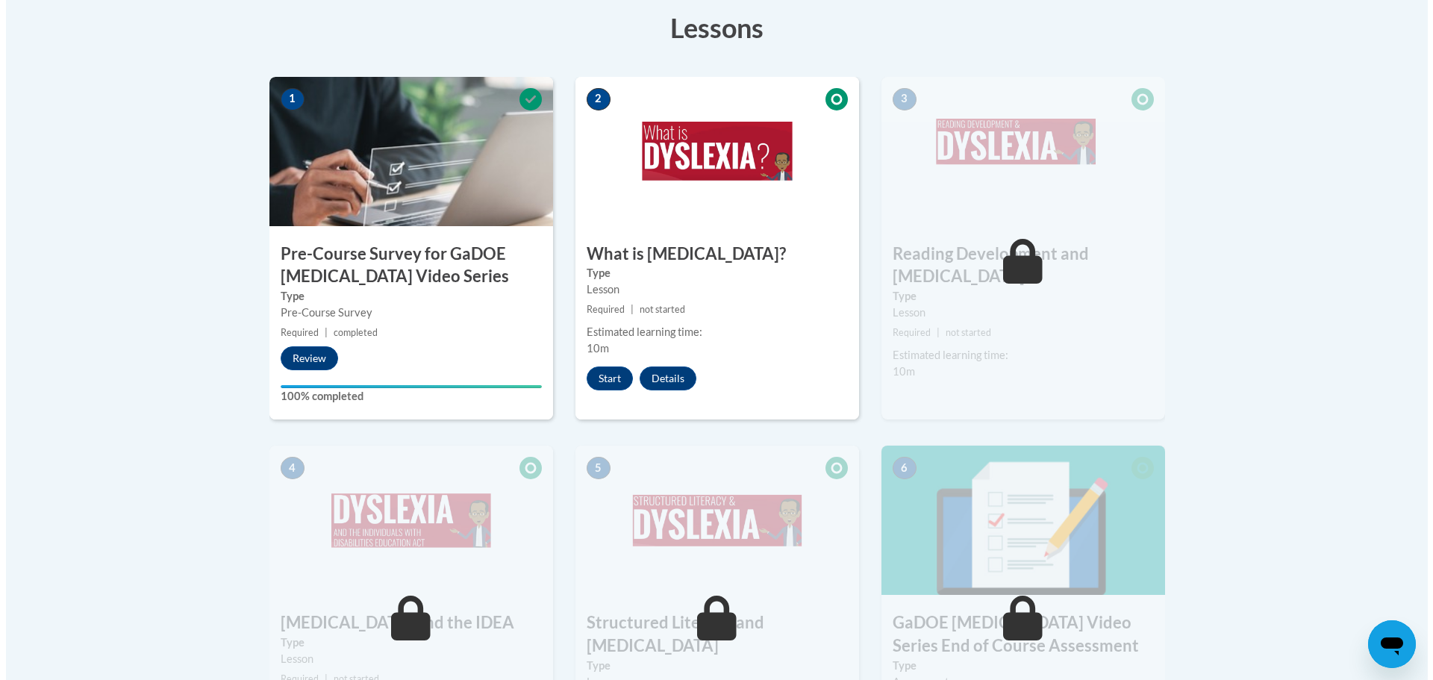
scroll to position [299, 0]
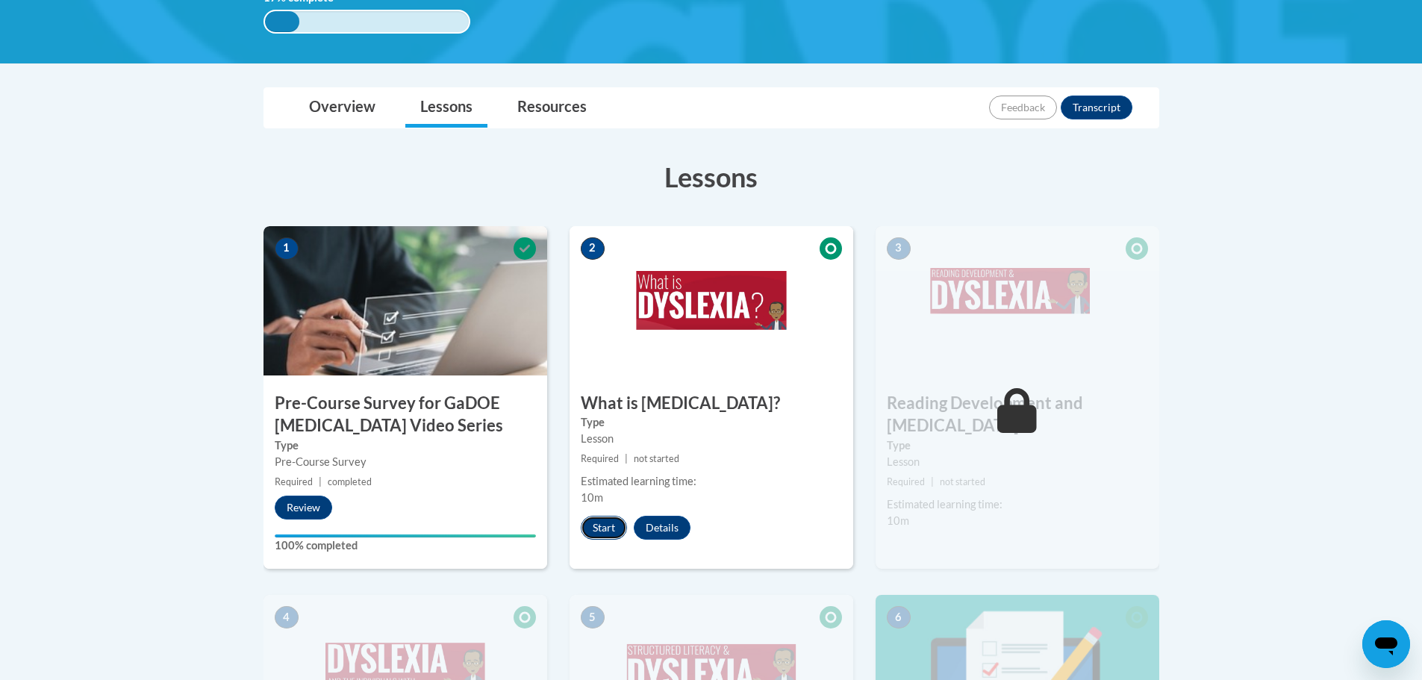
click at [600, 527] on button "Start" at bounding box center [604, 528] width 46 height 24
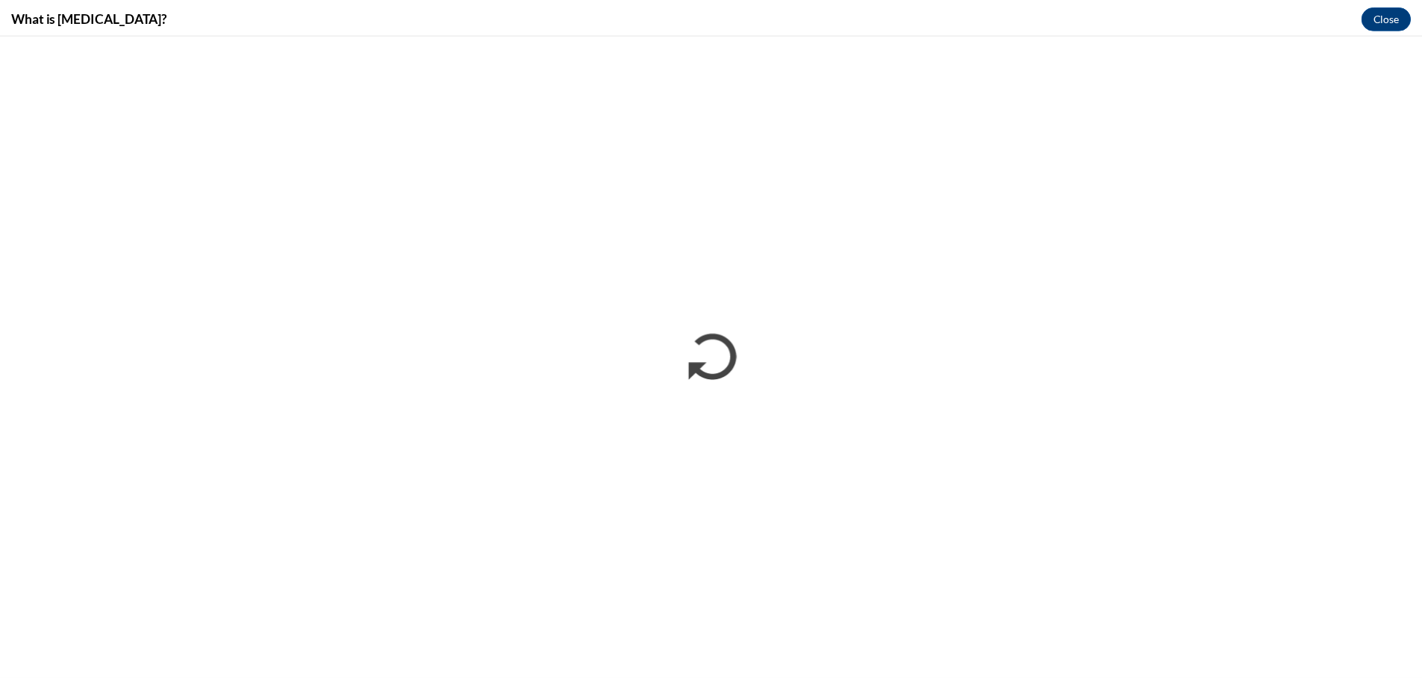
scroll to position [0, 0]
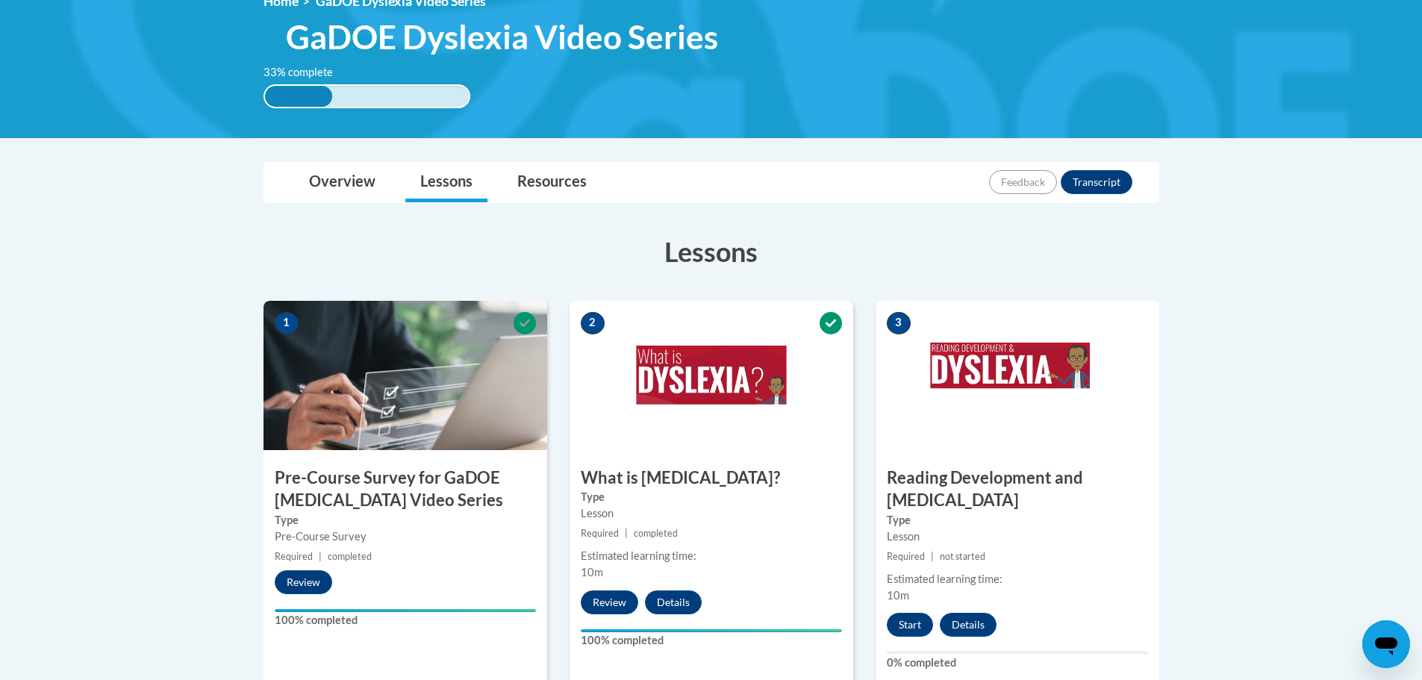
scroll to position [149, 0]
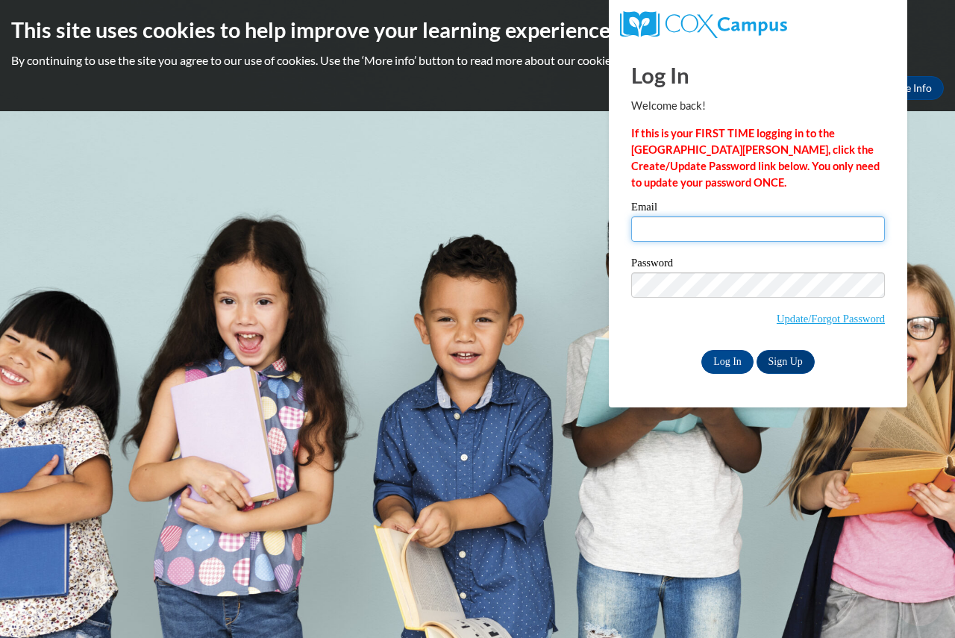
type input "[PERSON_NAME][EMAIL_ADDRESS][PERSON_NAME][DOMAIN_NAME]"
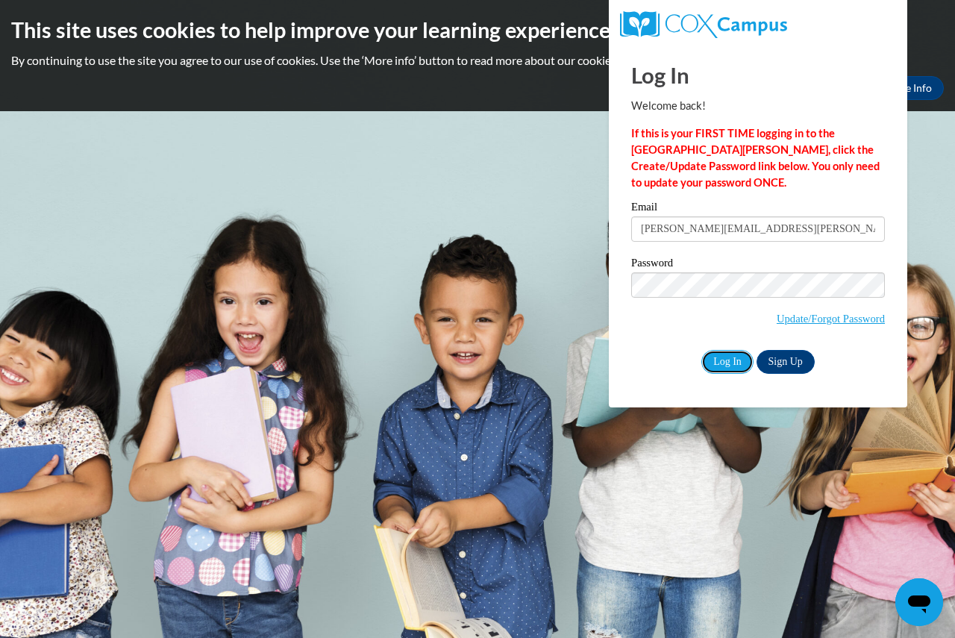
click at [725, 364] on input "Log In" at bounding box center [728, 362] width 52 height 24
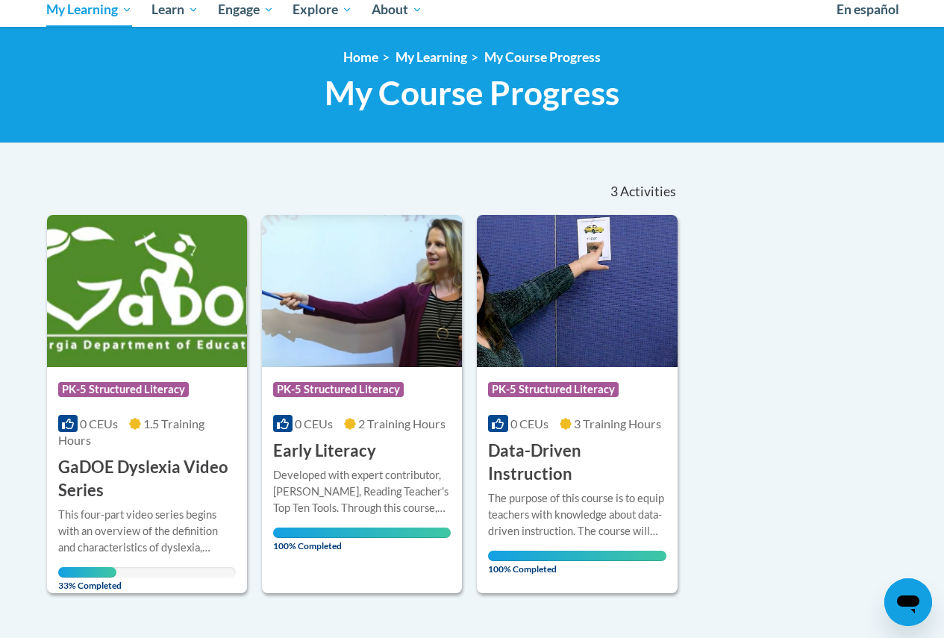
scroll to position [224, 0]
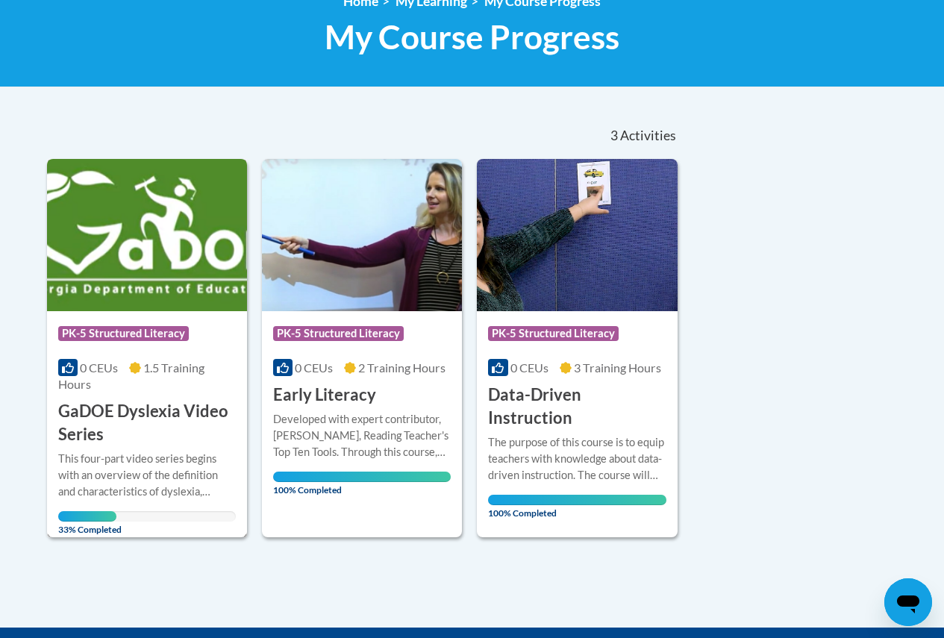
click at [149, 239] on img at bounding box center [147, 235] width 200 height 152
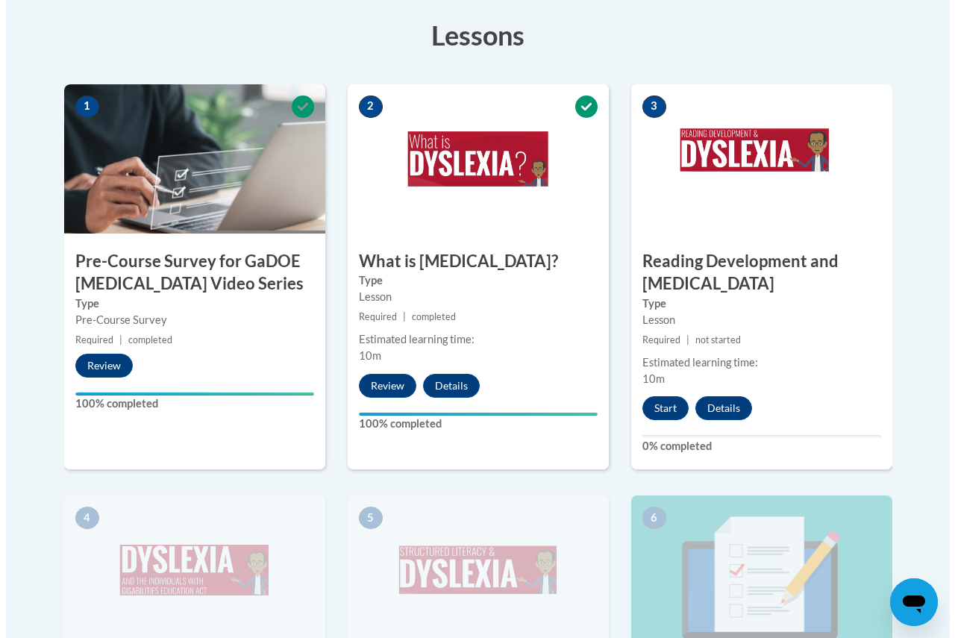
scroll to position [448, 0]
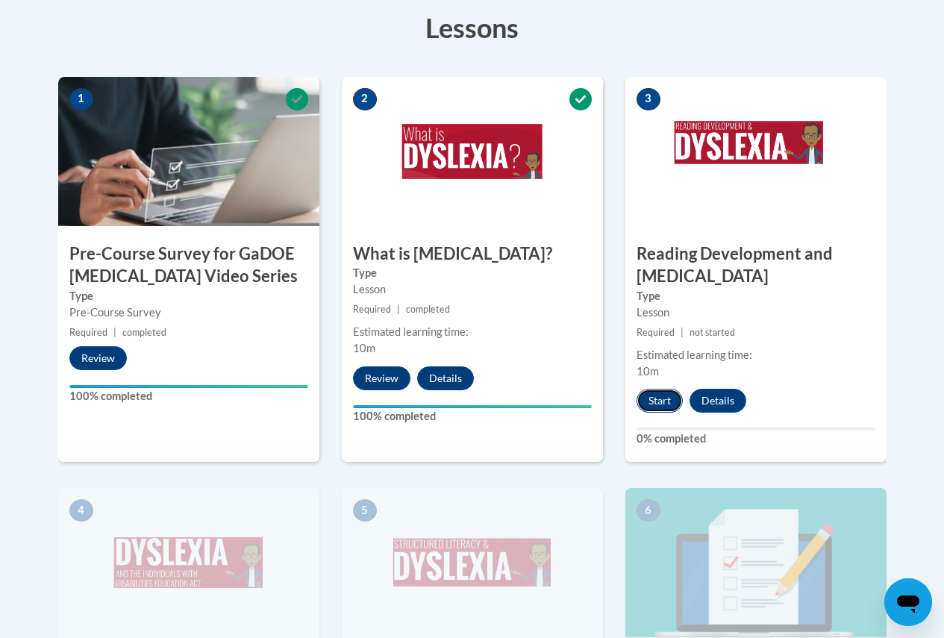
click at [661, 404] on button "Start" at bounding box center [660, 401] width 46 height 24
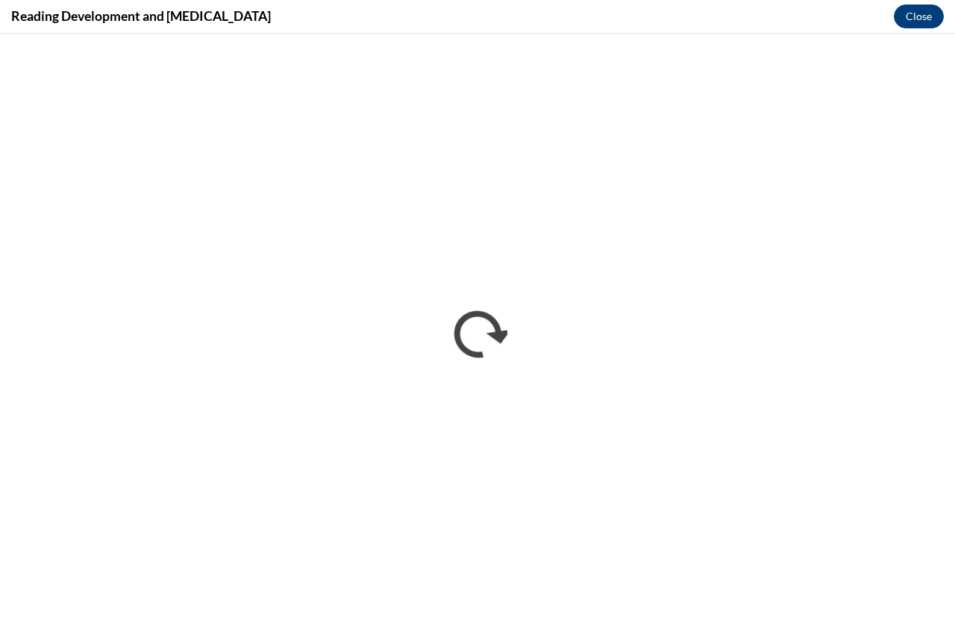
scroll to position [0, 0]
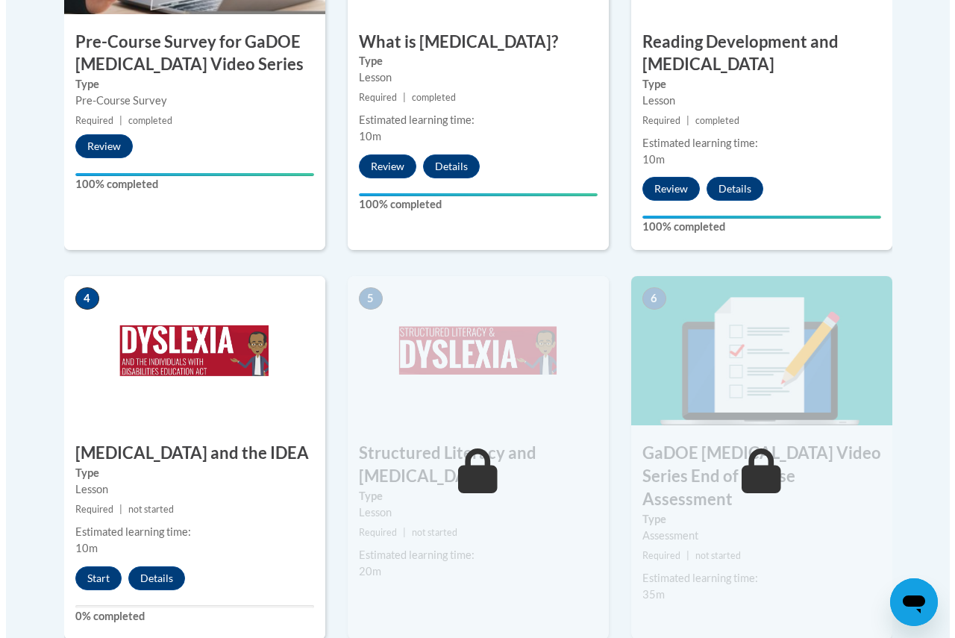
scroll to position [821, 0]
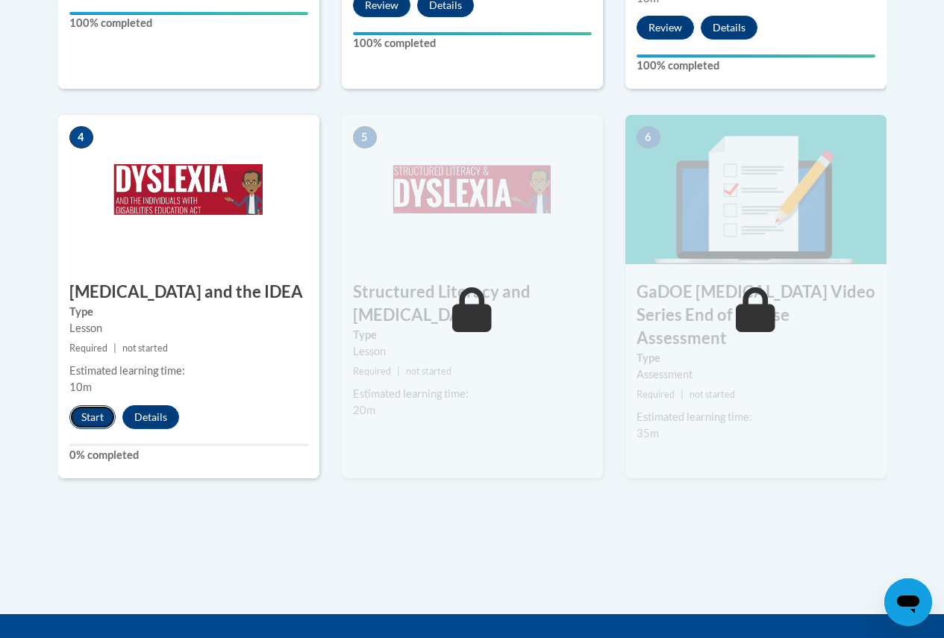
click at [98, 415] on button "Start" at bounding box center [92, 417] width 46 height 24
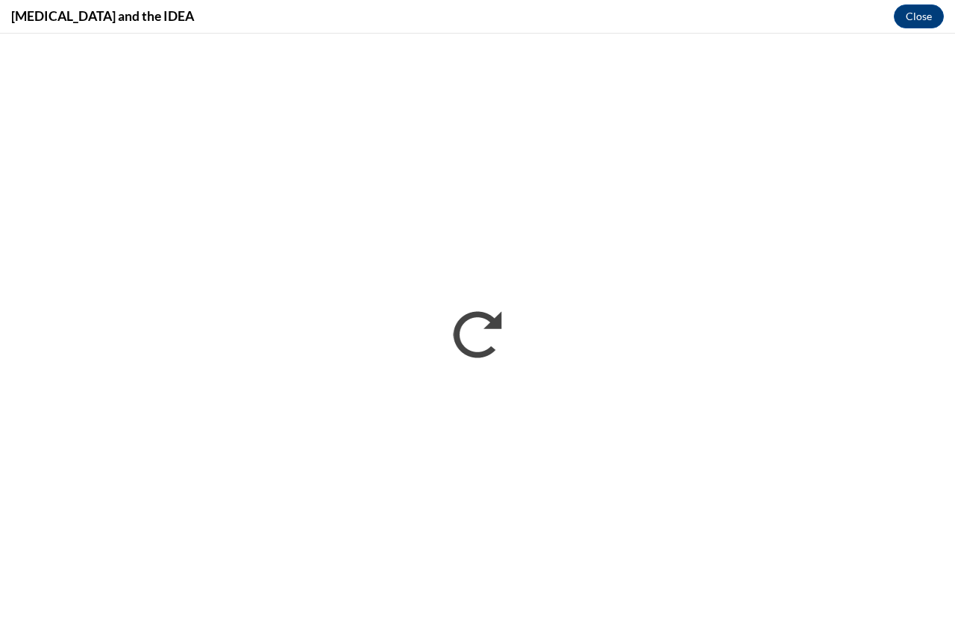
scroll to position [0, 0]
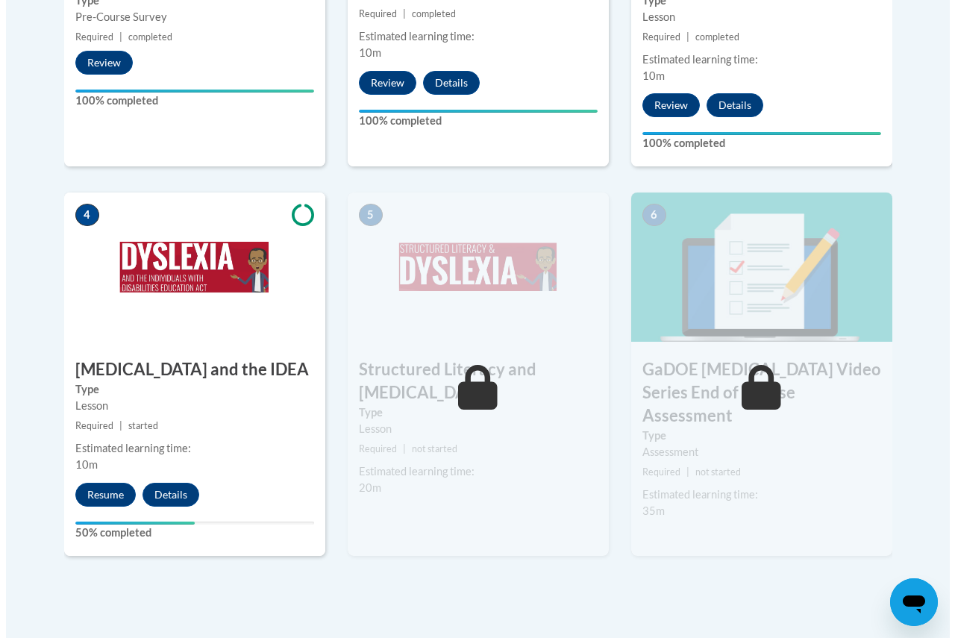
scroll to position [746, 0]
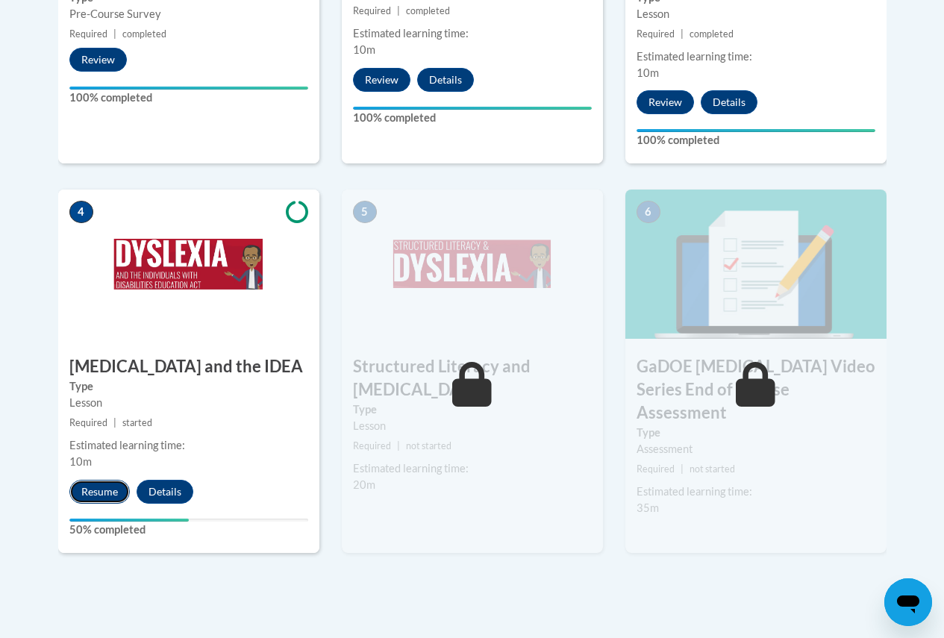
click at [104, 495] on button "Resume" at bounding box center [99, 492] width 60 height 24
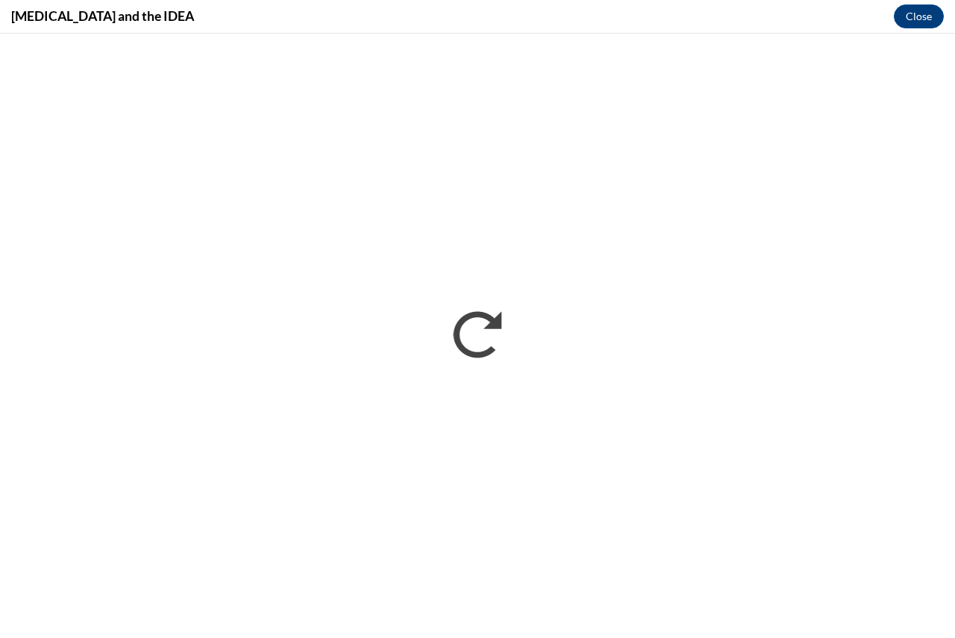
scroll to position [0, 0]
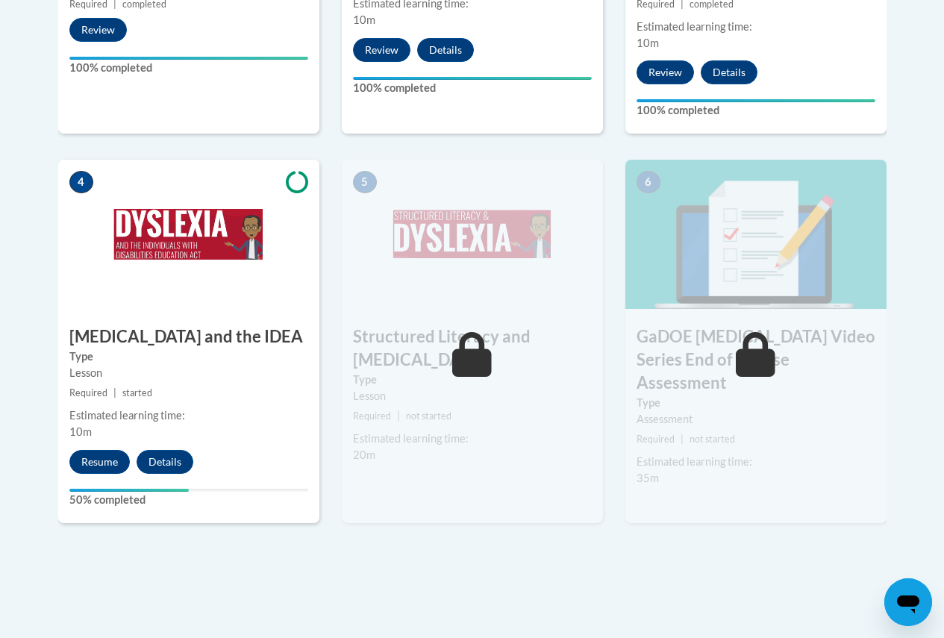
scroll to position [821, 0]
